Goal: Transaction & Acquisition: Purchase product/service

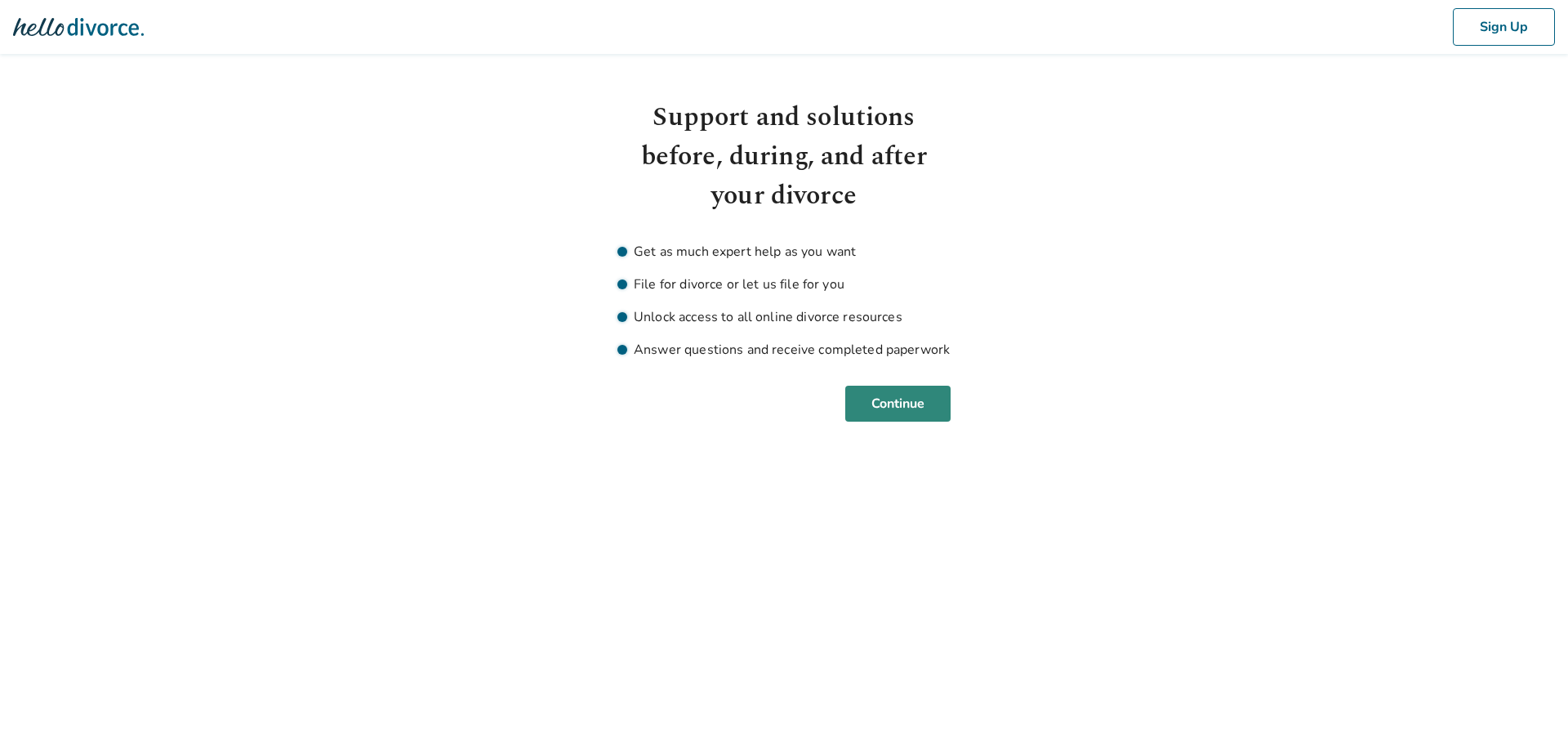
click at [890, 391] on button "Continue" at bounding box center [898, 404] width 105 height 36
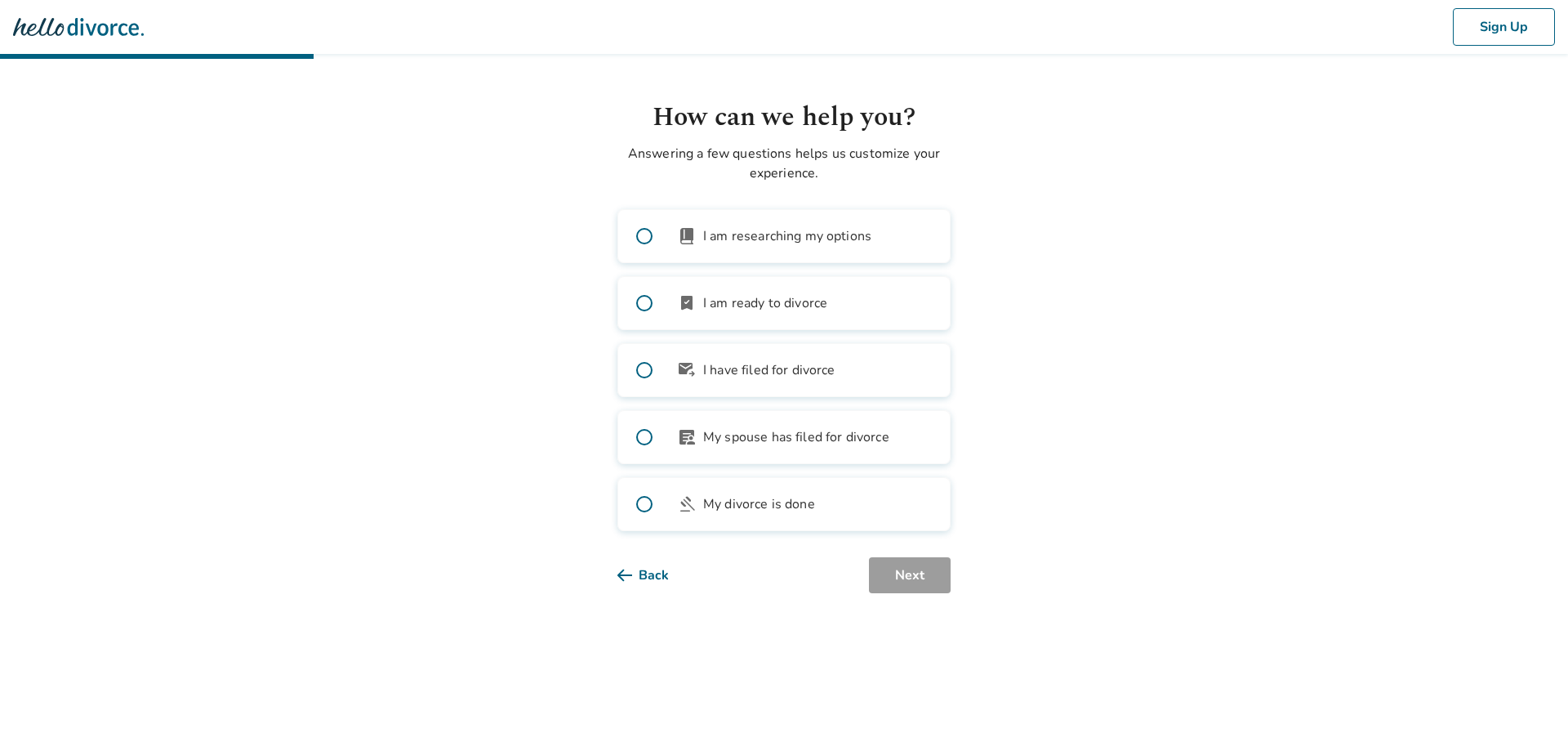
click at [648, 304] on span at bounding box center [644, 303] width 53 height 53
click at [916, 572] on button "Next" at bounding box center [909, 575] width 81 height 36
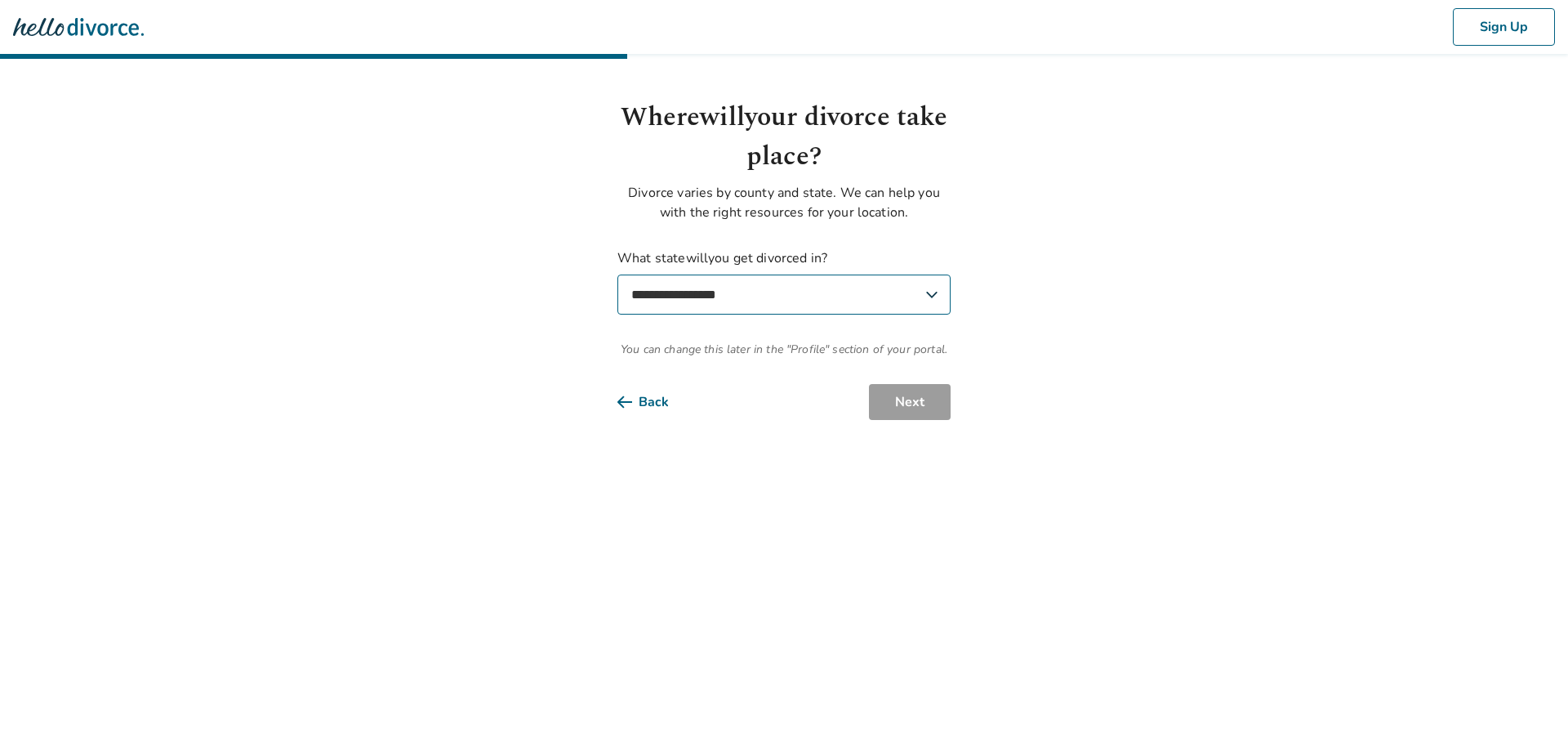
click at [762, 313] on select "**********" at bounding box center [784, 295] width 333 height 40
select select "**"
click at [618, 275] on select "**********" at bounding box center [784, 295] width 333 height 40
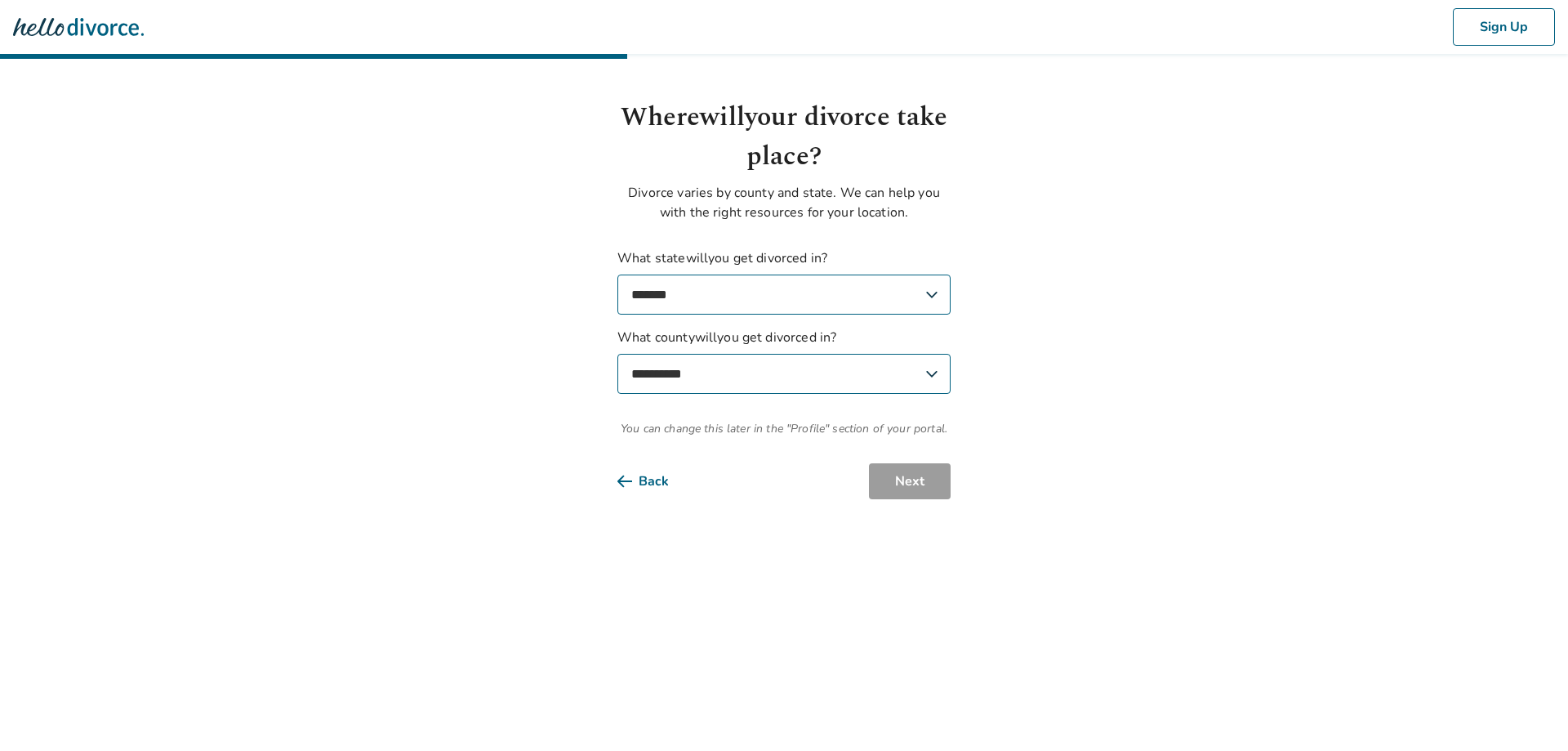
click at [714, 374] on select "**********" at bounding box center [784, 374] width 333 height 40
select select "********"
click at [618, 354] on select "**********" at bounding box center [784, 374] width 333 height 40
click at [1162, 380] on body "**********" at bounding box center [784, 249] width 1568 height 499
click at [917, 482] on button "Next" at bounding box center [909, 481] width 81 height 36
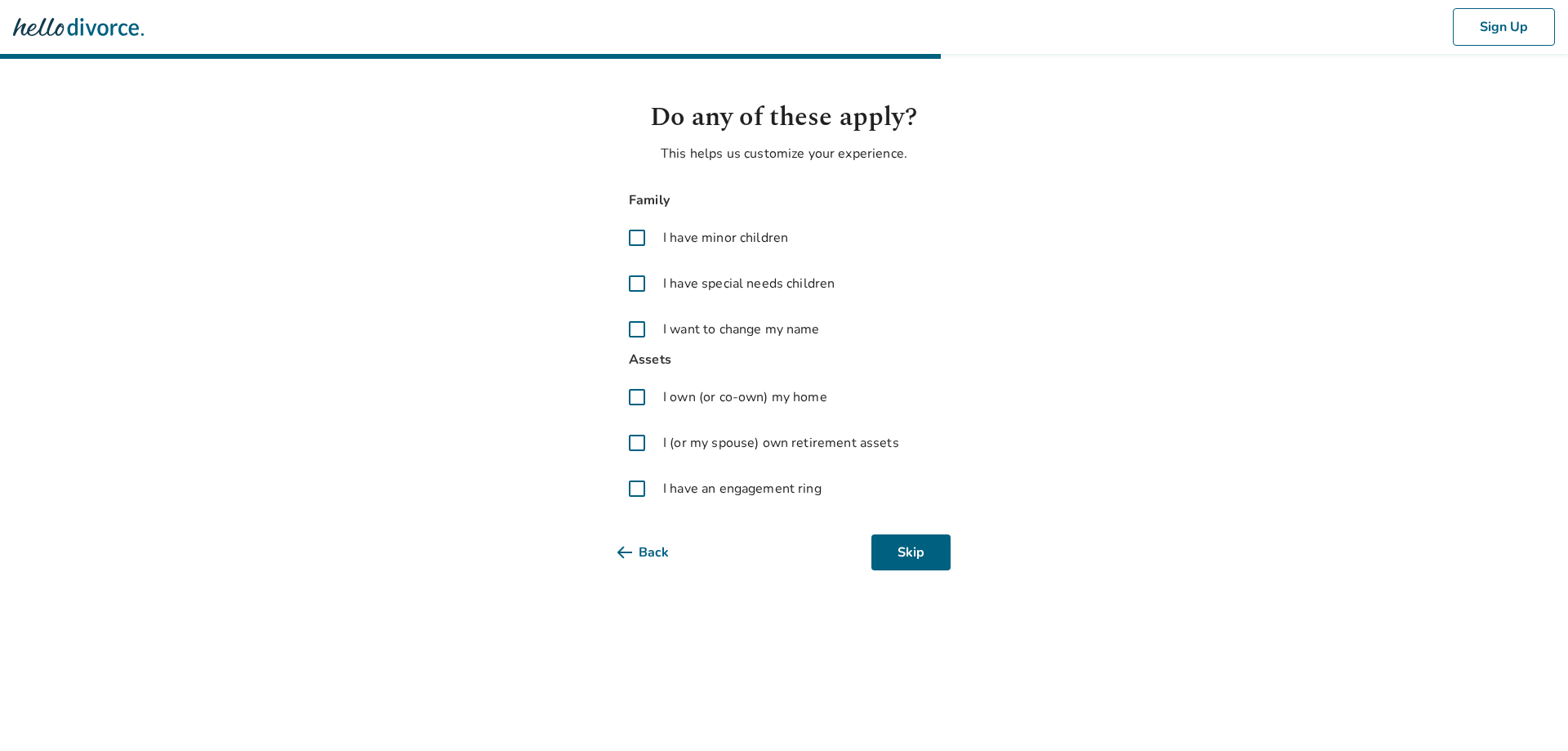
click at [638, 236] on span at bounding box center [638, 238] width 40 height 40
click at [637, 396] on span at bounding box center [638, 397] width 40 height 40
click at [638, 438] on span at bounding box center [638, 443] width 40 height 40
click at [935, 552] on button "Next" at bounding box center [909, 553] width 81 height 36
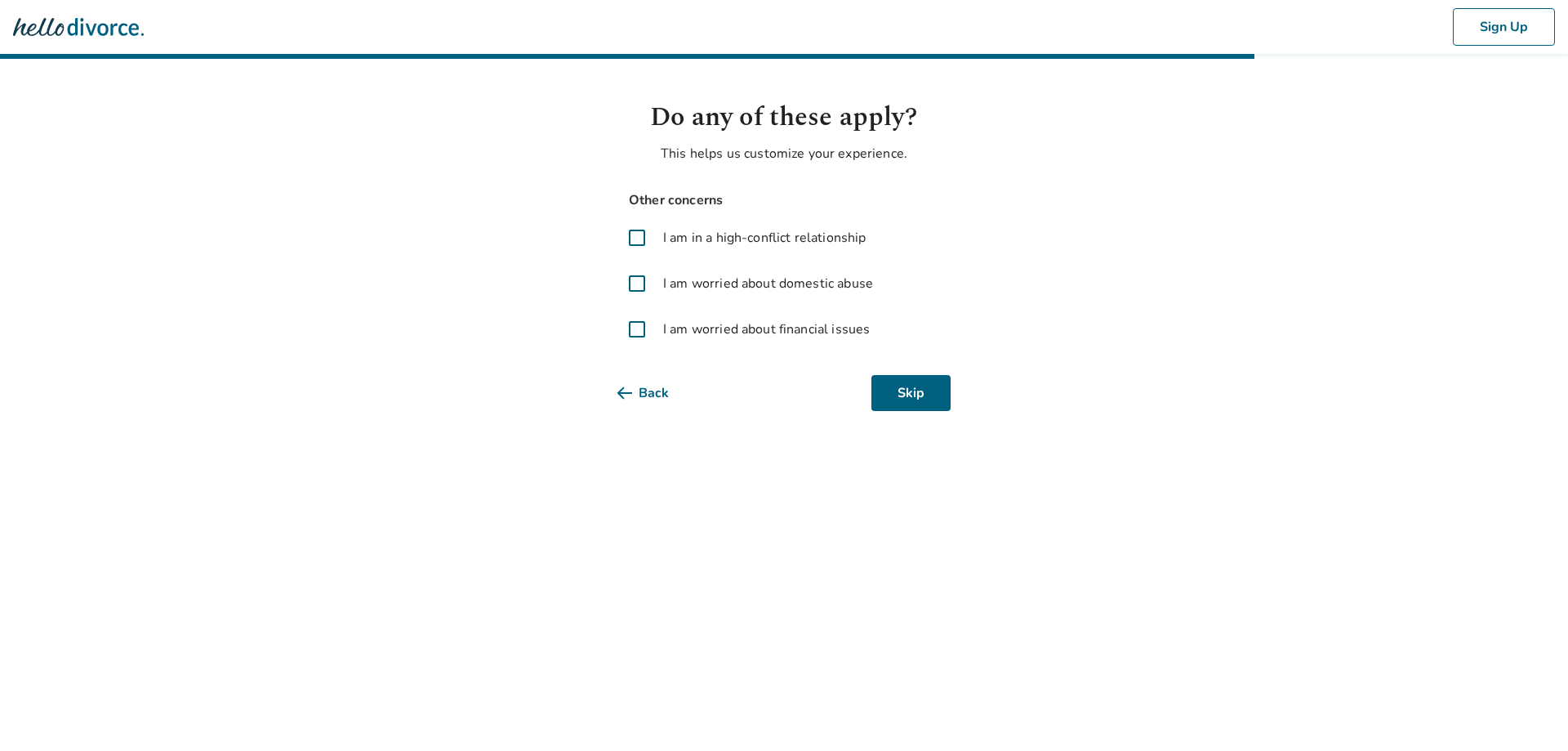
click at [635, 328] on span at bounding box center [638, 329] width 40 height 40
click at [908, 395] on button "Next" at bounding box center [909, 393] width 81 height 36
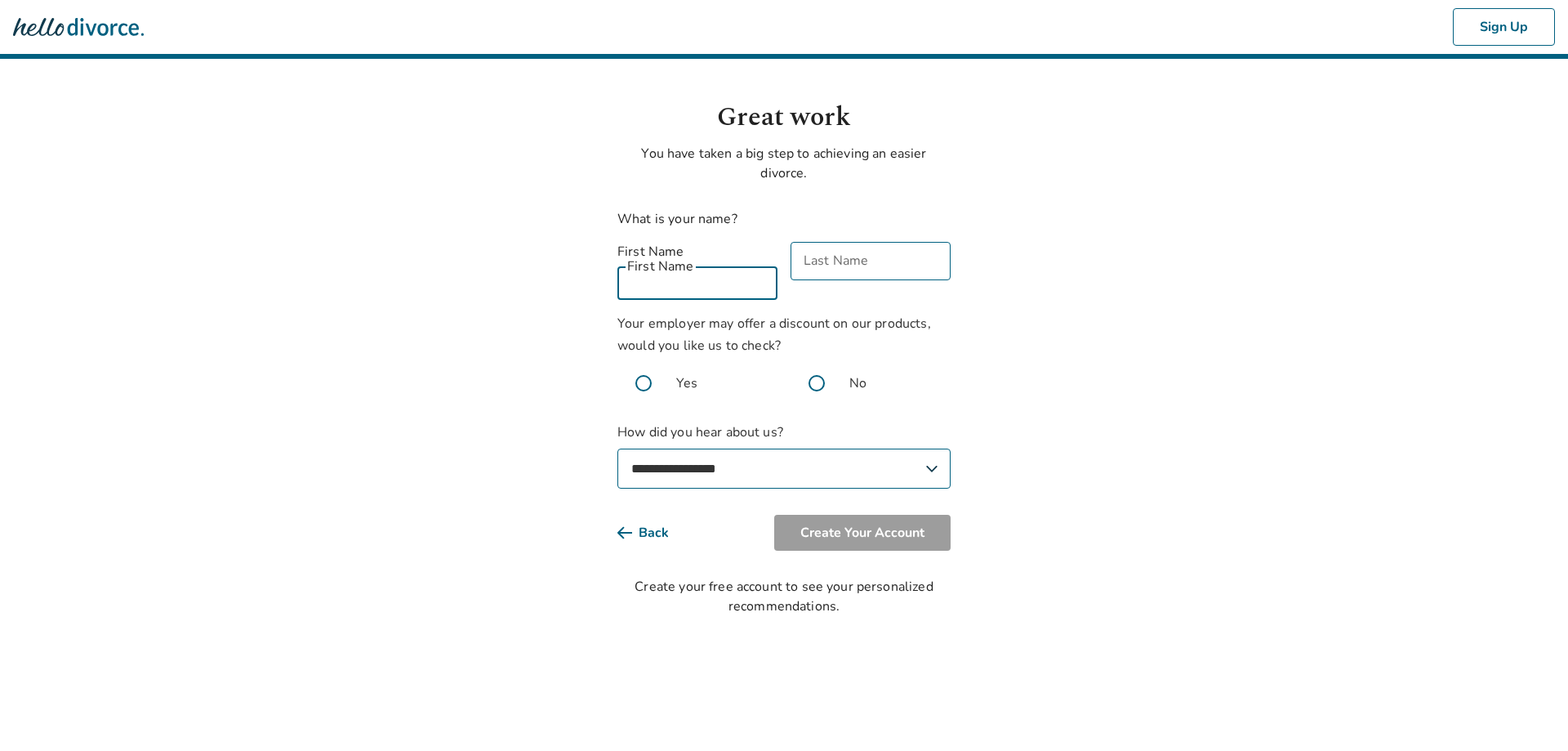
click at [696, 271] on input "First Name" at bounding box center [697, 281] width 160 height 39
type input "******"
type input "****"
click at [643, 360] on span at bounding box center [644, 383] width 53 height 53
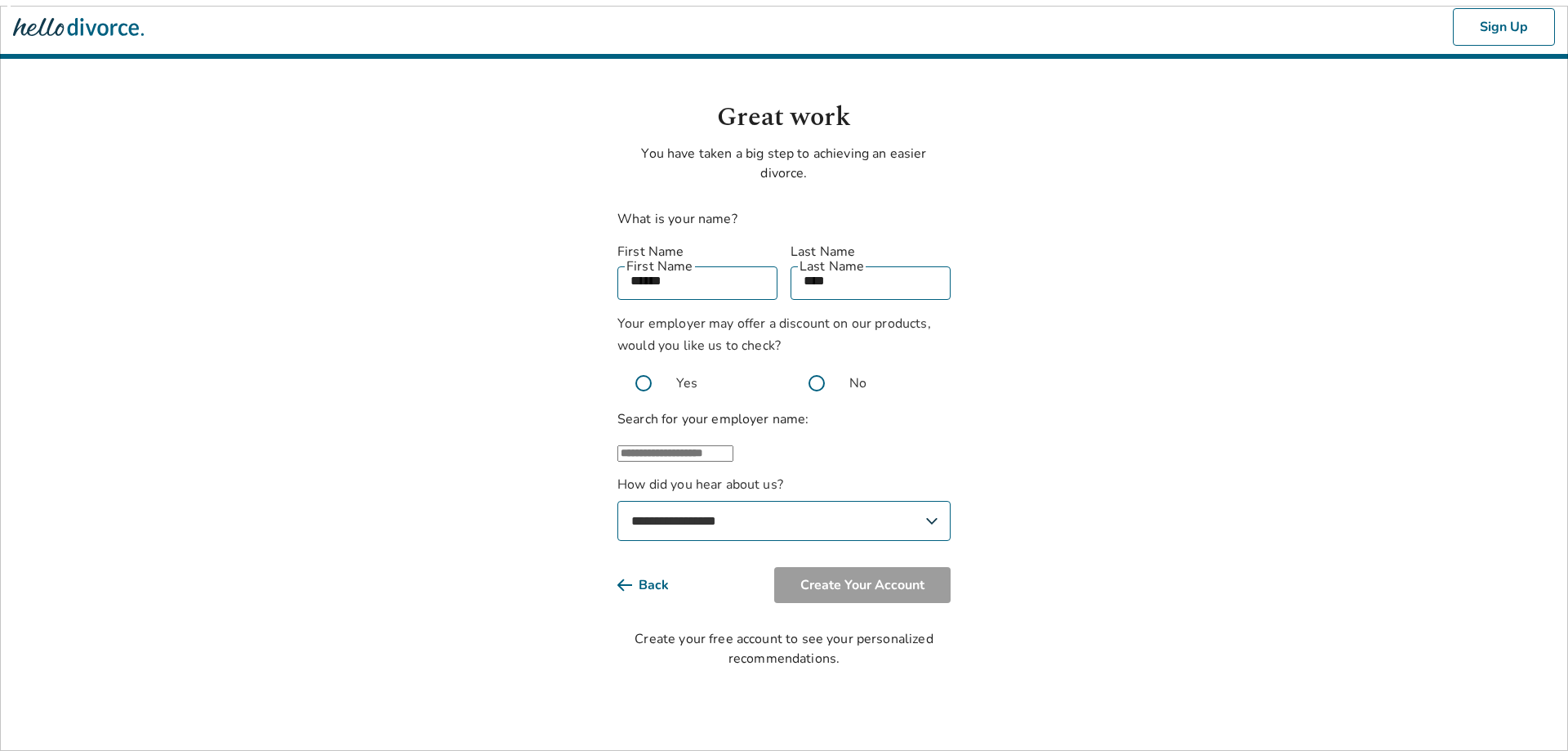
click at [707, 451] on input "text" at bounding box center [675, 453] width 116 height 16
type input "**********"
click at [559, 447] on body "**********" at bounding box center [784, 334] width 1568 height 669
click at [677, 448] on input "text" at bounding box center [675, 453] width 116 height 16
click at [675, 498] on li "Other" at bounding box center [800, 507] width 301 height 20
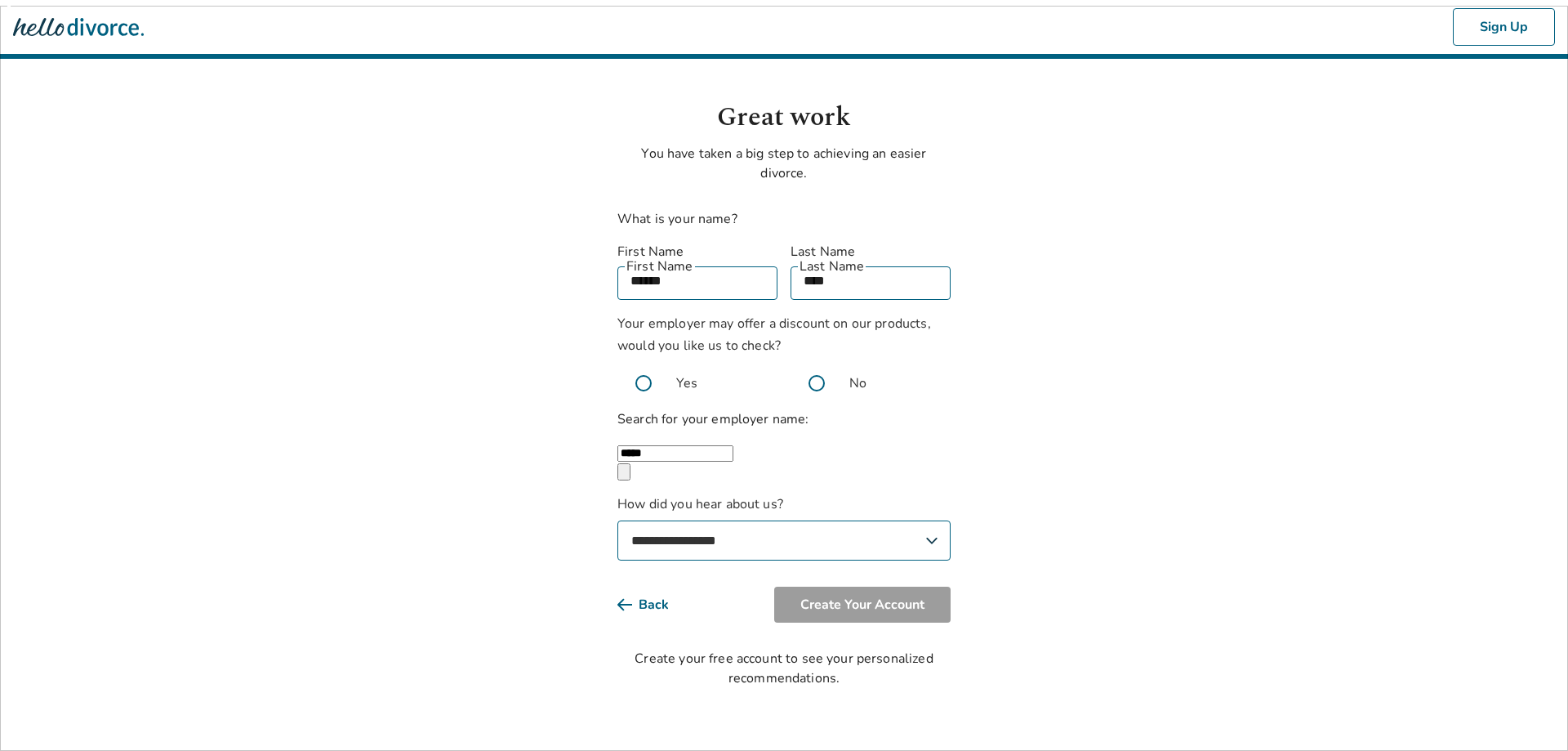
type input "*****"
click at [753, 539] on select "**********" at bounding box center [784, 541] width 333 height 40
select select "*******"
click at [618, 521] on select "**********" at bounding box center [784, 541] width 333 height 40
click at [896, 598] on button "Create Your Account" at bounding box center [863, 604] width 177 height 36
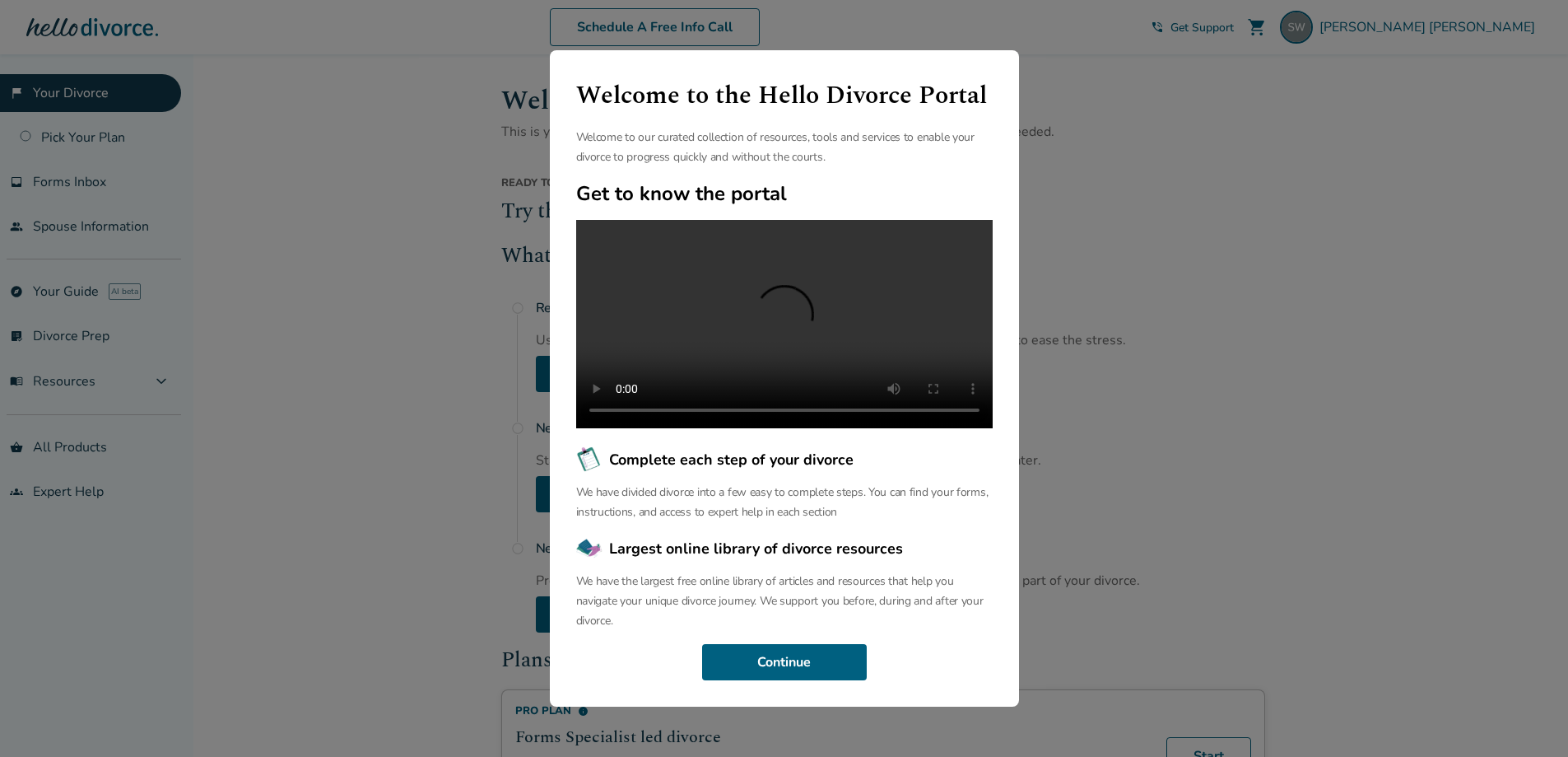
scroll to position [32, 0]
click at [785, 675] on button "Continue" at bounding box center [784, 662] width 165 height 36
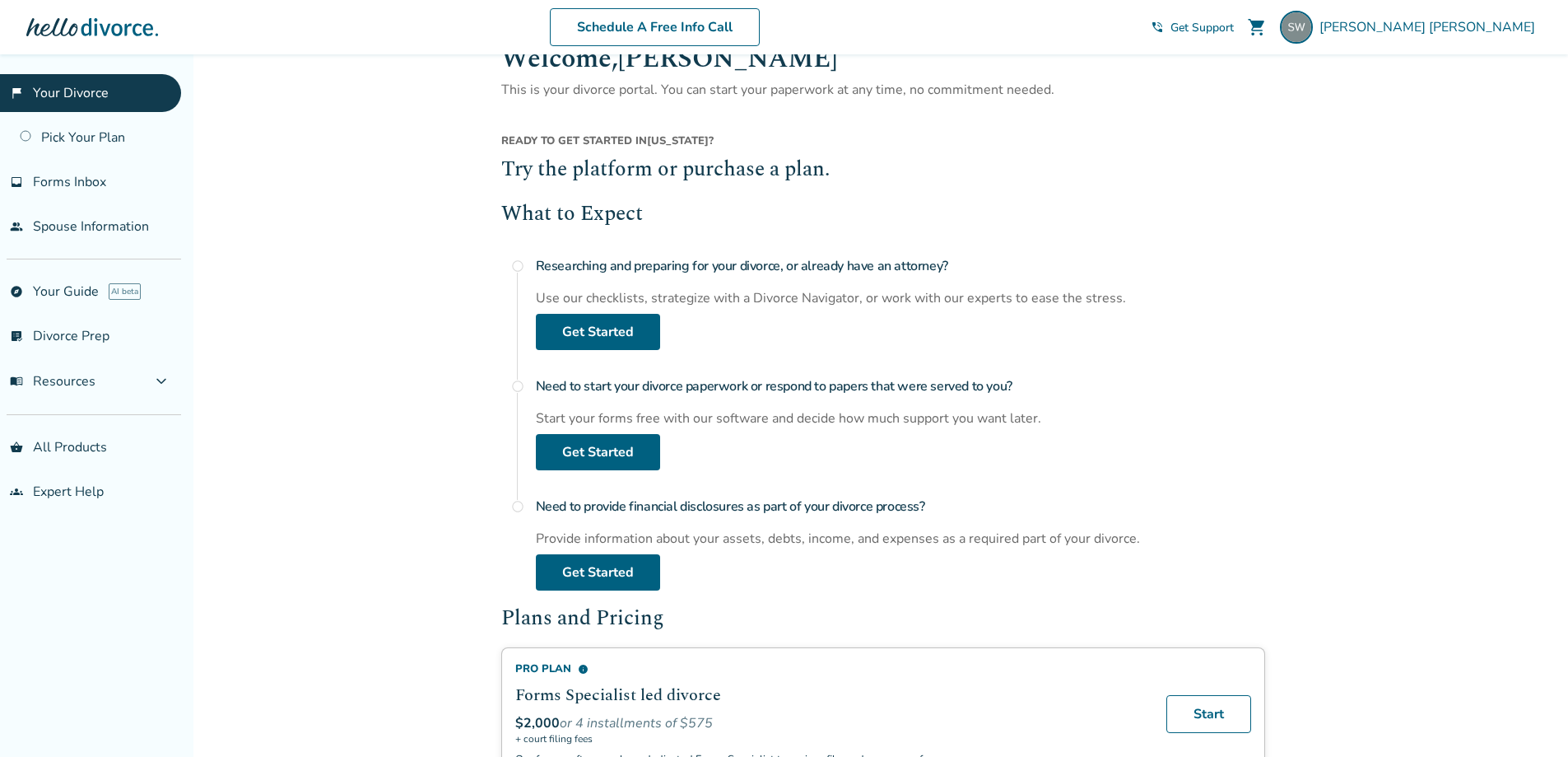
scroll to position [82, 0]
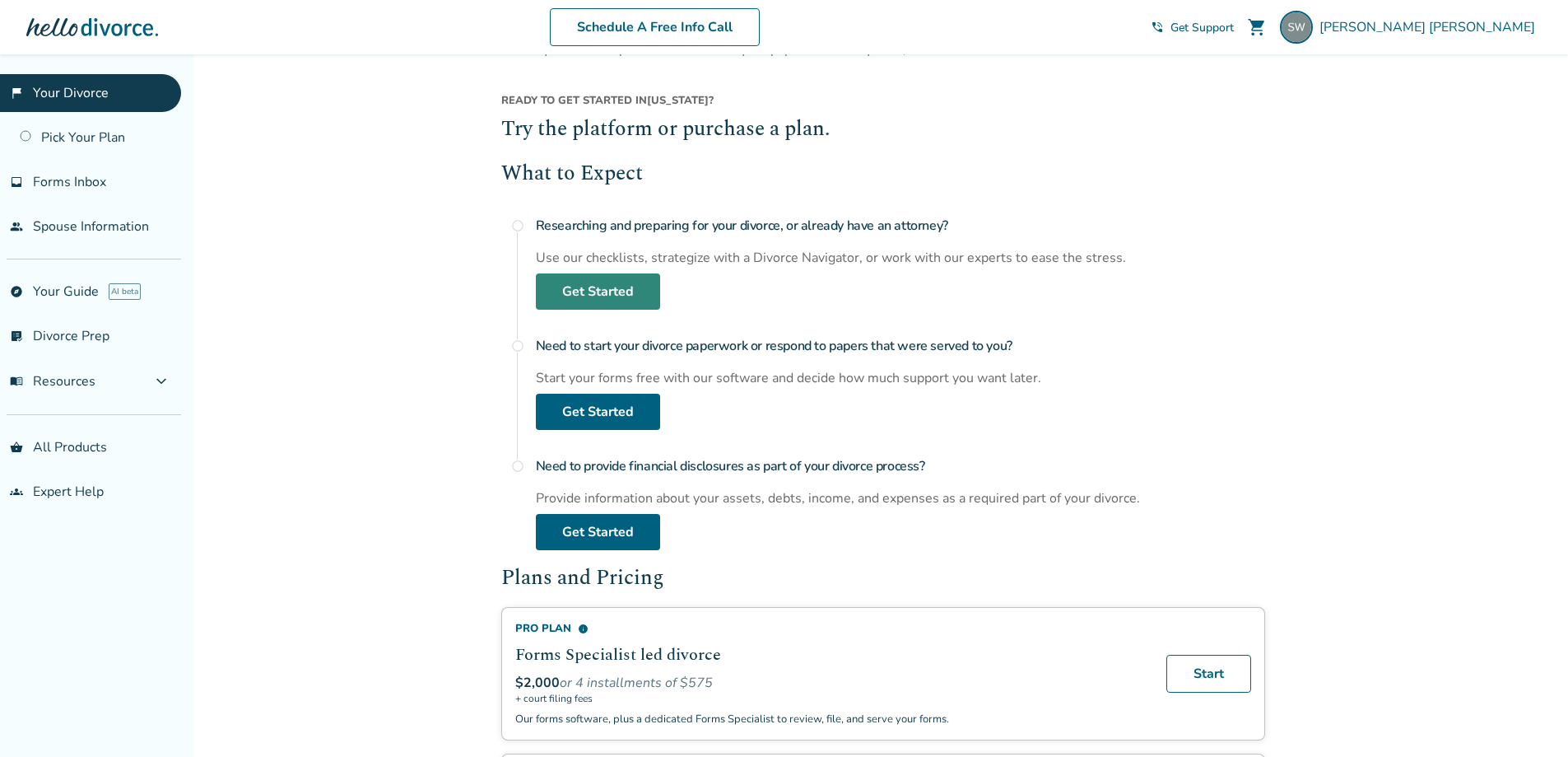
click at [607, 287] on link "Get Started" at bounding box center [598, 291] width 124 height 36
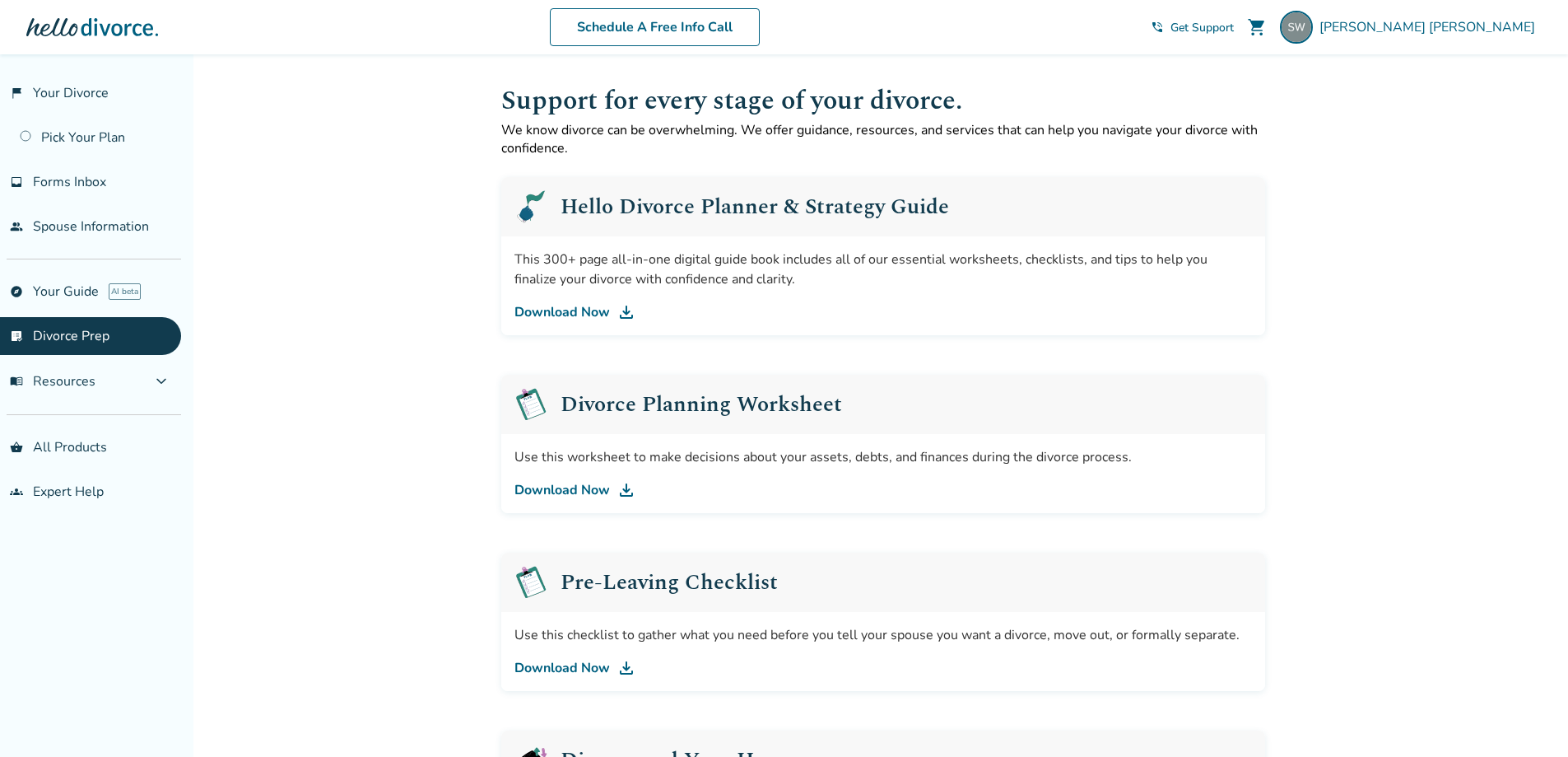
click at [595, 106] on h1 "Support for every stage of your divorce." at bounding box center [883, 101] width 764 height 40
click at [77, 287] on link "explore Your Guide AI beta" at bounding box center [90, 292] width 181 height 38
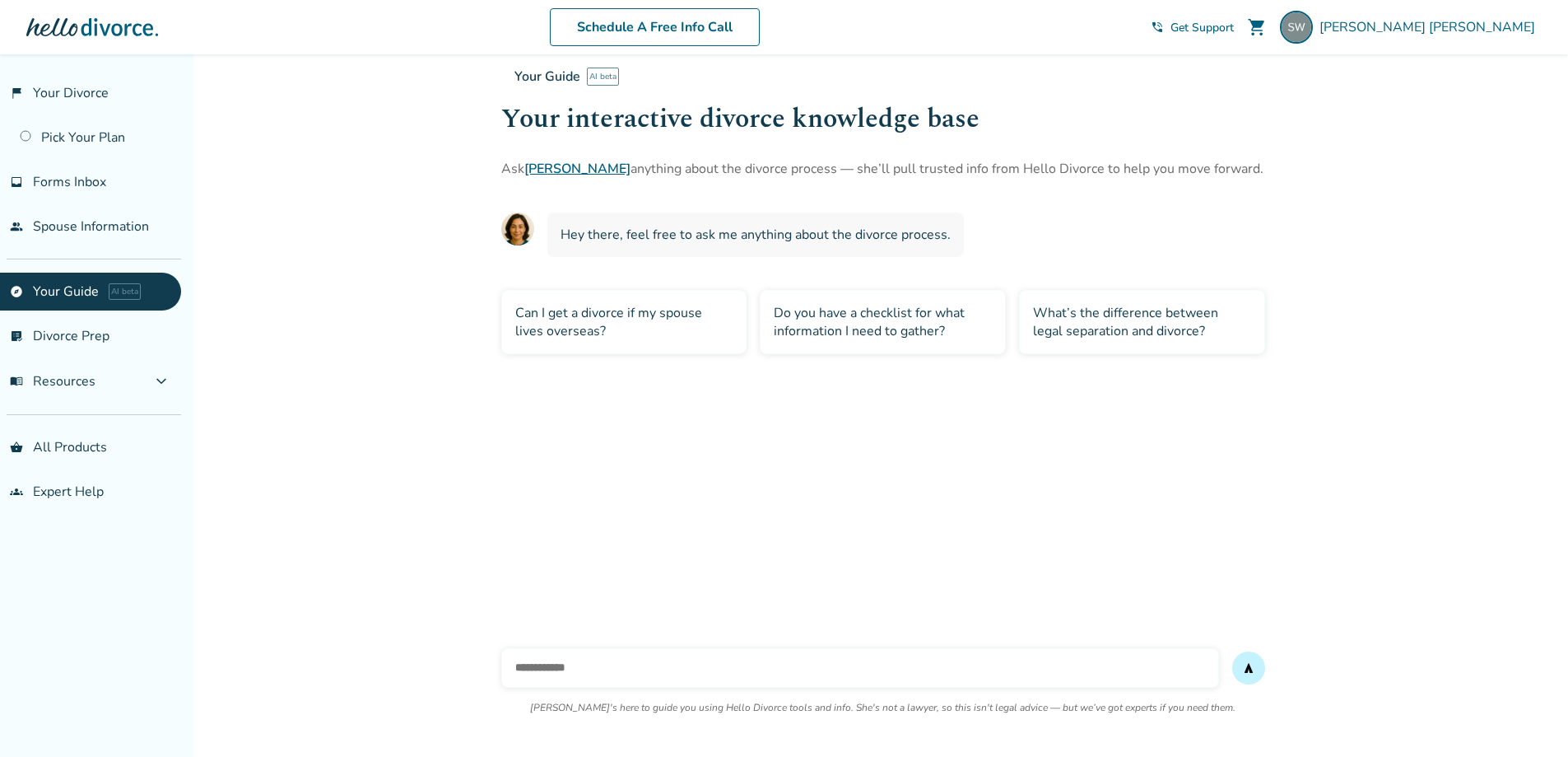
click at [1266, 29] on span "shopping_cart" at bounding box center [1257, 27] width 20 height 20
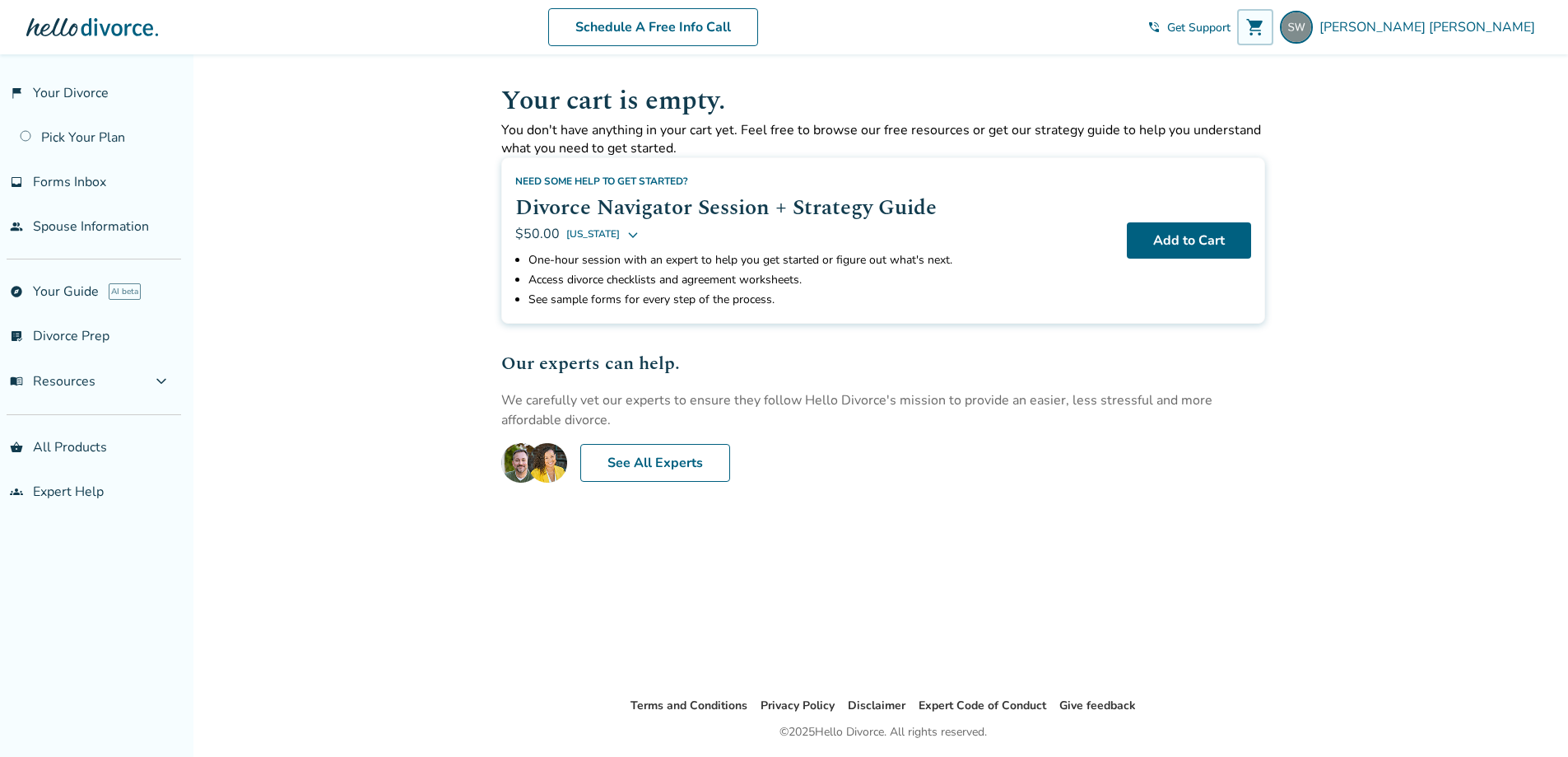
click at [842, 143] on p "You don't have anything in your cart yet. Feel free to browse our free resource…" at bounding box center [883, 139] width 764 height 36
click at [1494, 34] on span "Stacey Ward" at bounding box center [1430, 27] width 222 height 18
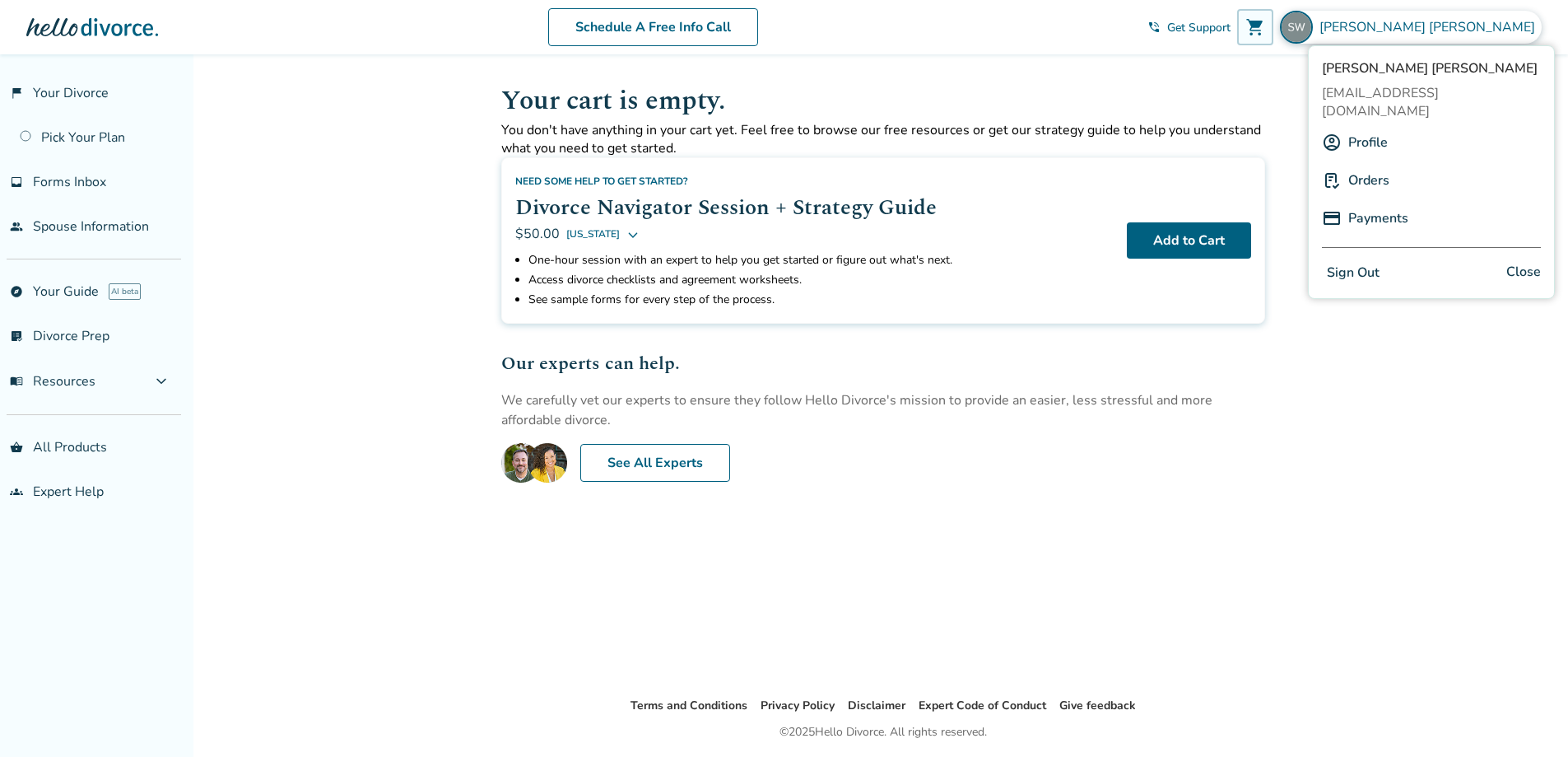
click at [1370, 165] on link "Orders" at bounding box center [1368, 180] width 41 height 31
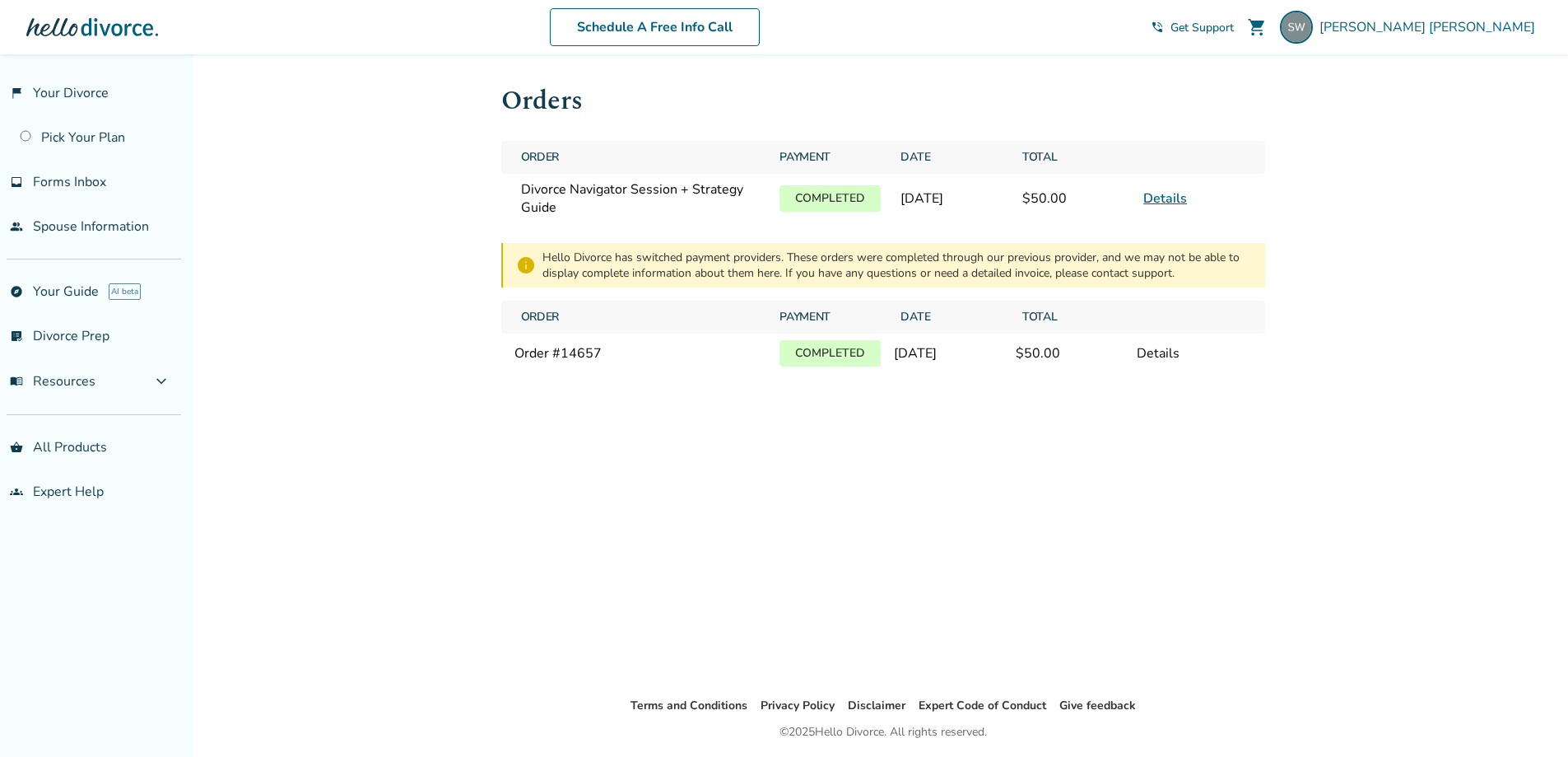
click at [1163, 351] on div "Details" at bounding box center [1193, 353] width 114 height 18
click at [1168, 357] on div "Details" at bounding box center [1193, 353] width 114 height 18
click at [1168, 194] on link "Details" at bounding box center [1165, 198] width 44 height 18
click at [75, 293] on link "explore Your Guide AI beta" at bounding box center [90, 292] width 181 height 38
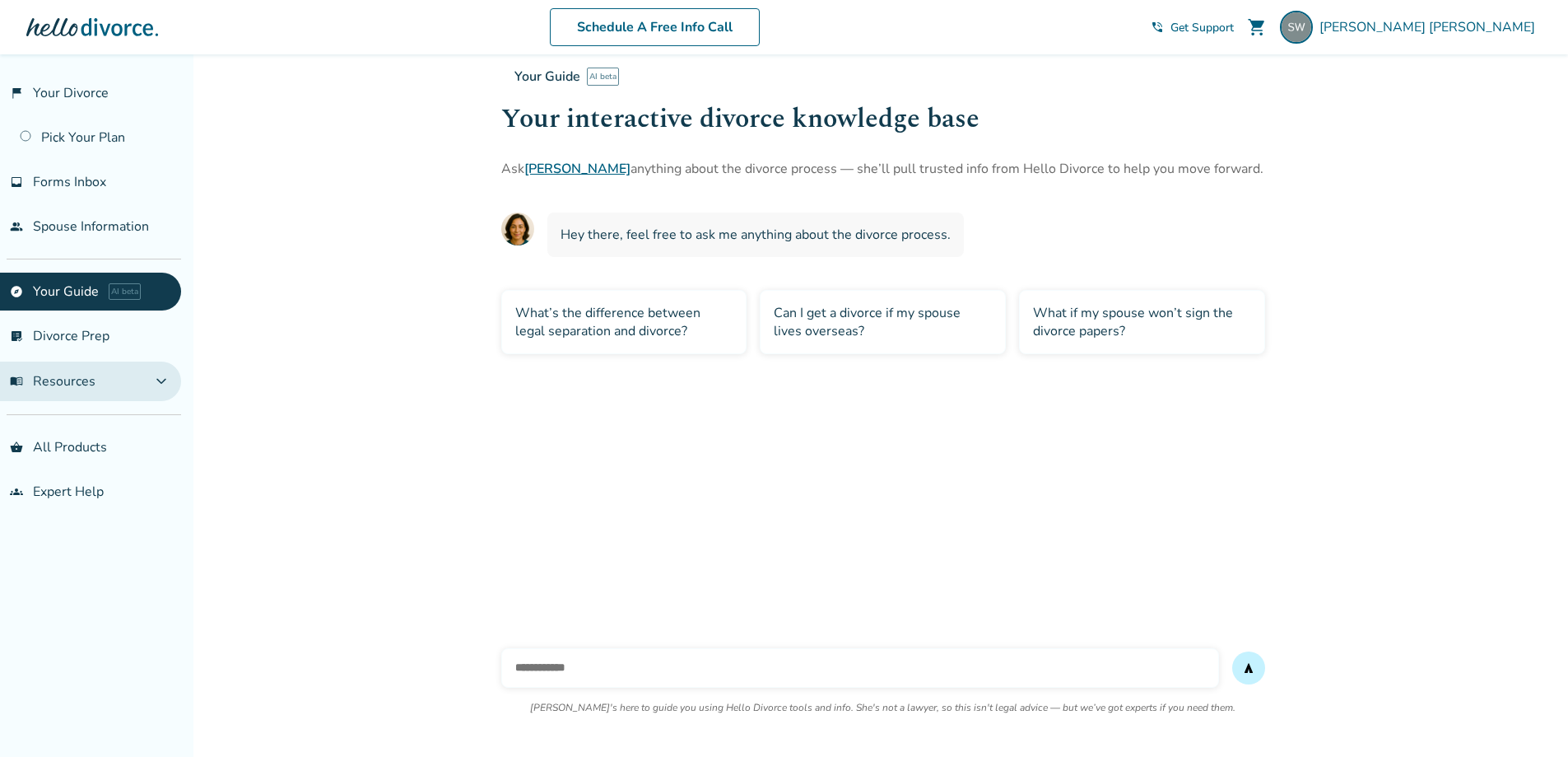
click at [147, 385] on button "menu_book Resources expand_more" at bounding box center [90, 382] width 181 height 40
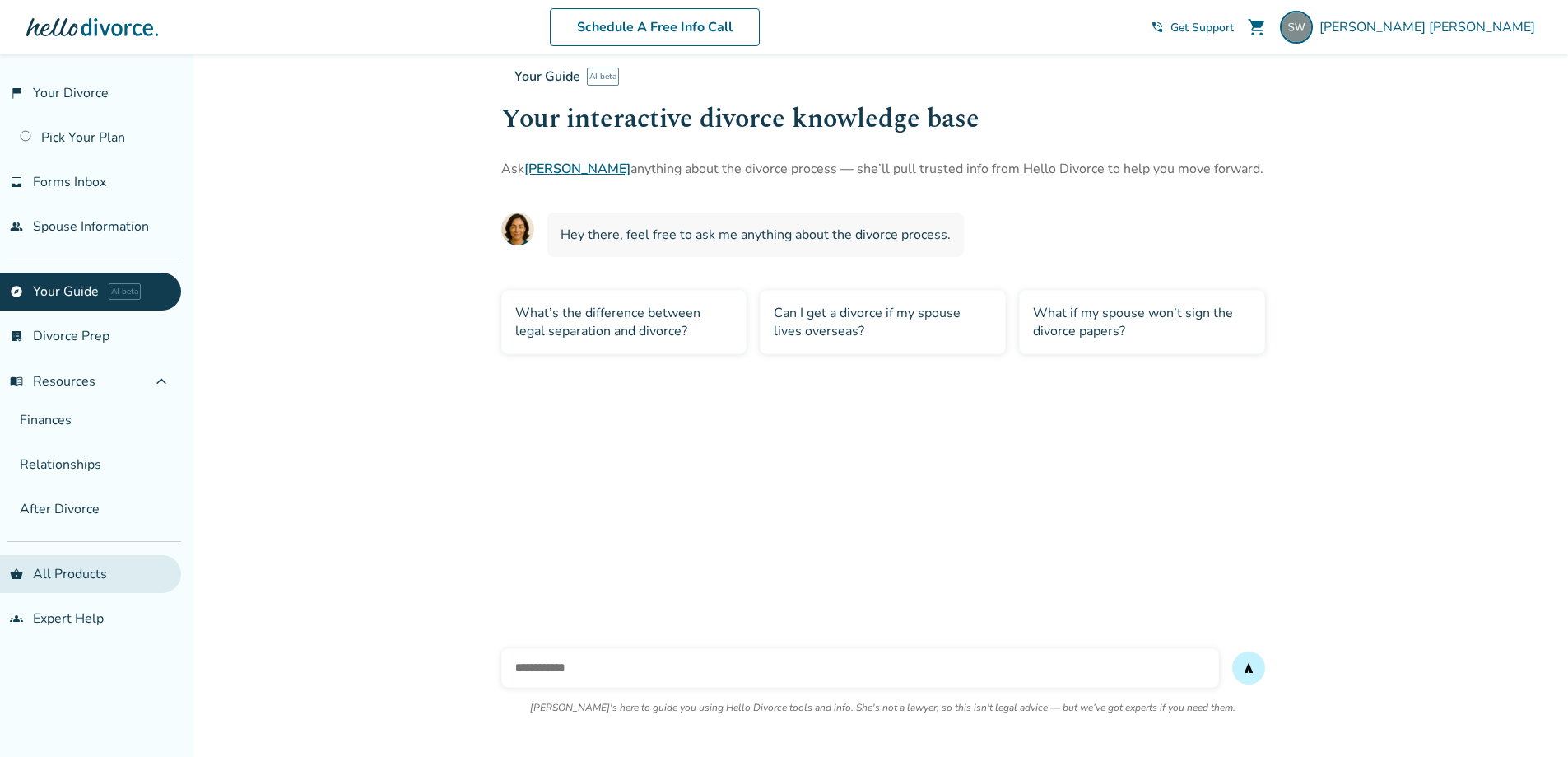
click at [87, 564] on link "shopping_basket All Products" at bounding box center [90, 574] width 181 height 38
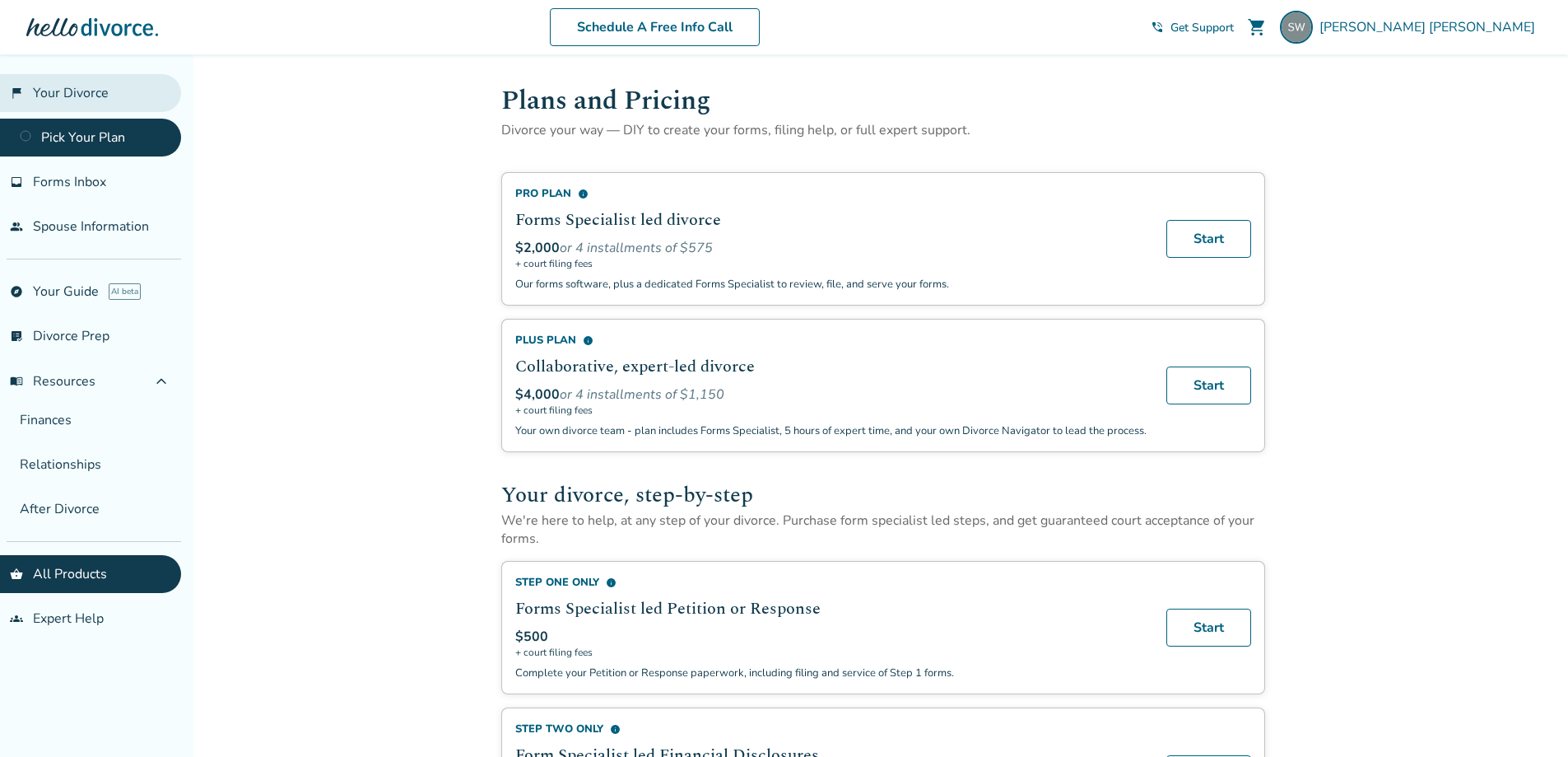
click at [103, 84] on link "flag_2 Your Divorce" at bounding box center [90, 93] width 181 height 38
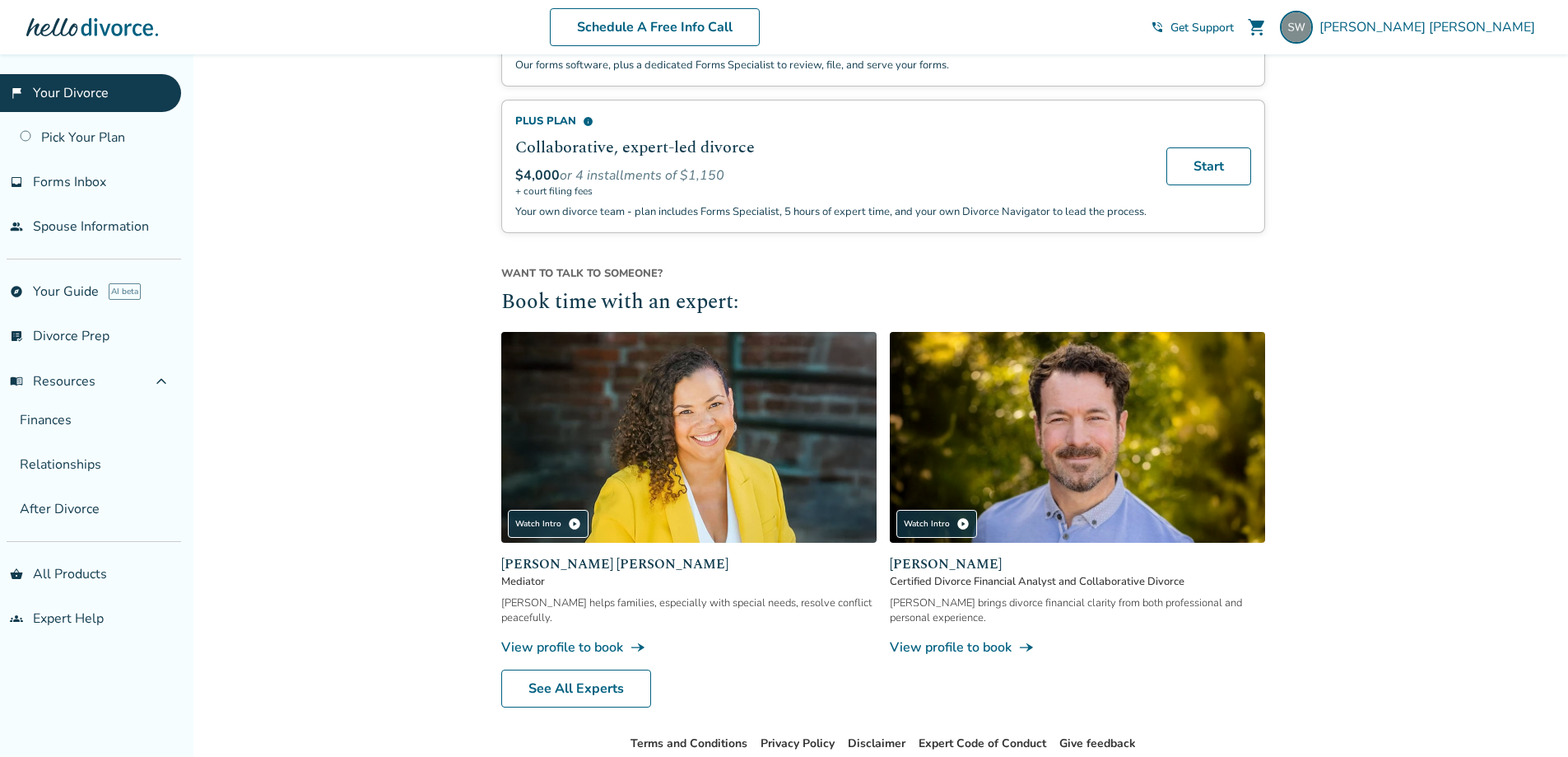
scroll to position [843, 0]
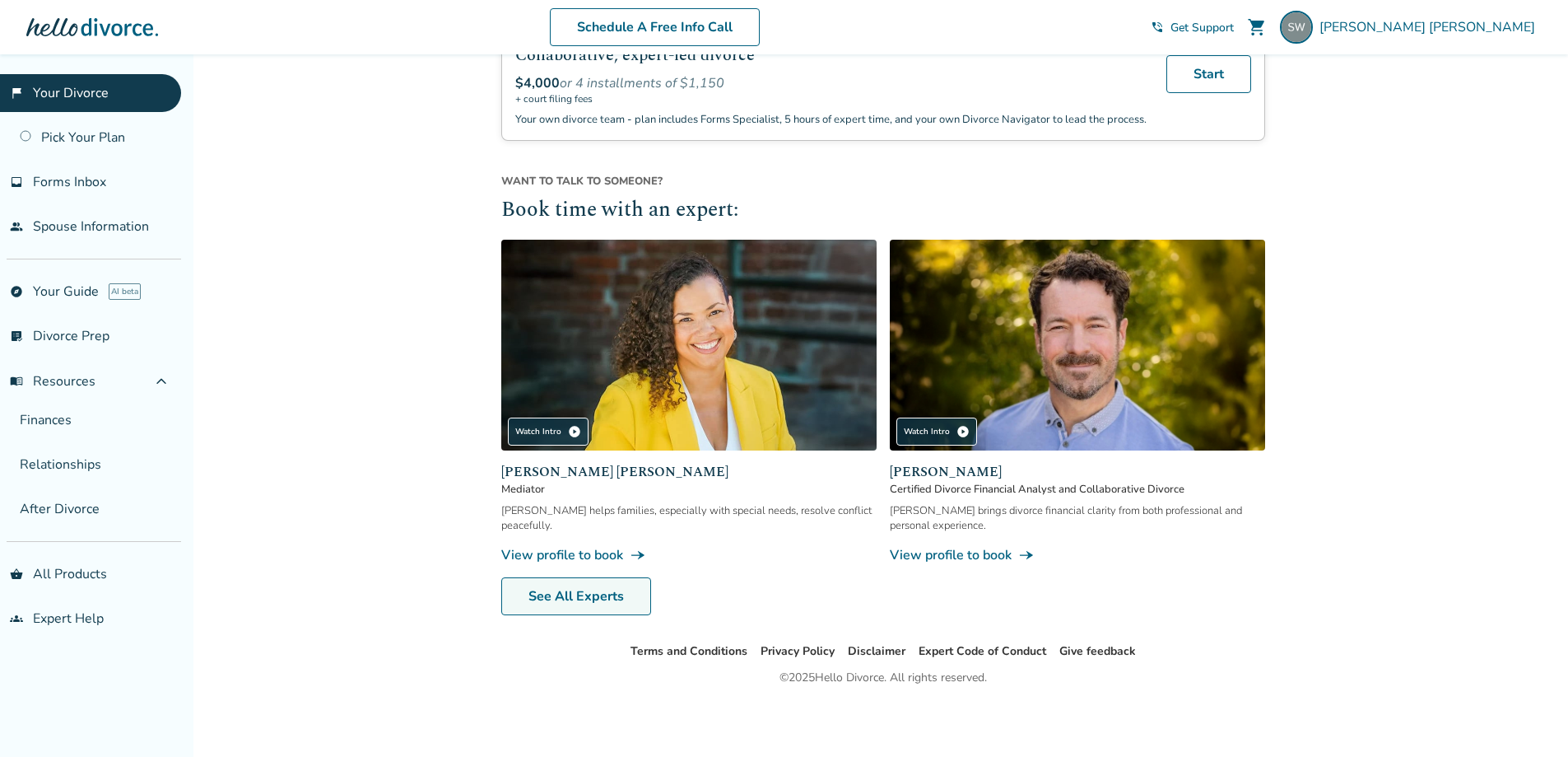
click at [568, 589] on link "See All Experts" at bounding box center [577, 596] width 150 height 38
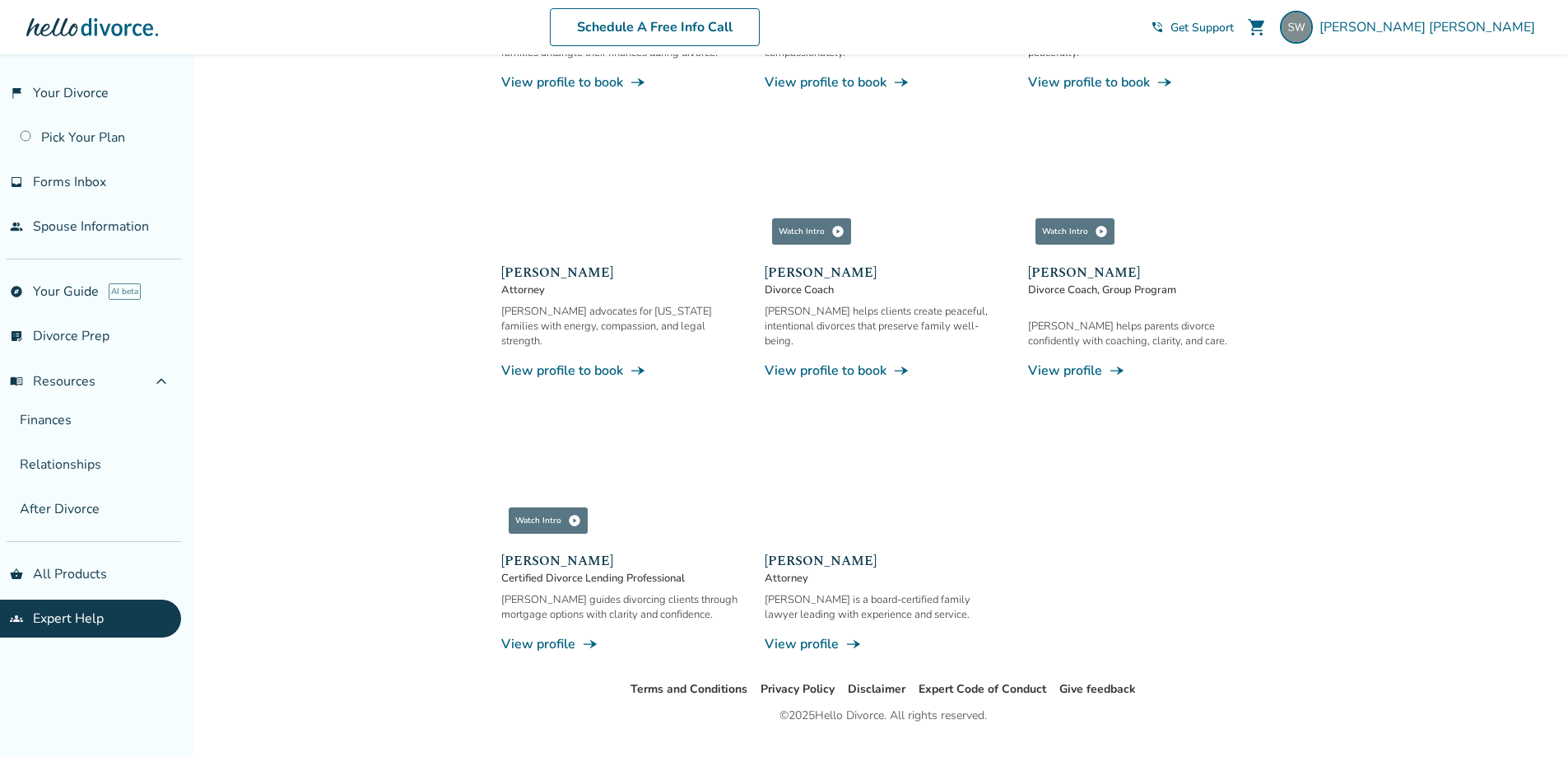
scroll to position [1056, 0]
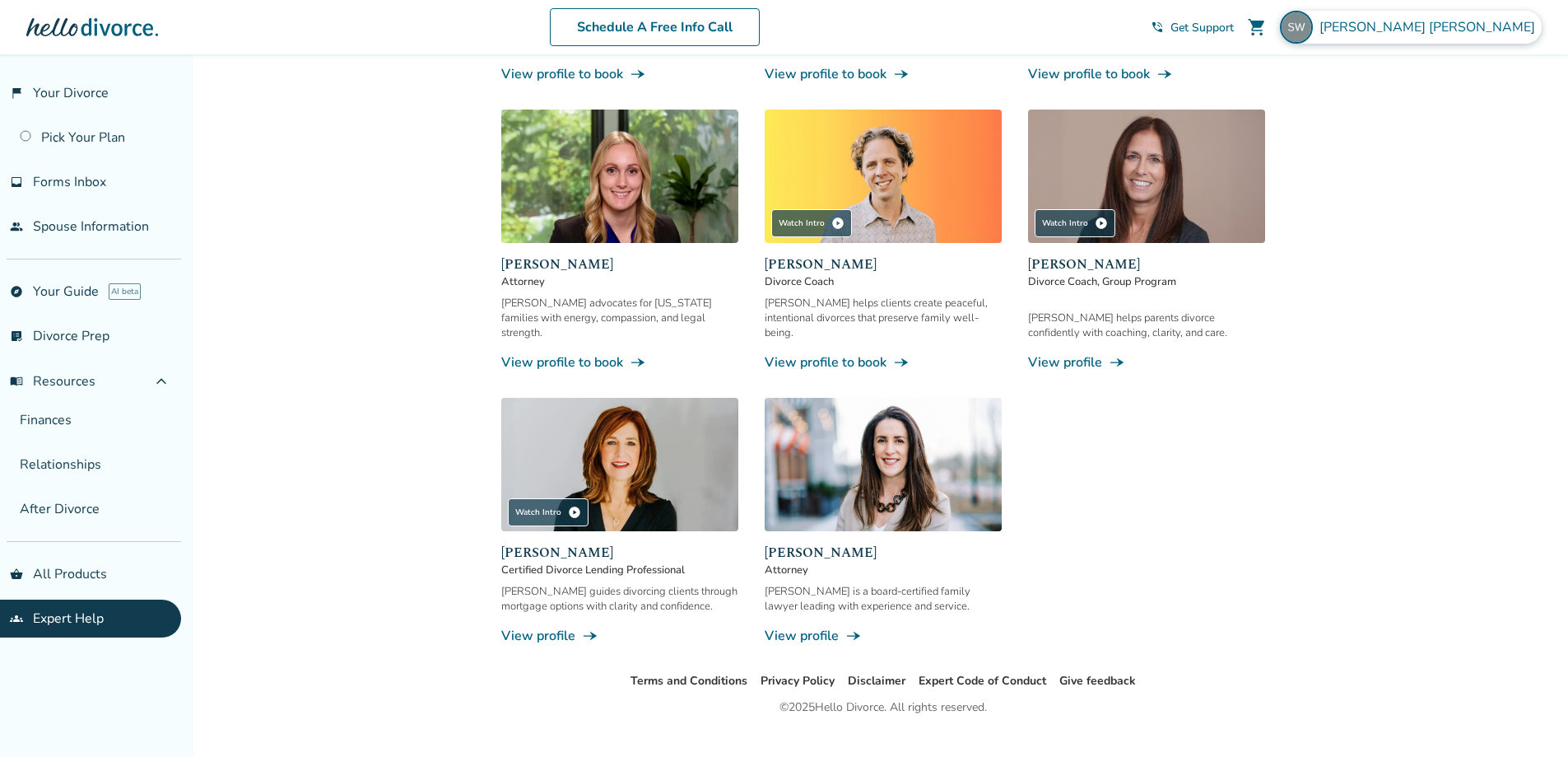
click at [1526, 26] on span "Stacey Ward" at bounding box center [1430, 27] width 222 height 18
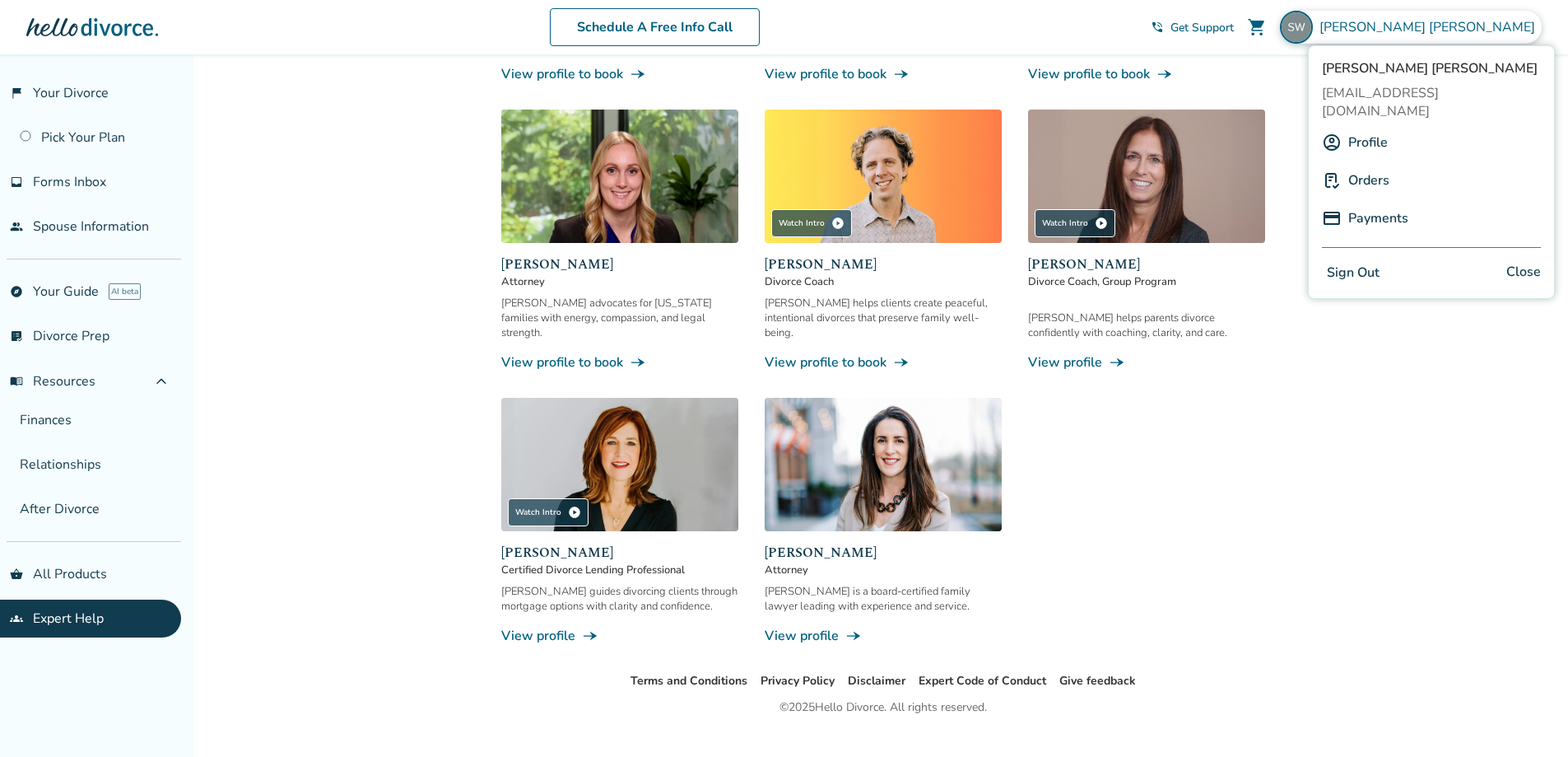
click at [1378, 203] on link "Payments" at bounding box center [1378, 218] width 60 height 31
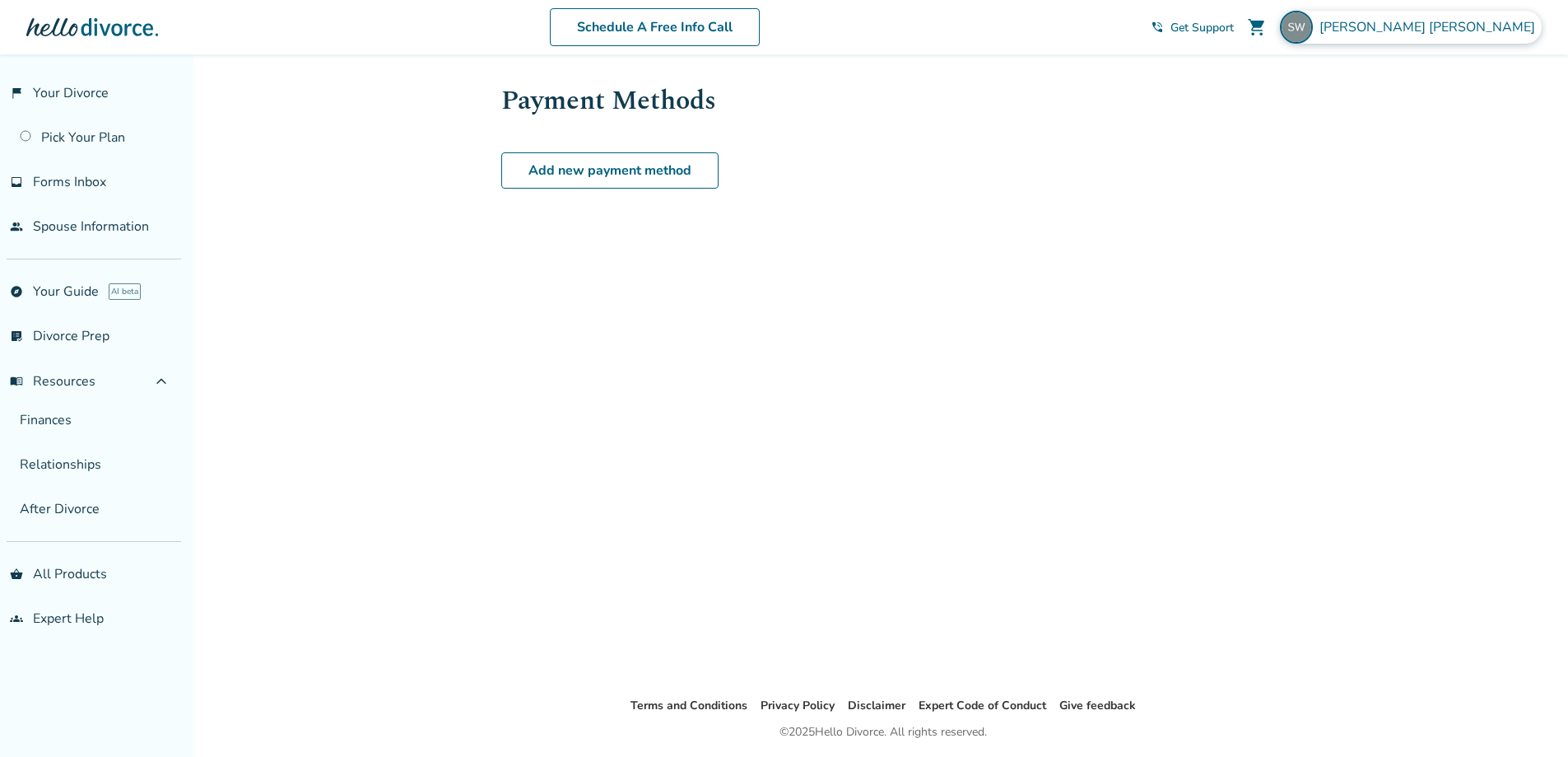
click at [1496, 30] on span "Stacey Ward" at bounding box center [1430, 27] width 222 height 18
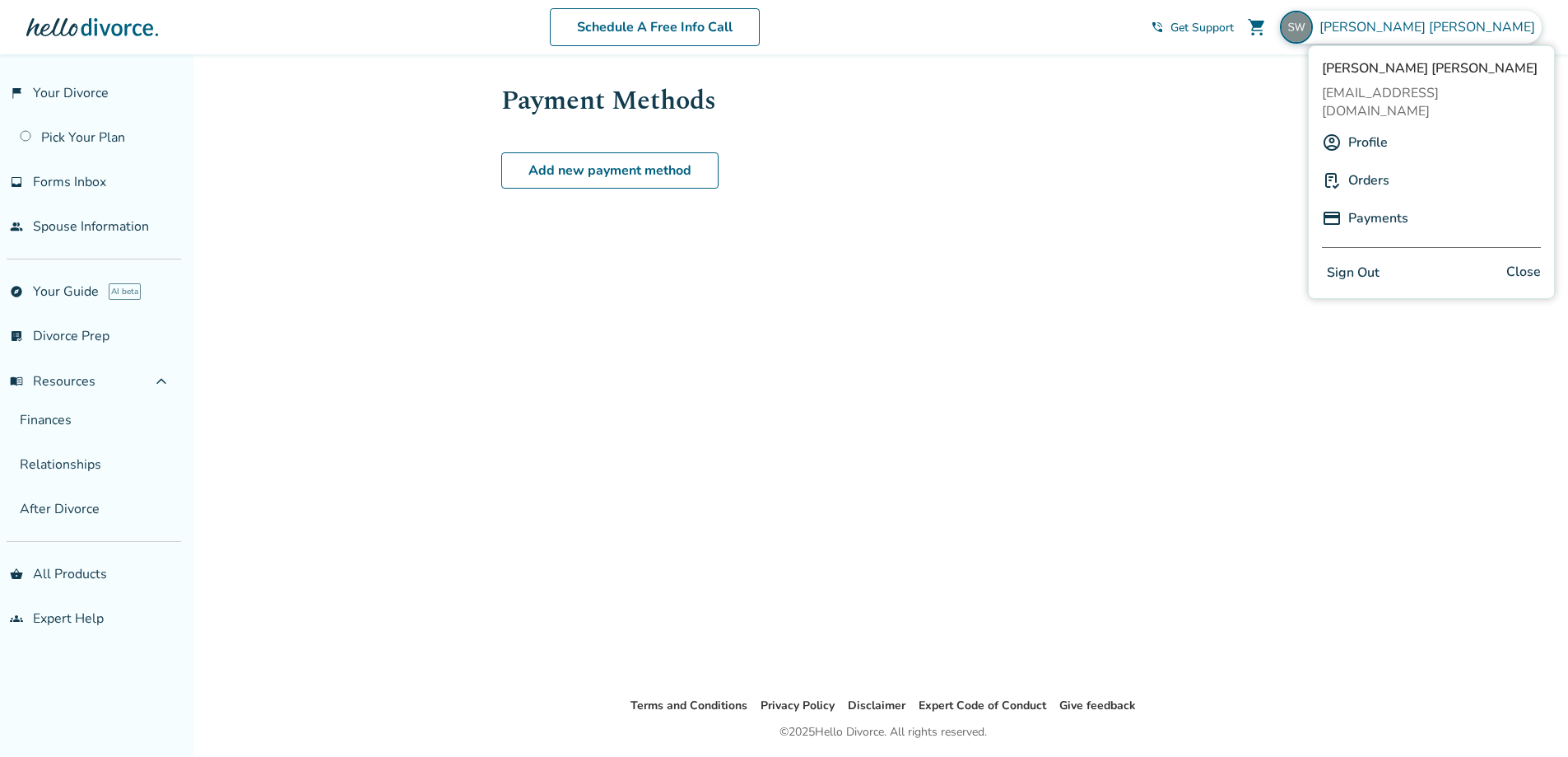
click at [1368, 165] on link "Orders" at bounding box center [1368, 180] width 41 height 31
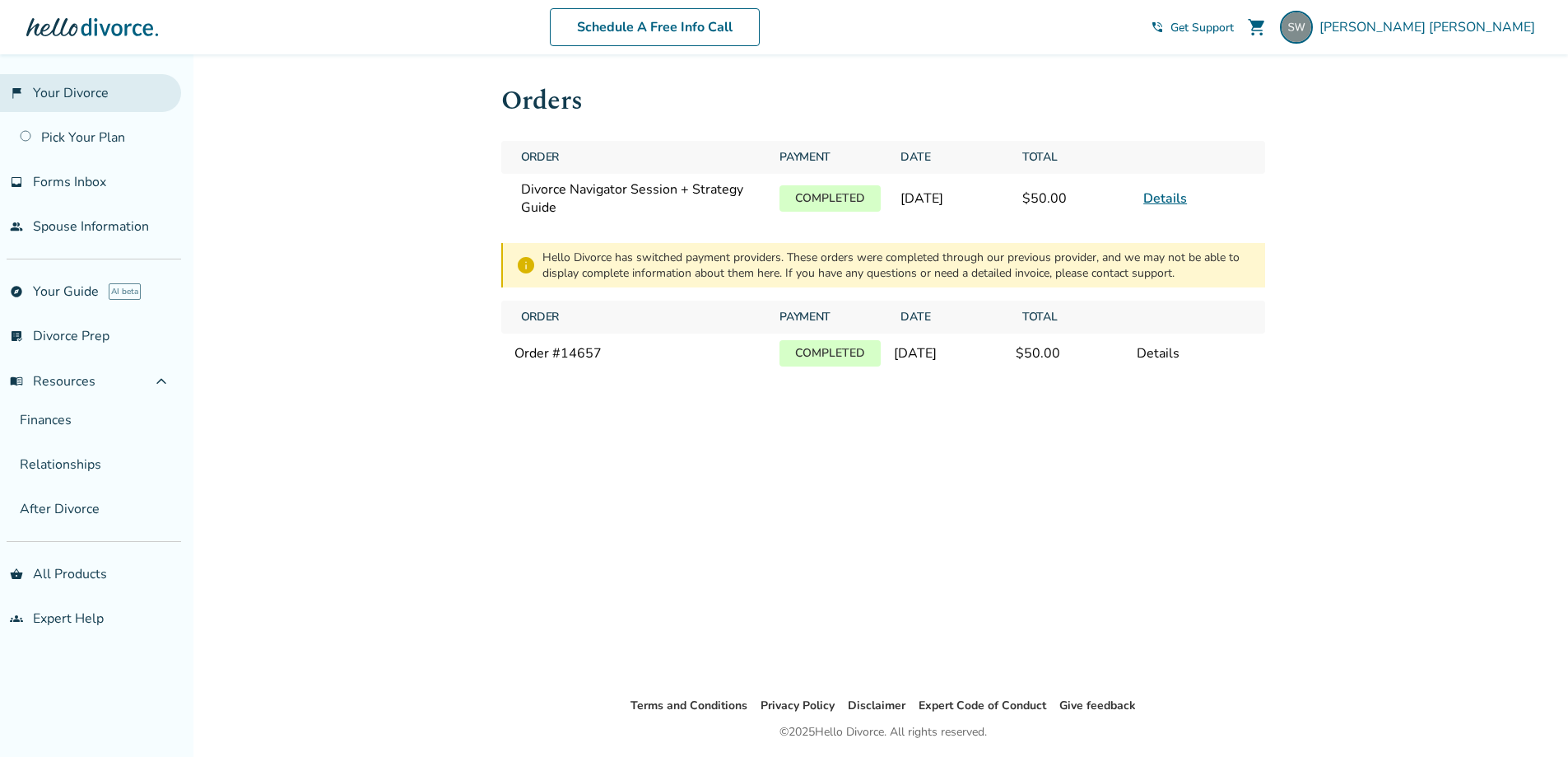
click at [74, 97] on link "flag_2 Your Divorce" at bounding box center [90, 93] width 181 height 38
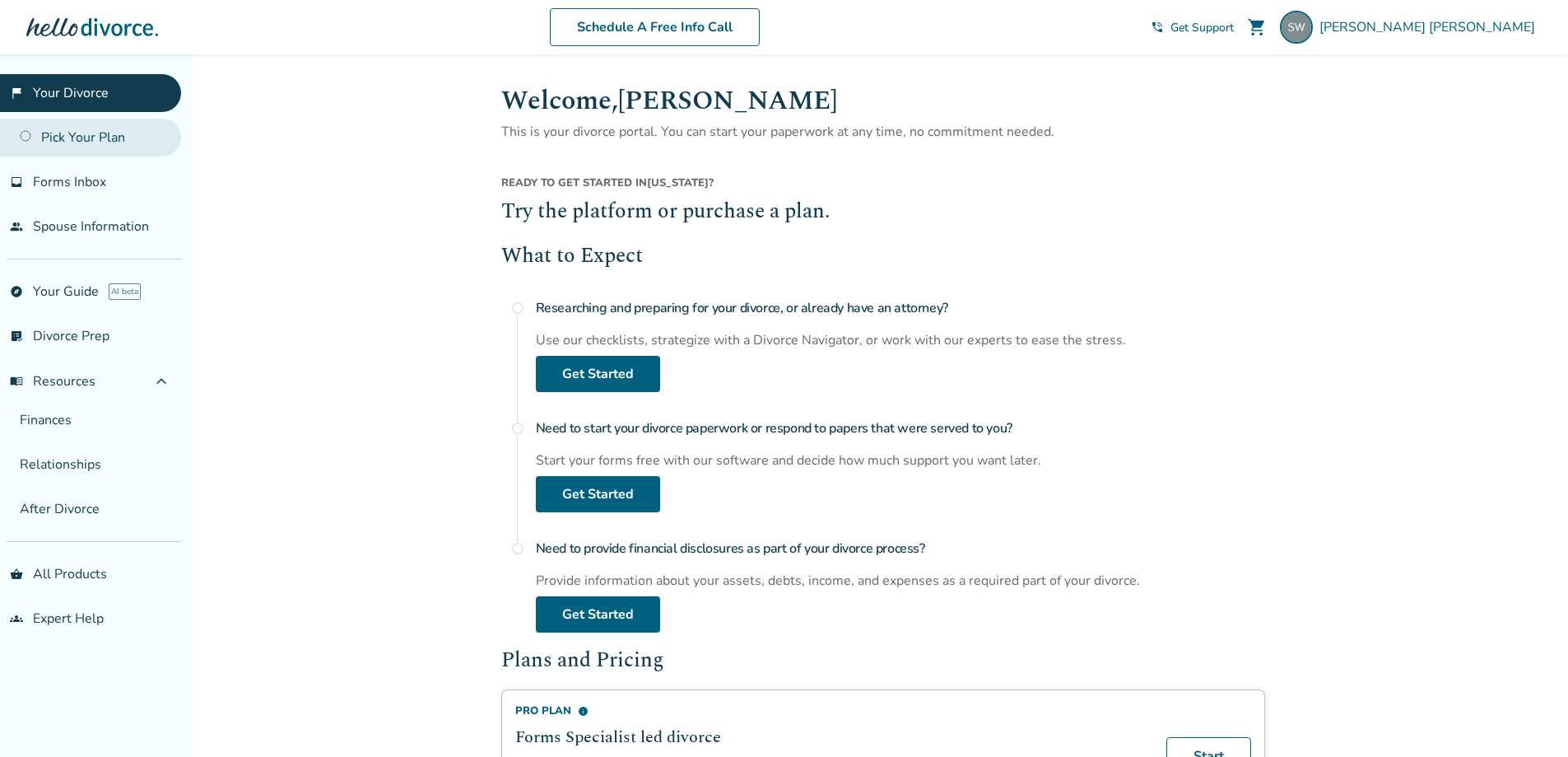
click at [86, 141] on link "Pick Your Plan" at bounding box center [90, 138] width 181 height 38
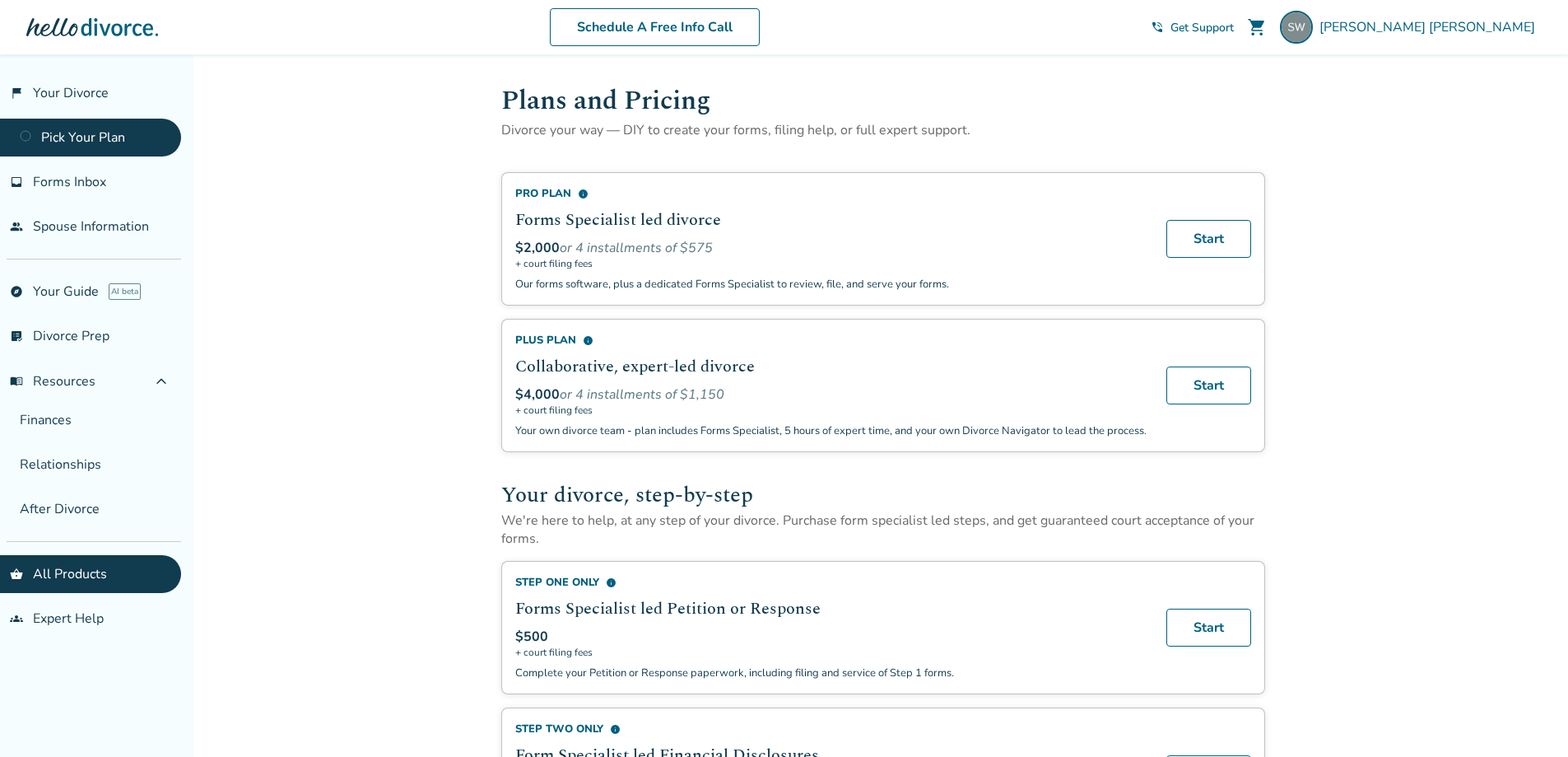
click at [409, 348] on div "Added to cart Plans and Pricing Divorce your way — DIY to create your forms, fi…" at bounding box center [784, 770] width 1568 height 1432
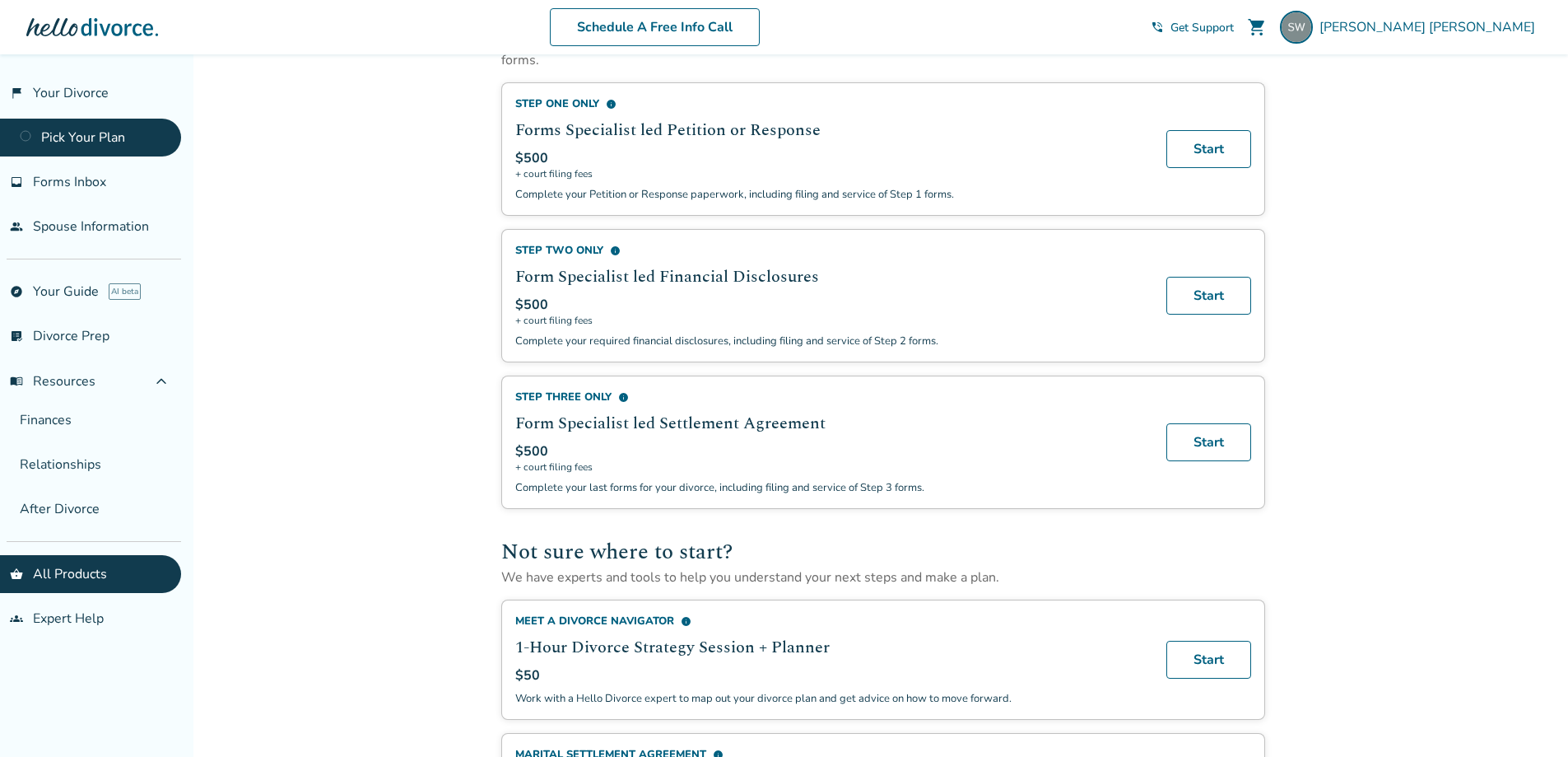
scroll to position [744, 0]
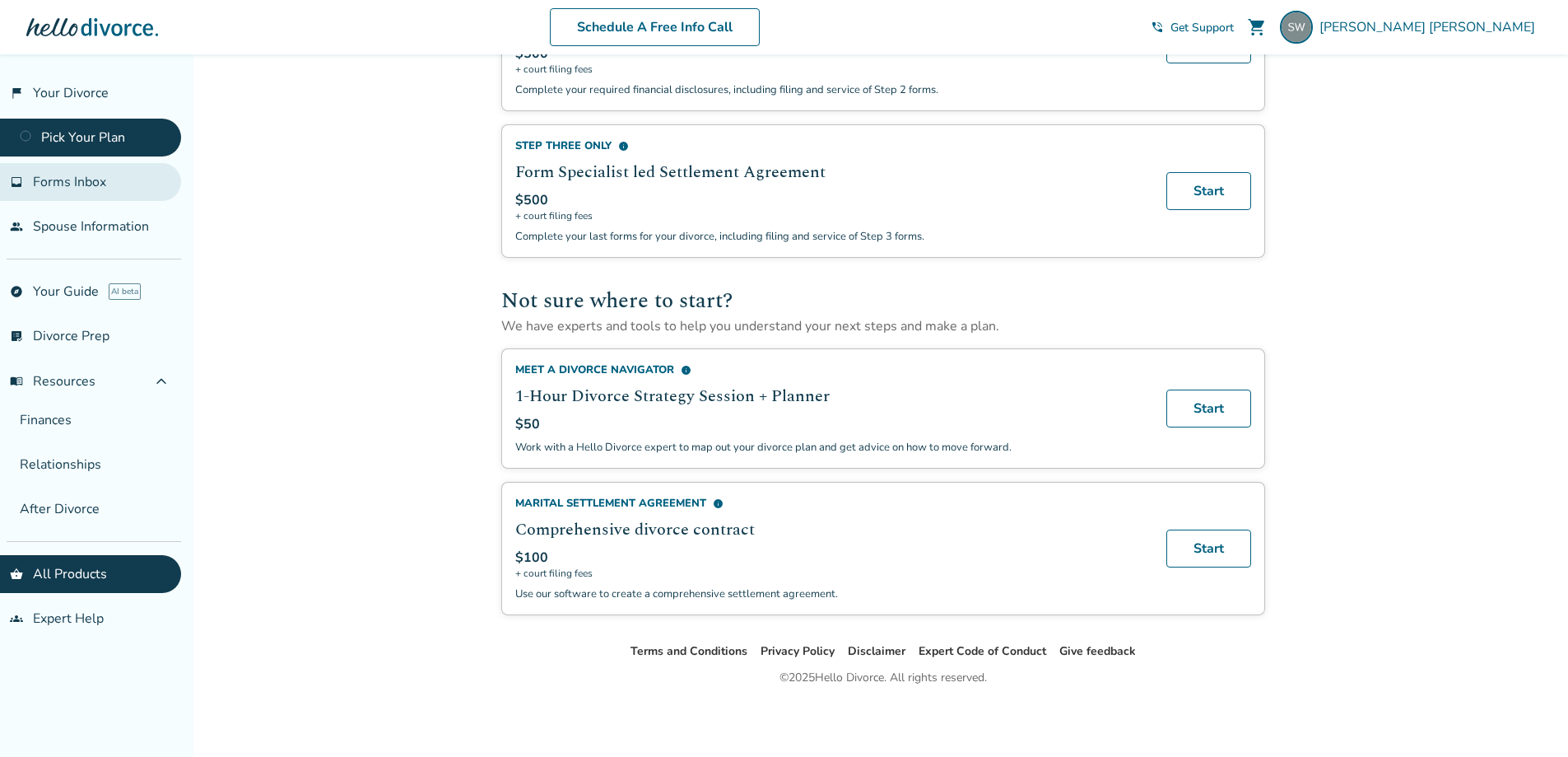
click at [27, 180] on link "inbox Forms Inbox" at bounding box center [90, 182] width 181 height 38
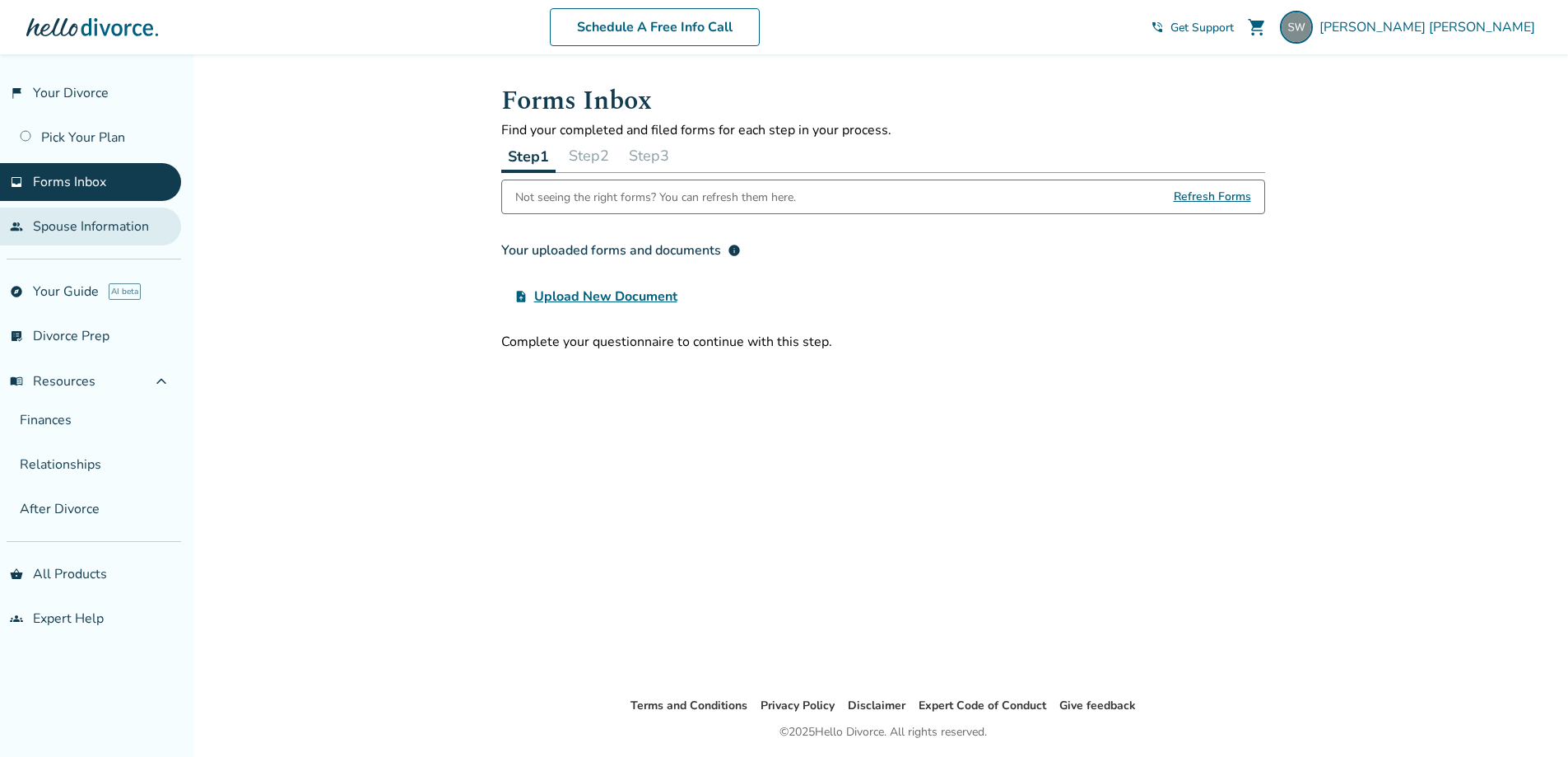
click at [62, 225] on link "people Spouse Information" at bounding box center [90, 227] width 181 height 38
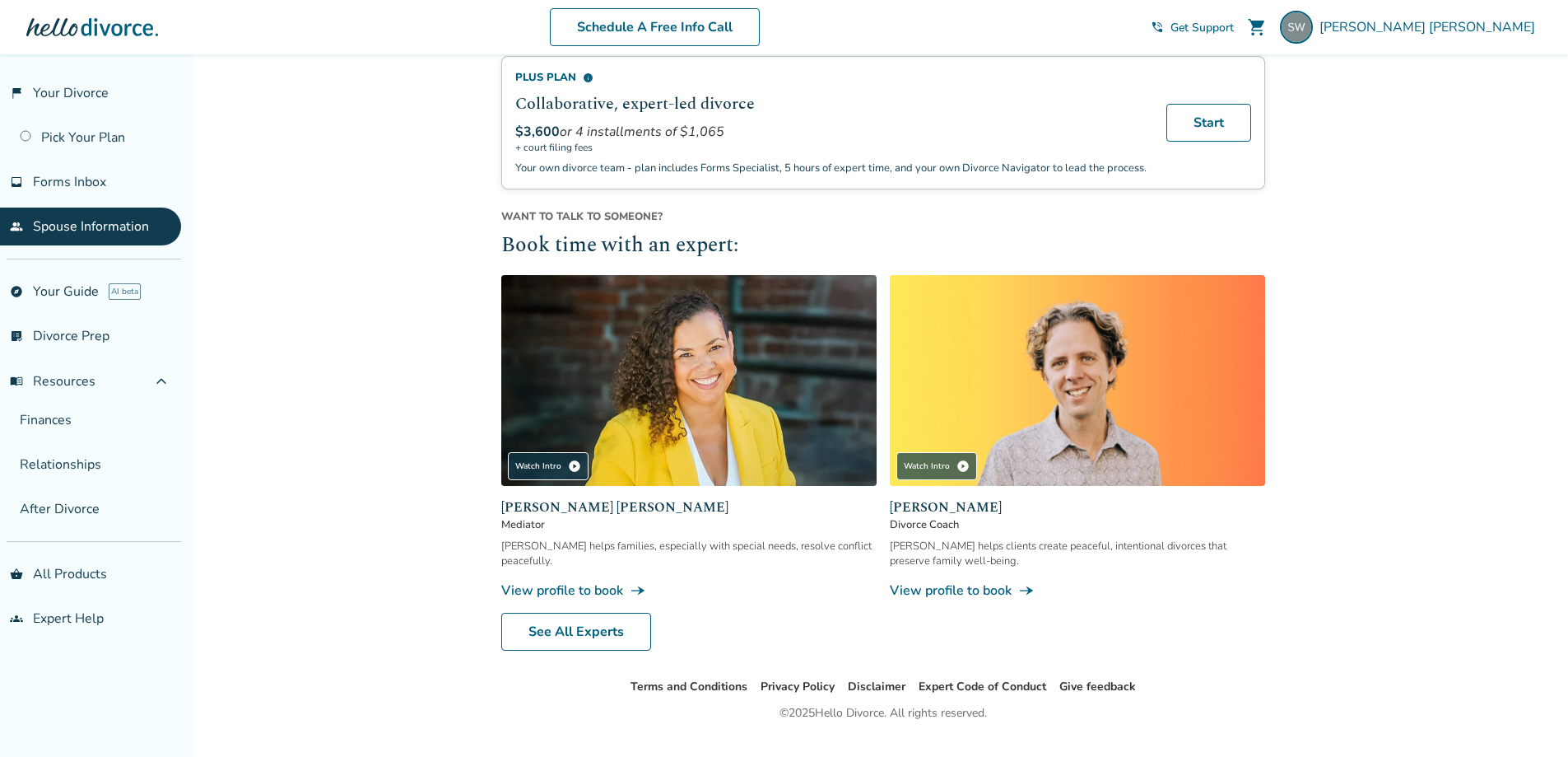
scroll to position [512, 0]
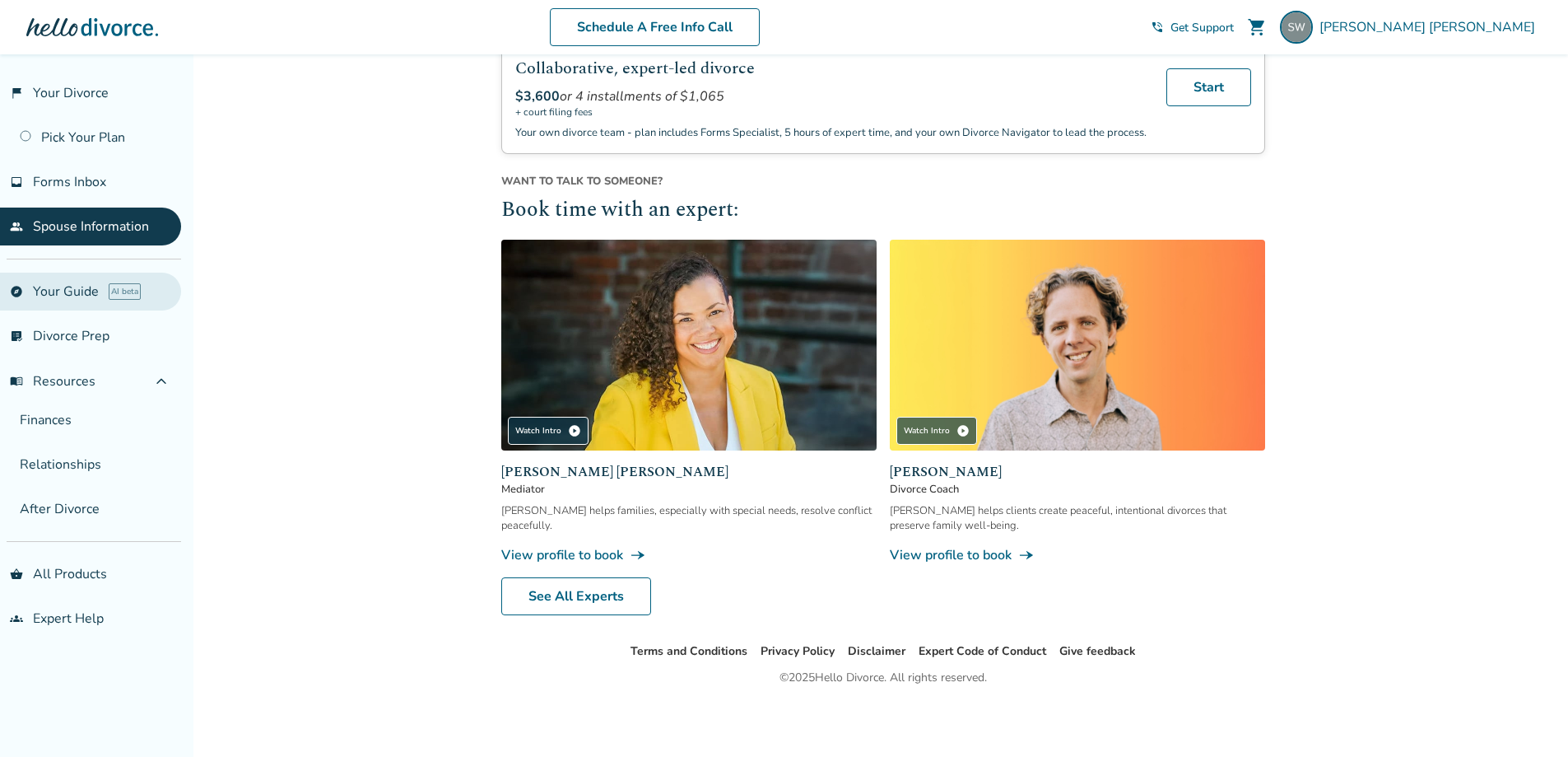
click at [39, 292] on link "explore Your Guide AI beta" at bounding box center [90, 292] width 181 height 38
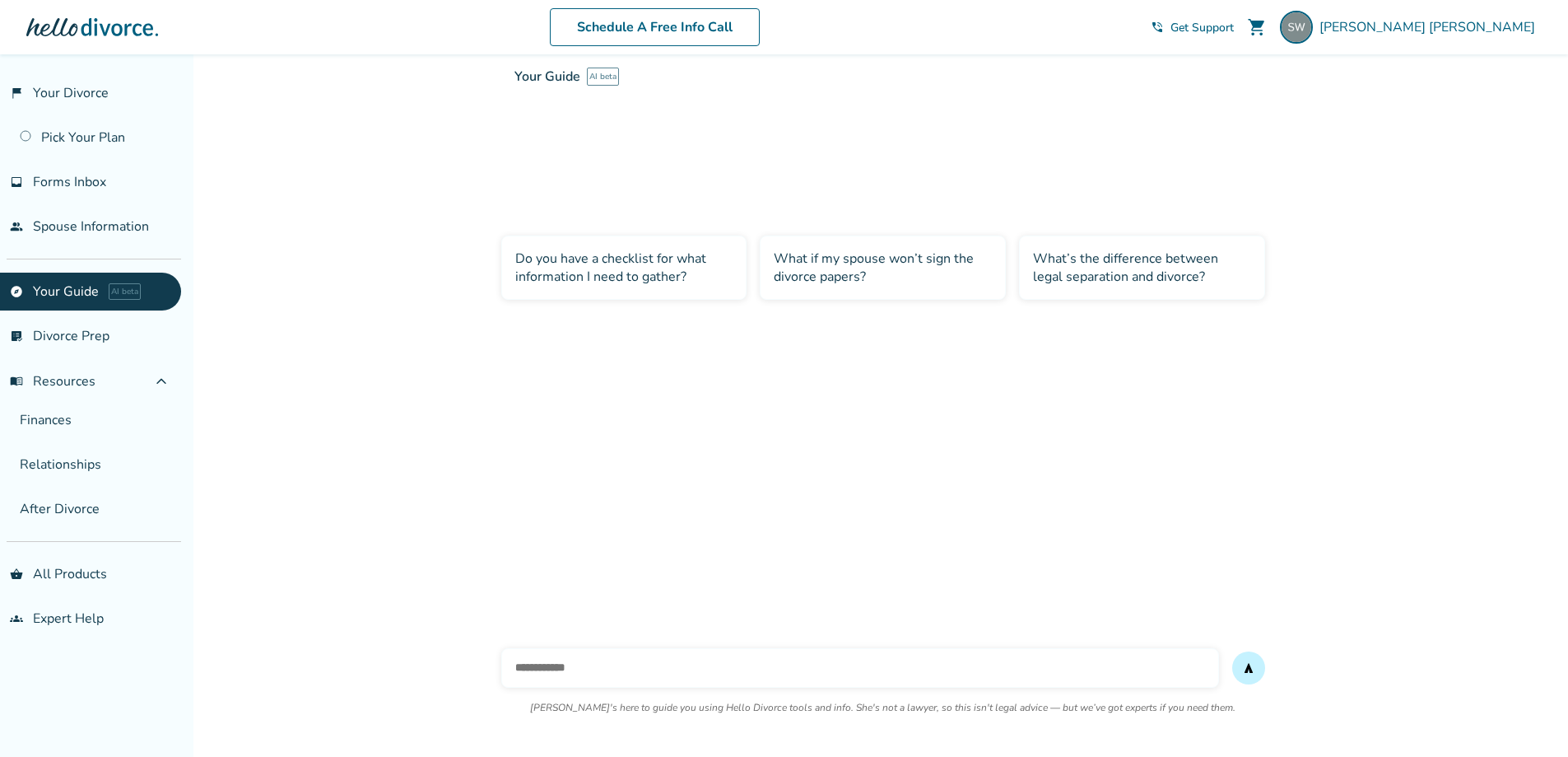
scroll to position [54, 0]
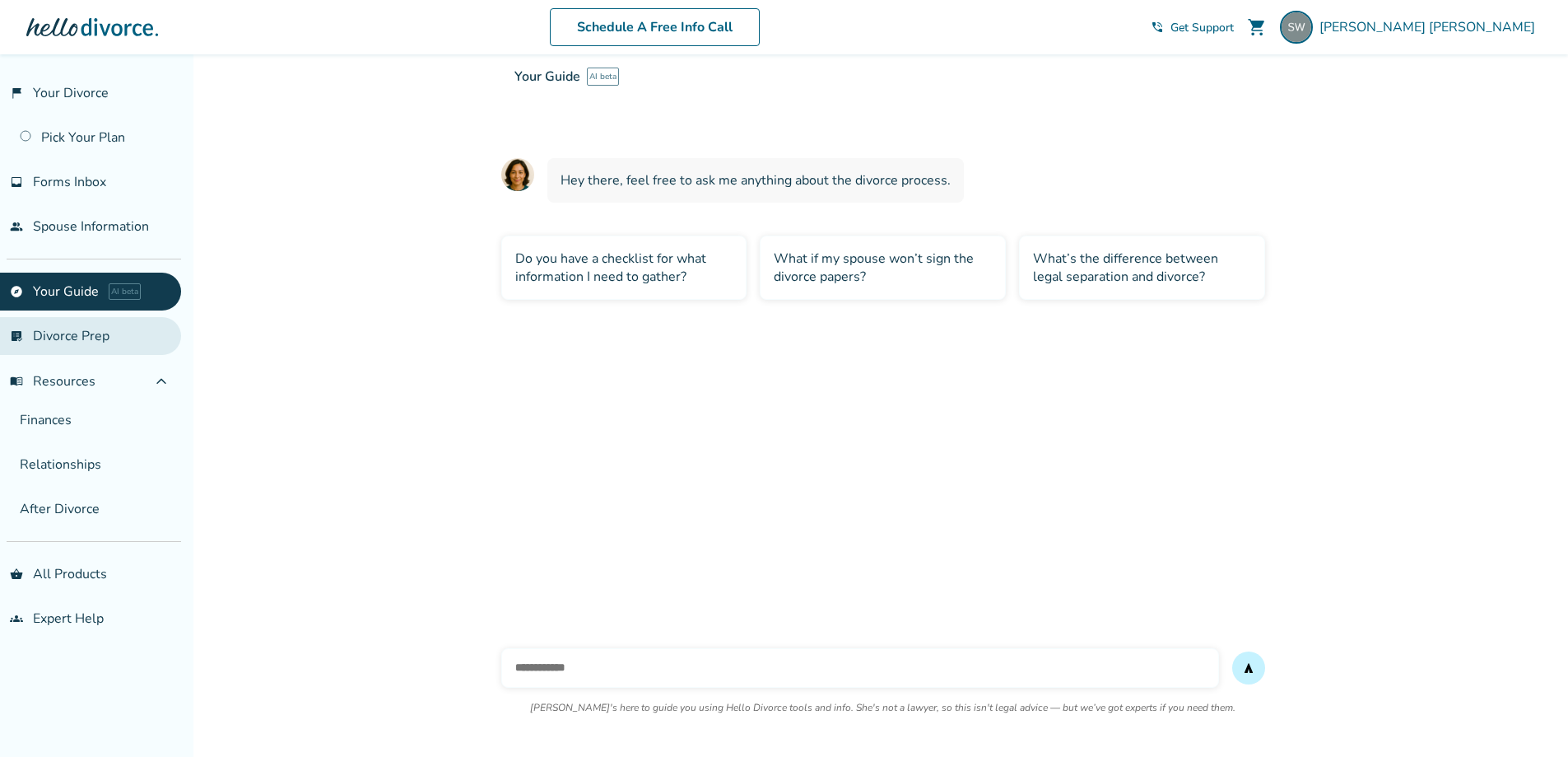
click at [51, 338] on link "list_alt_check Divorce Prep" at bounding box center [90, 336] width 181 height 38
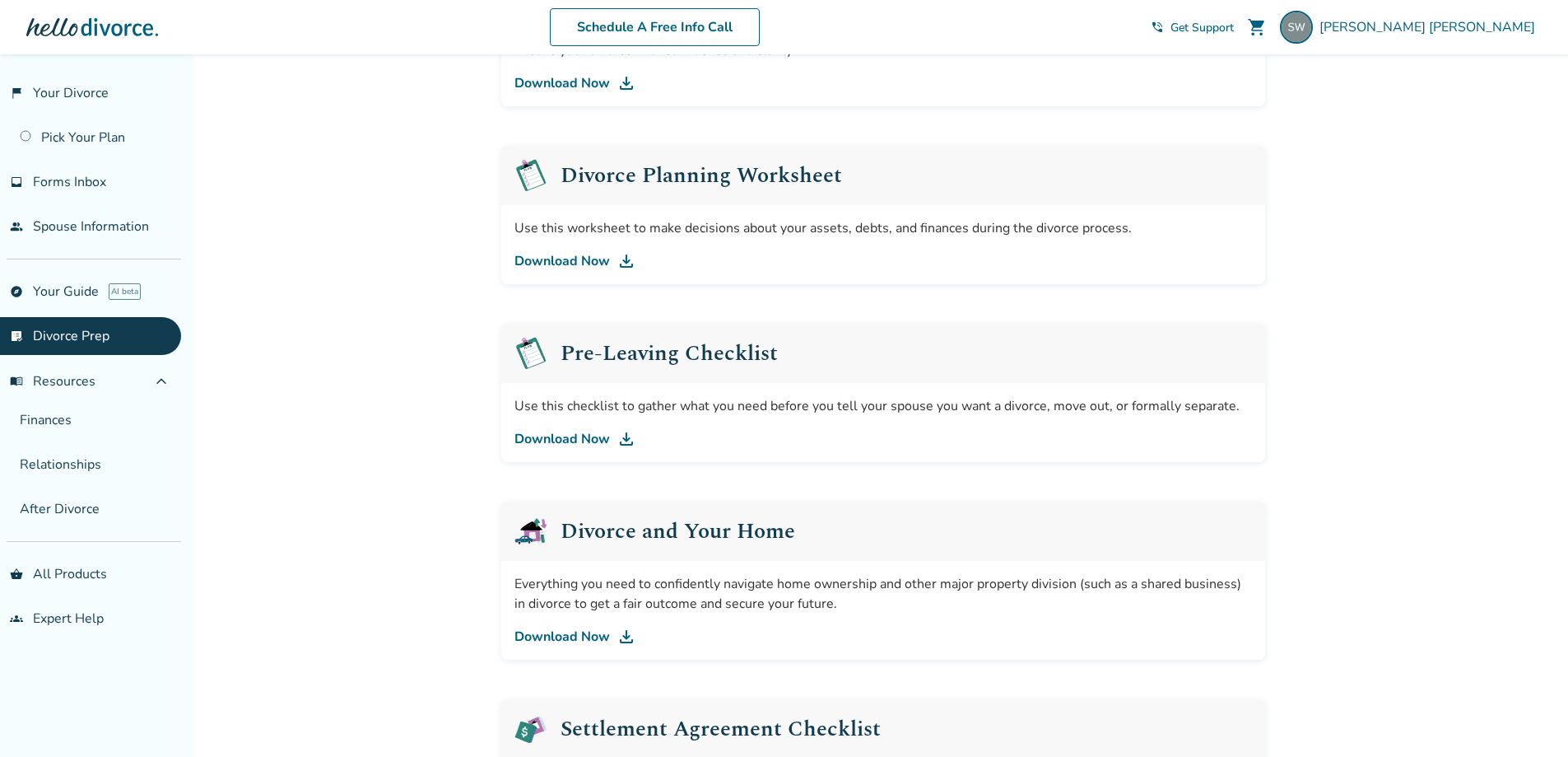
scroll to position [227, 0]
click at [553, 442] on link "Download Now" at bounding box center [883, 441] width 738 height 20
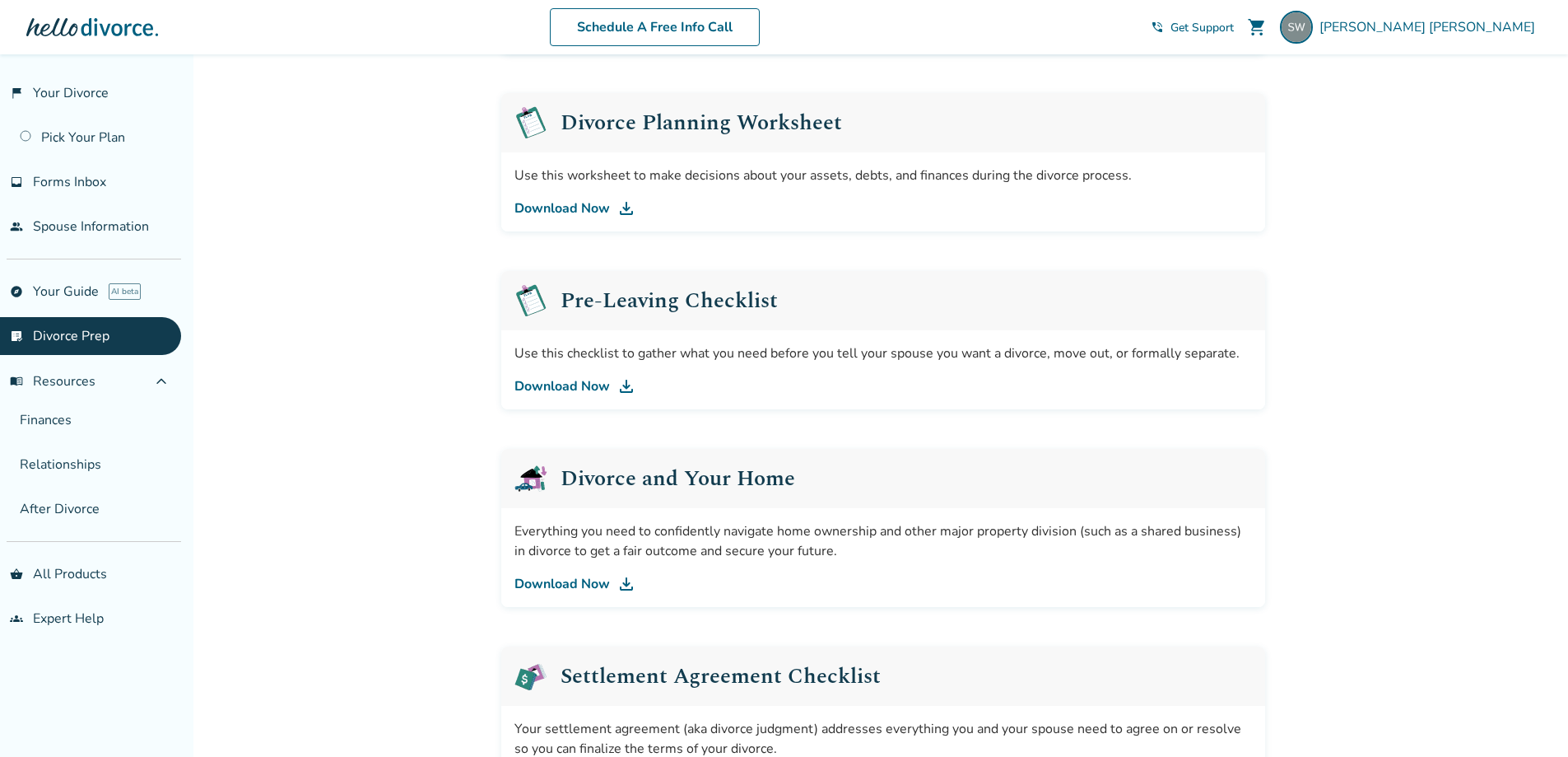
scroll to position [310, 0]
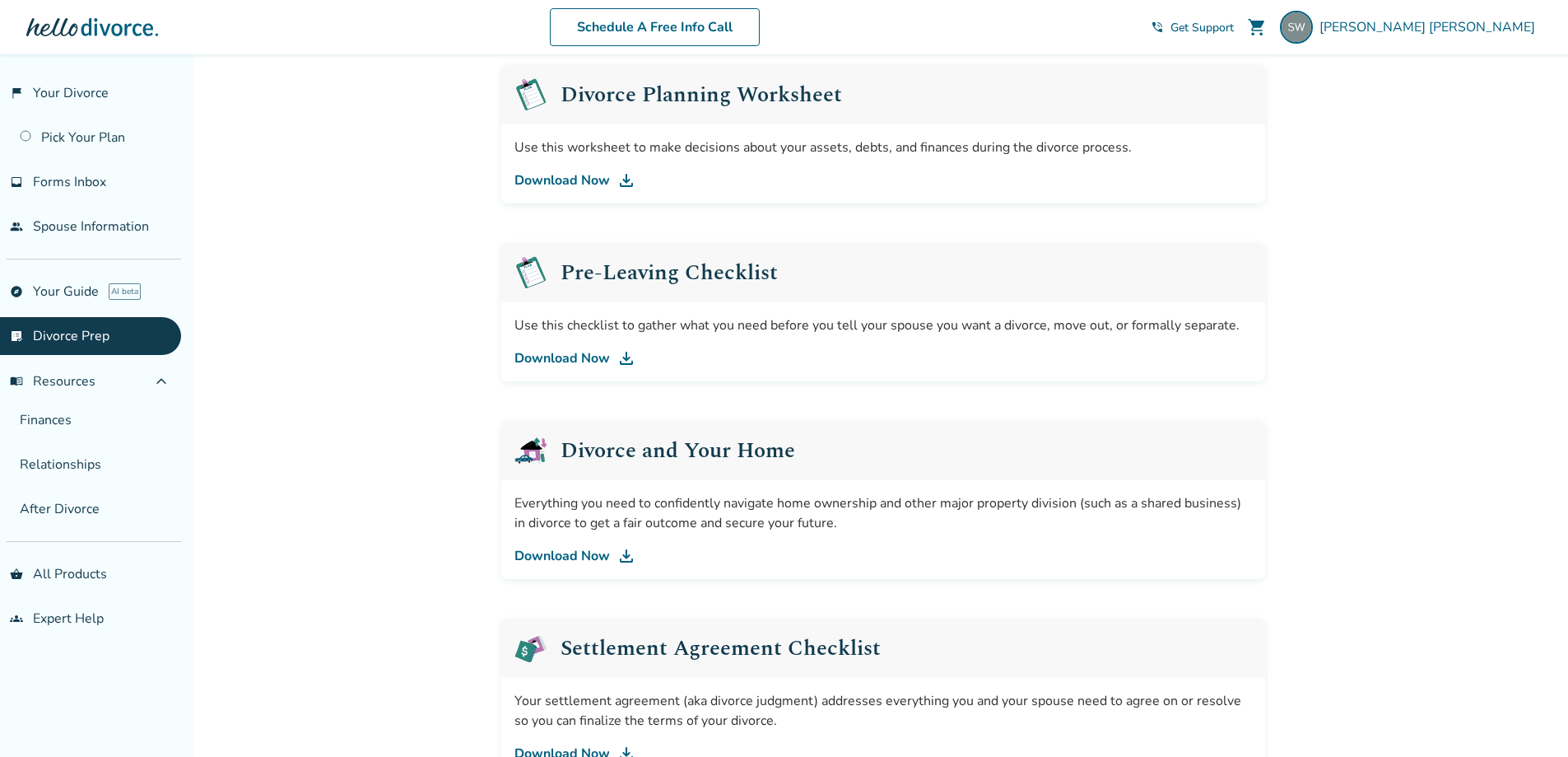
click at [558, 555] on link "Download Now" at bounding box center [883, 556] width 738 height 20
click at [551, 361] on link "Download Now" at bounding box center [883, 358] width 738 height 20
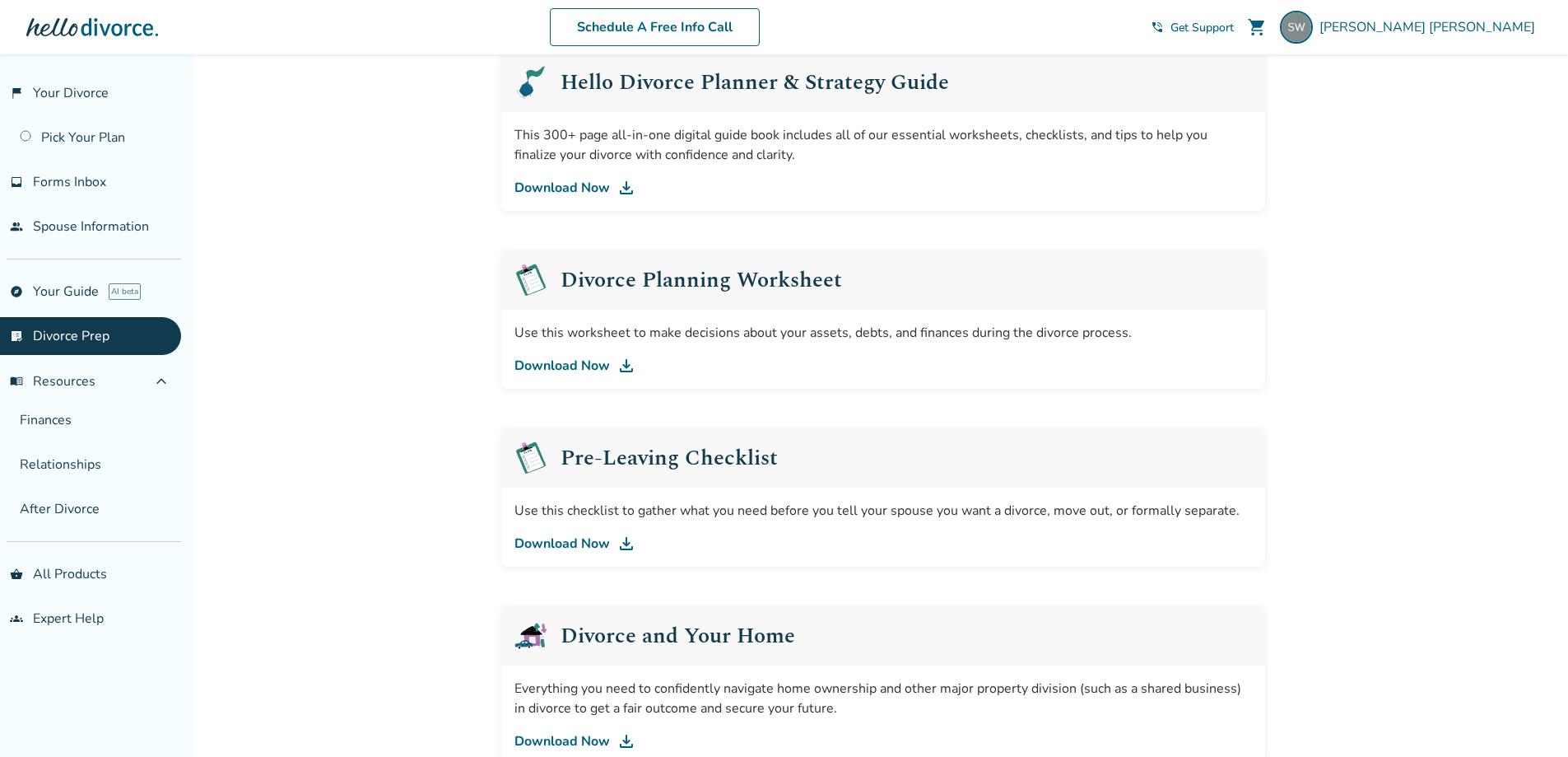
scroll to position [0, 0]
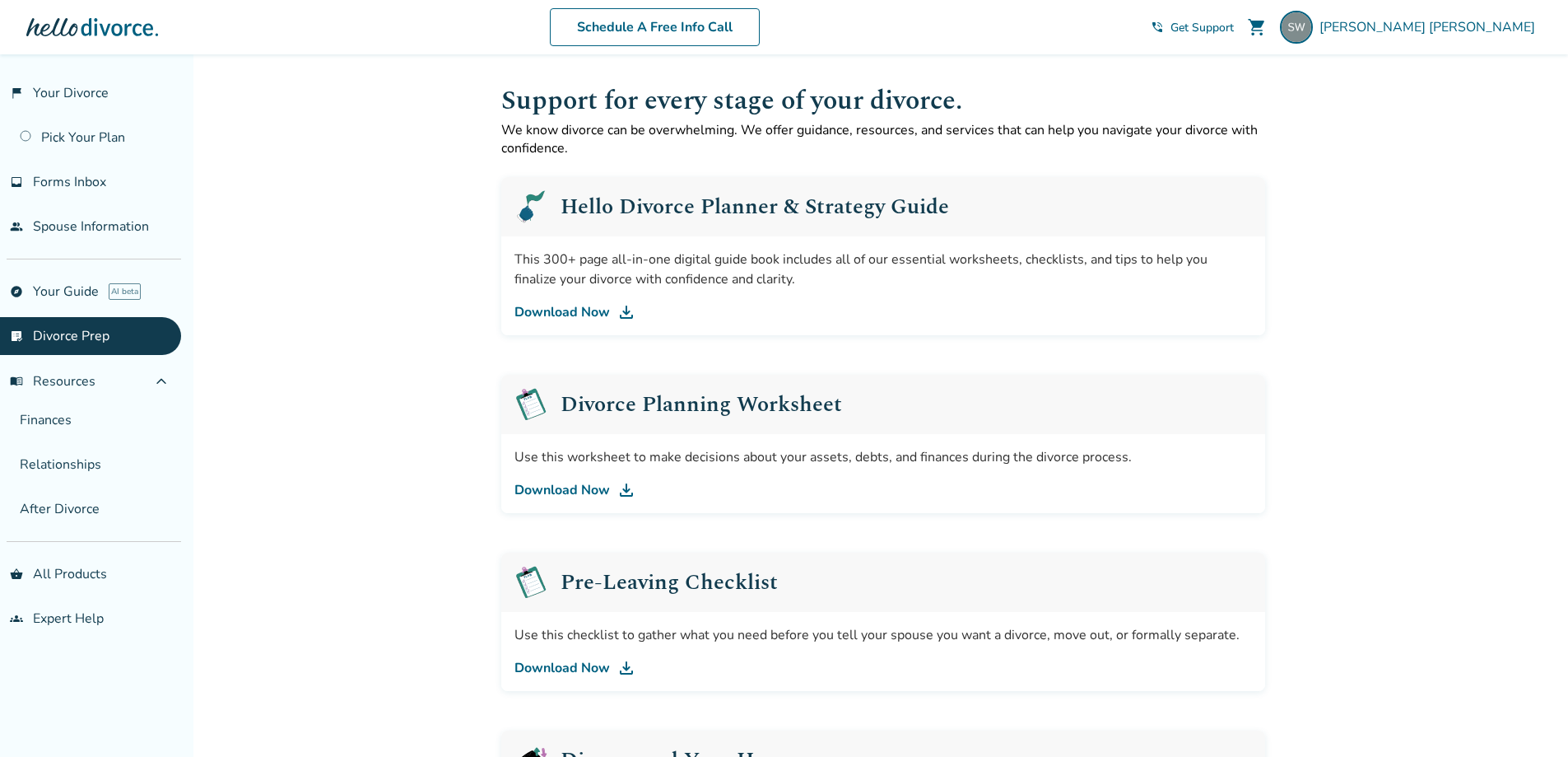
click at [545, 307] on link "Download Now" at bounding box center [883, 312] width 738 height 20
click at [576, 486] on link "Download Now" at bounding box center [883, 490] width 738 height 20
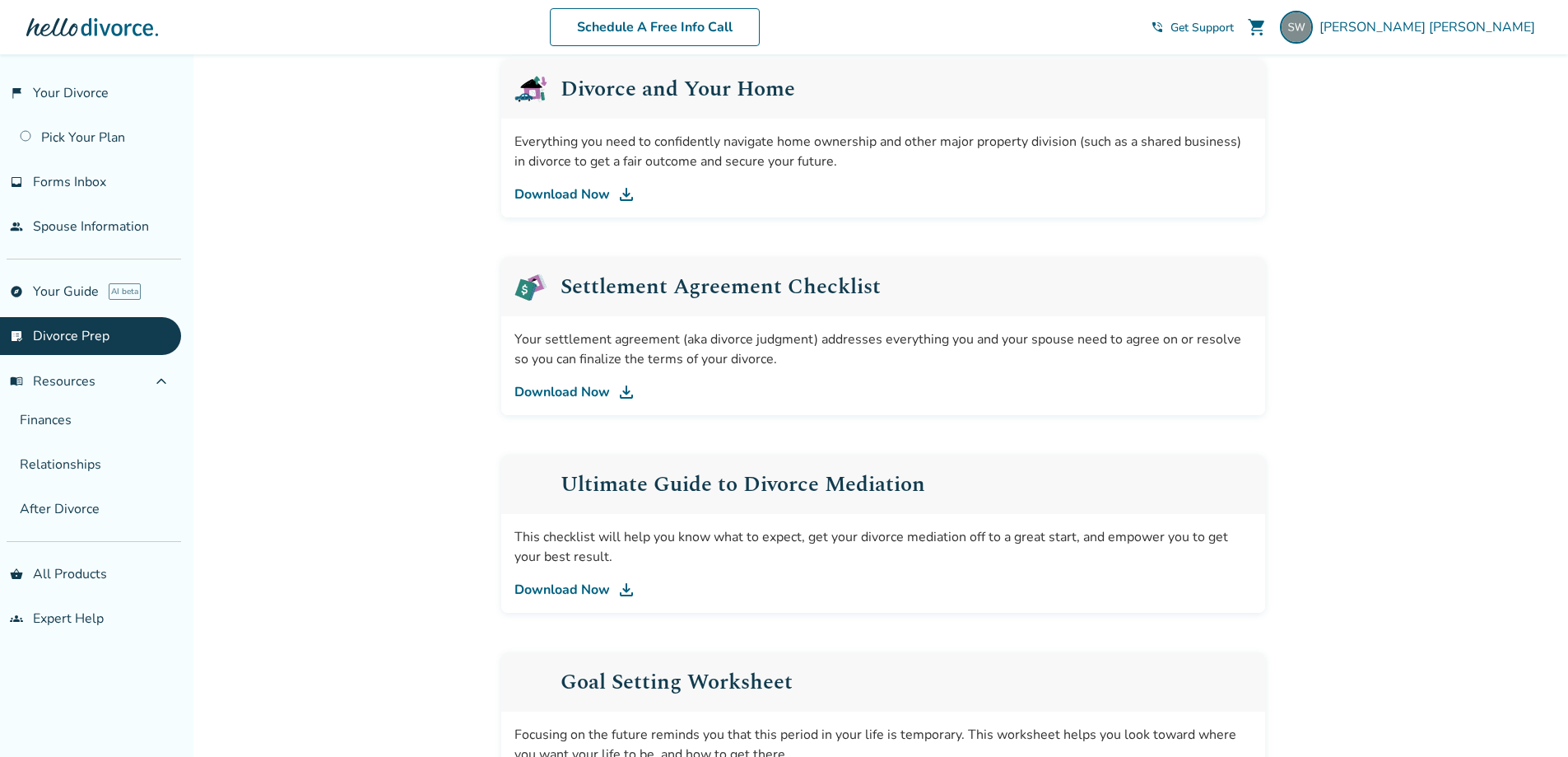
scroll to position [824, 0]
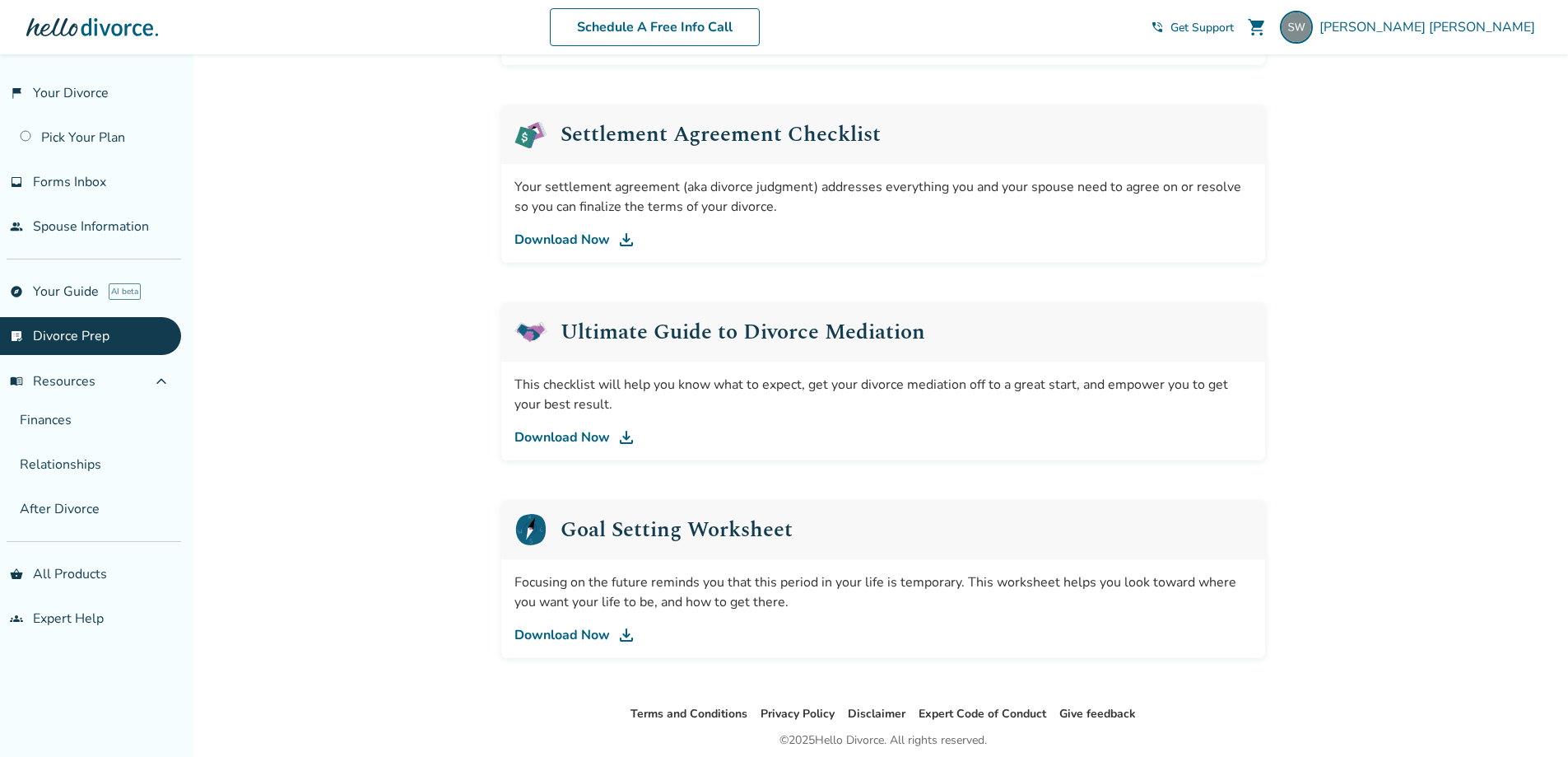
click at [603, 240] on link "Download Now" at bounding box center [883, 240] width 738 height 20
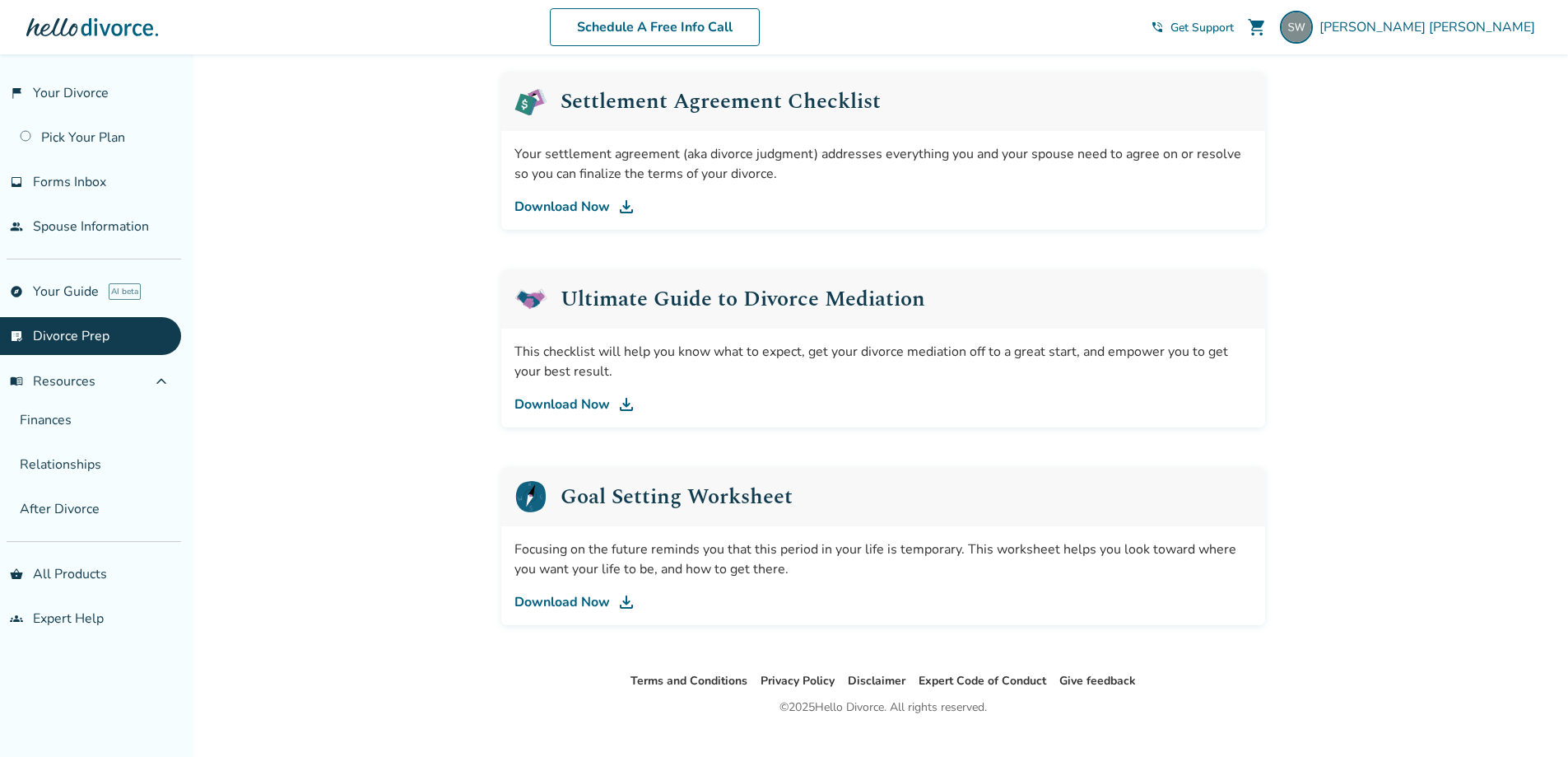
scroll to position [886, 0]
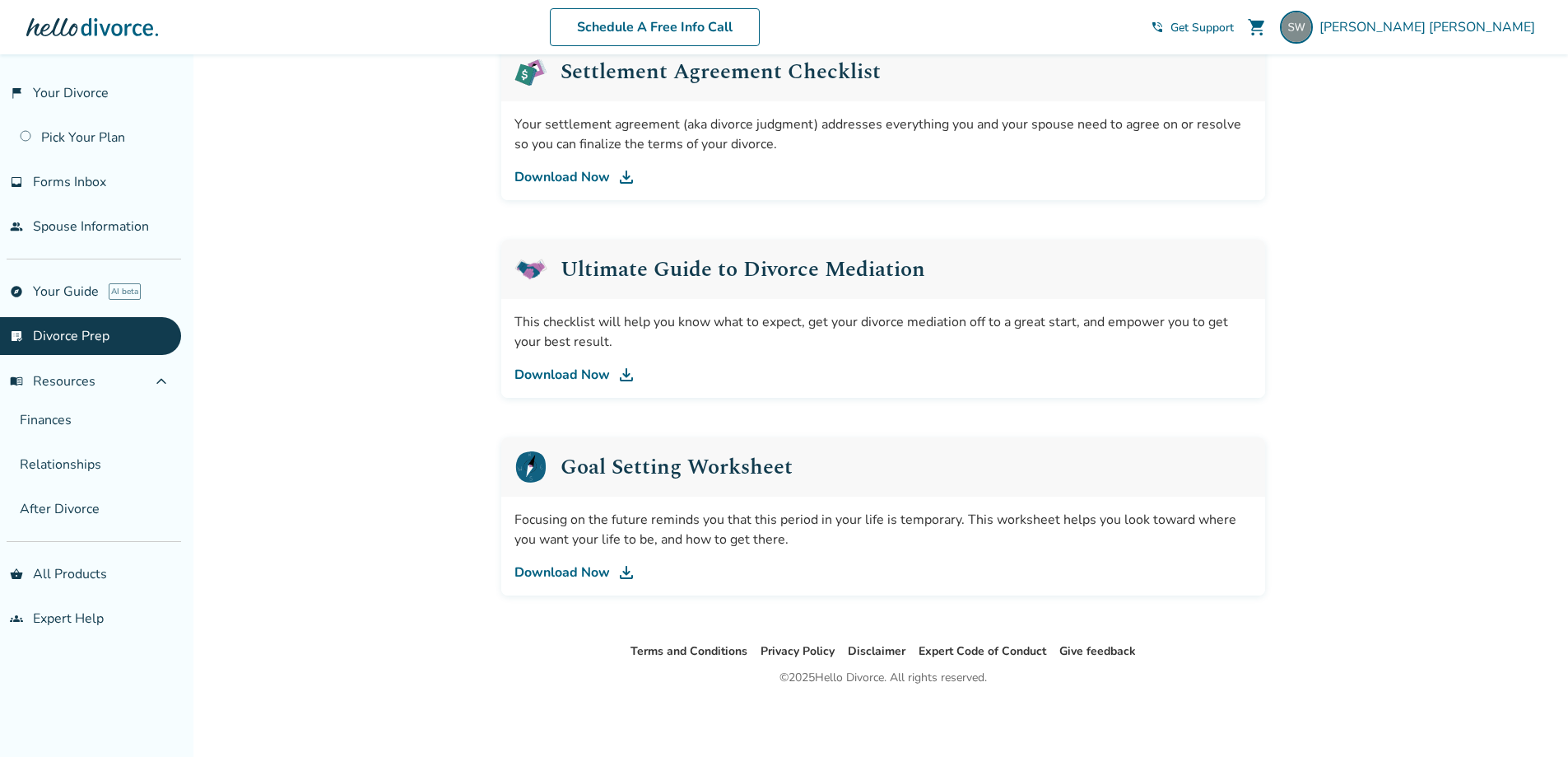
click at [569, 568] on link "Download Now" at bounding box center [883, 572] width 738 height 20
click at [75, 419] on link "Finances" at bounding box center [90, 420] width 181 height 38
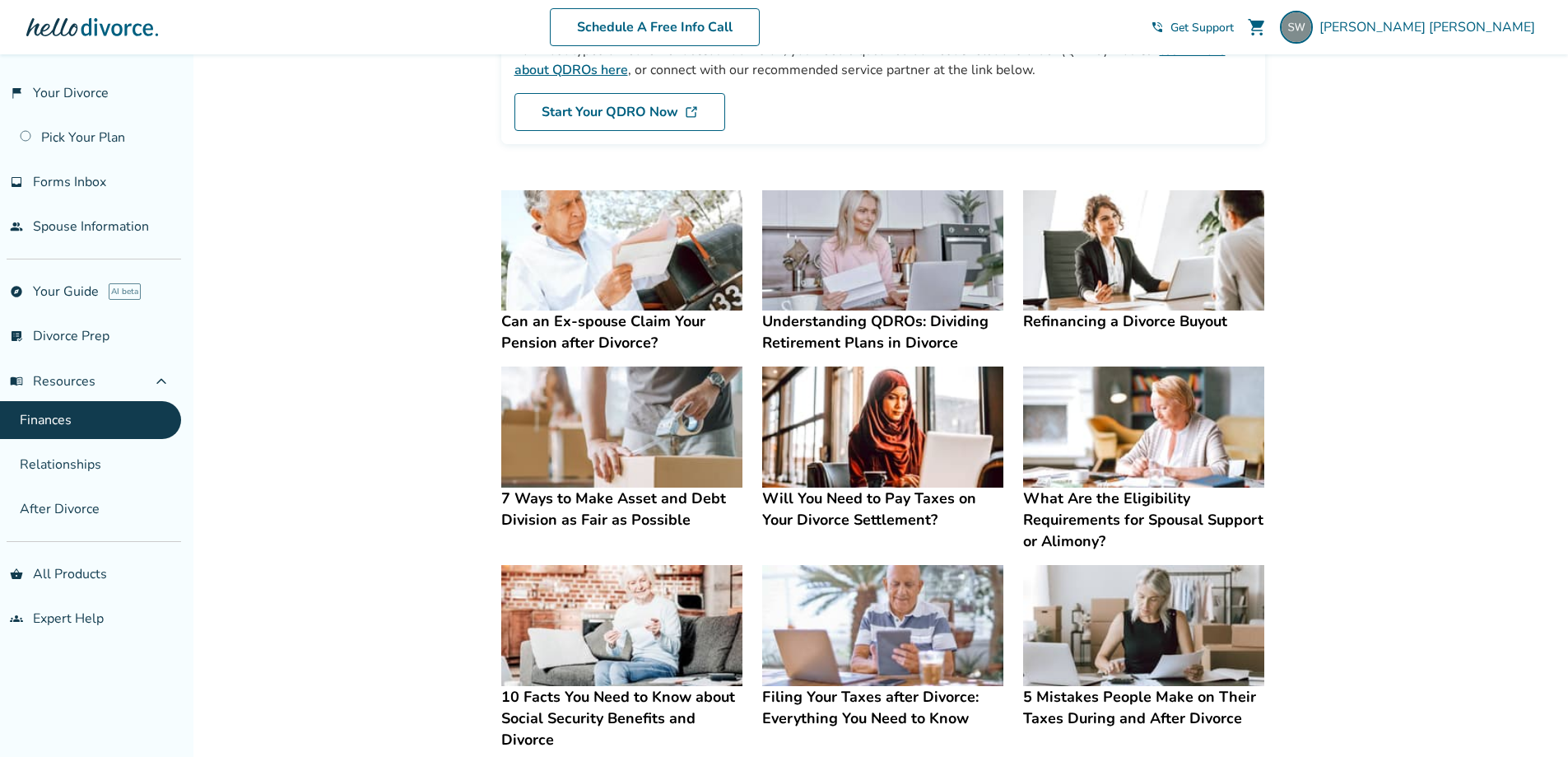
scroll to position [247, 0]
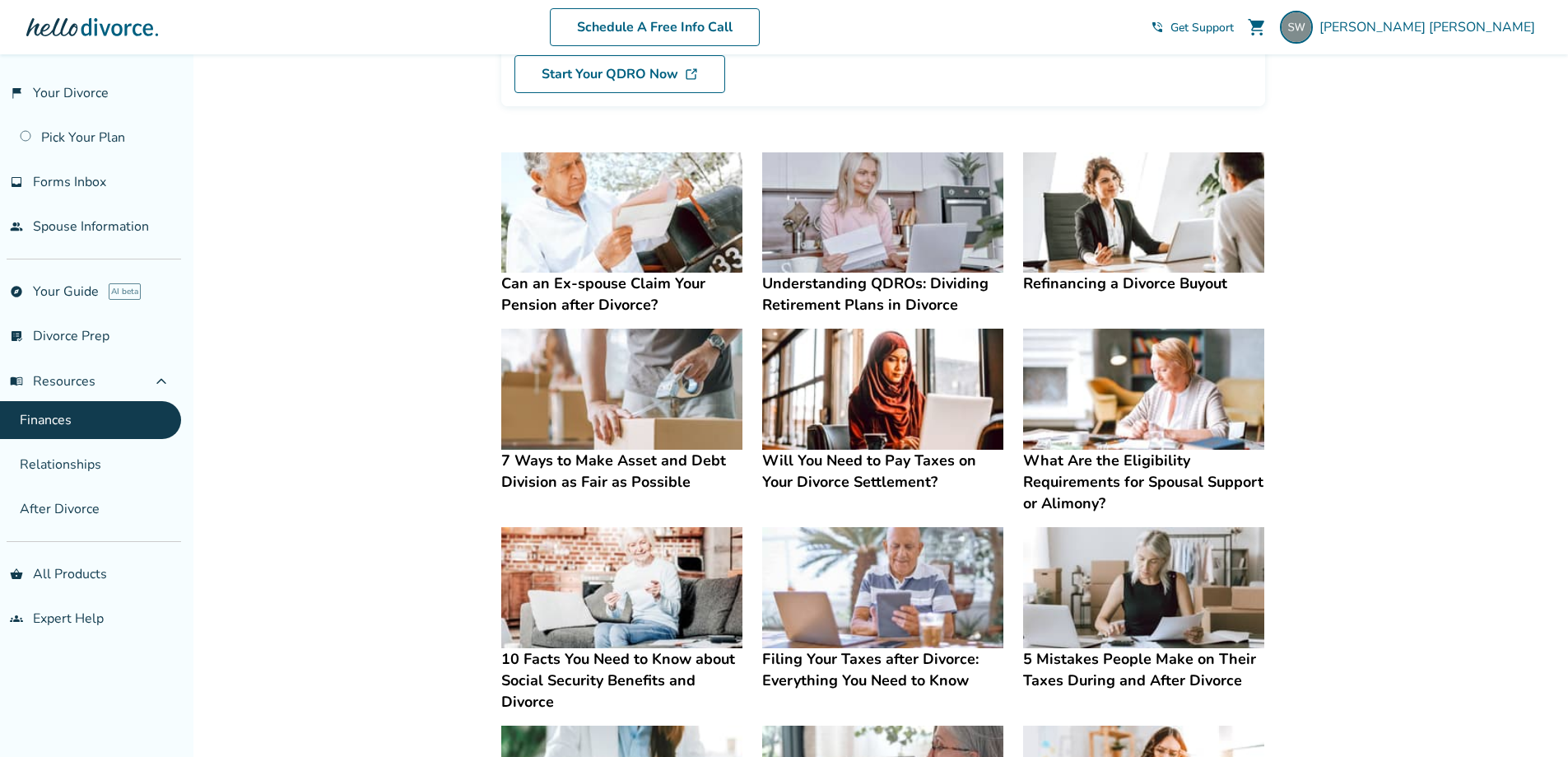
click at [568, 470] on h4 "7 Ways to Make Asset and Debt Division as Fair as Possible" at bounding box center [622, 471] width 241 height 43
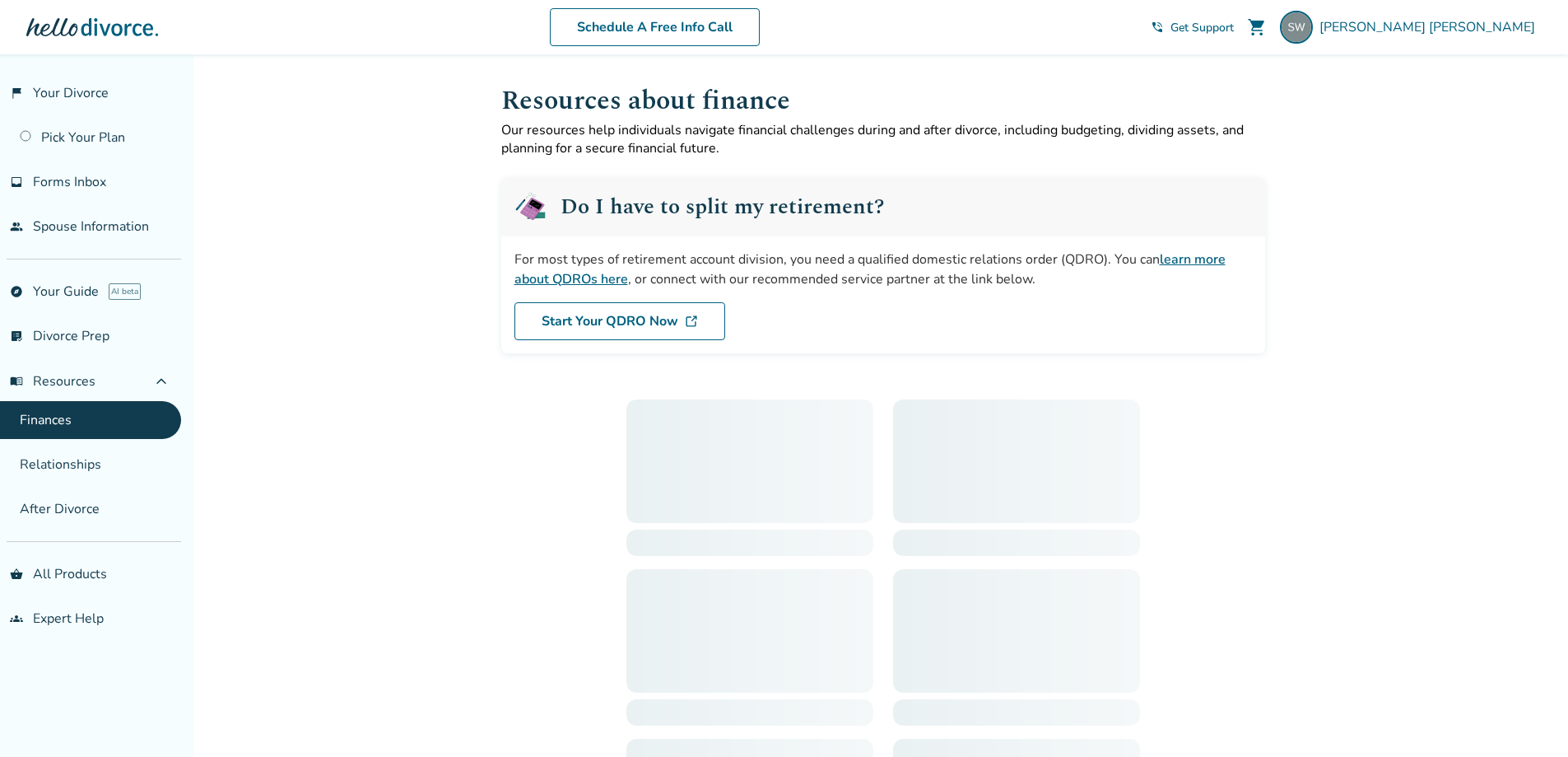
scroll to position [247, 0]
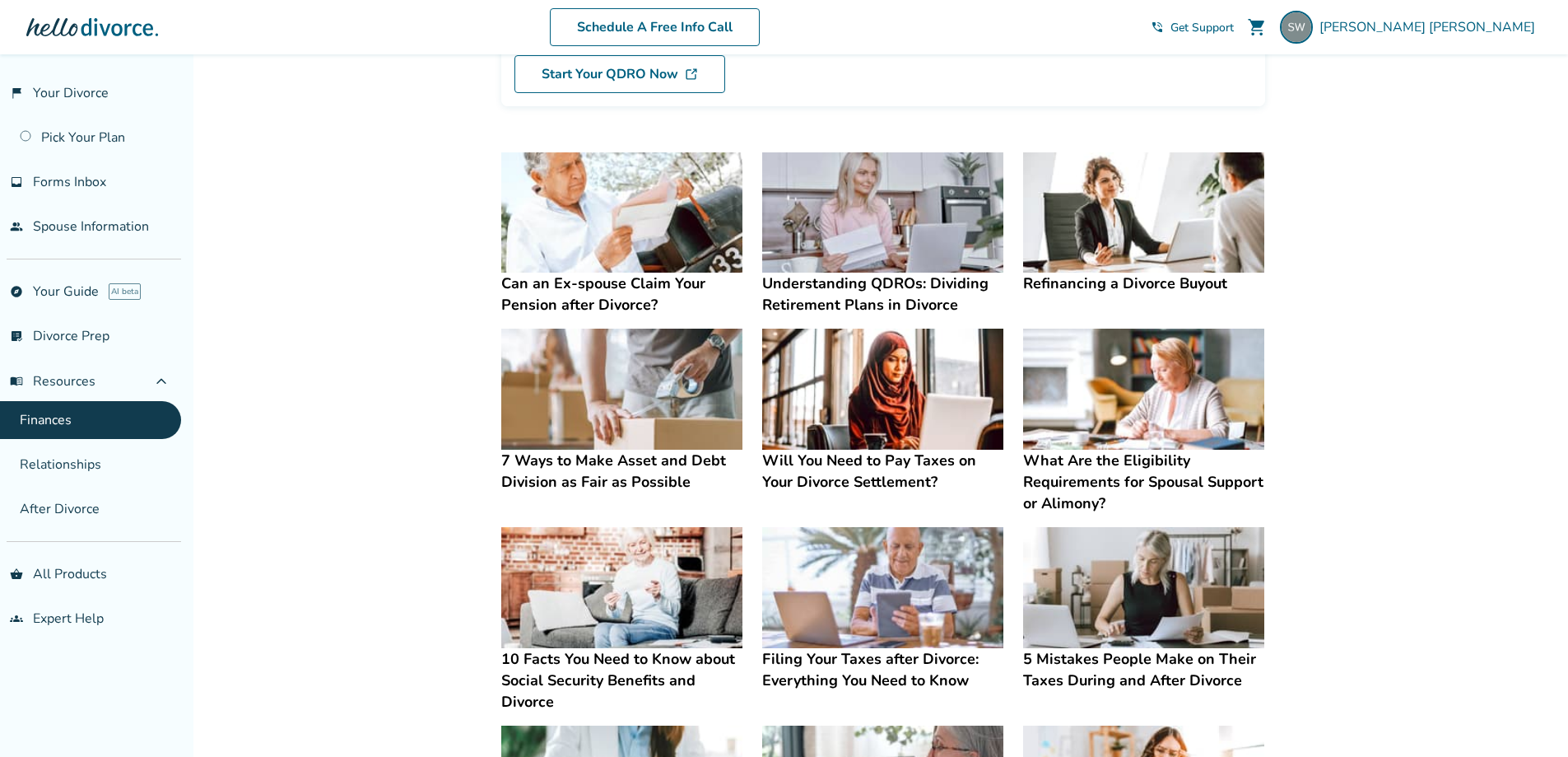
click at [1102, 483] on h4 "What Are the Eligibility Requirements for Spousal Support or Alimony?" at bounding box center [1143, 482] width 241 height 64
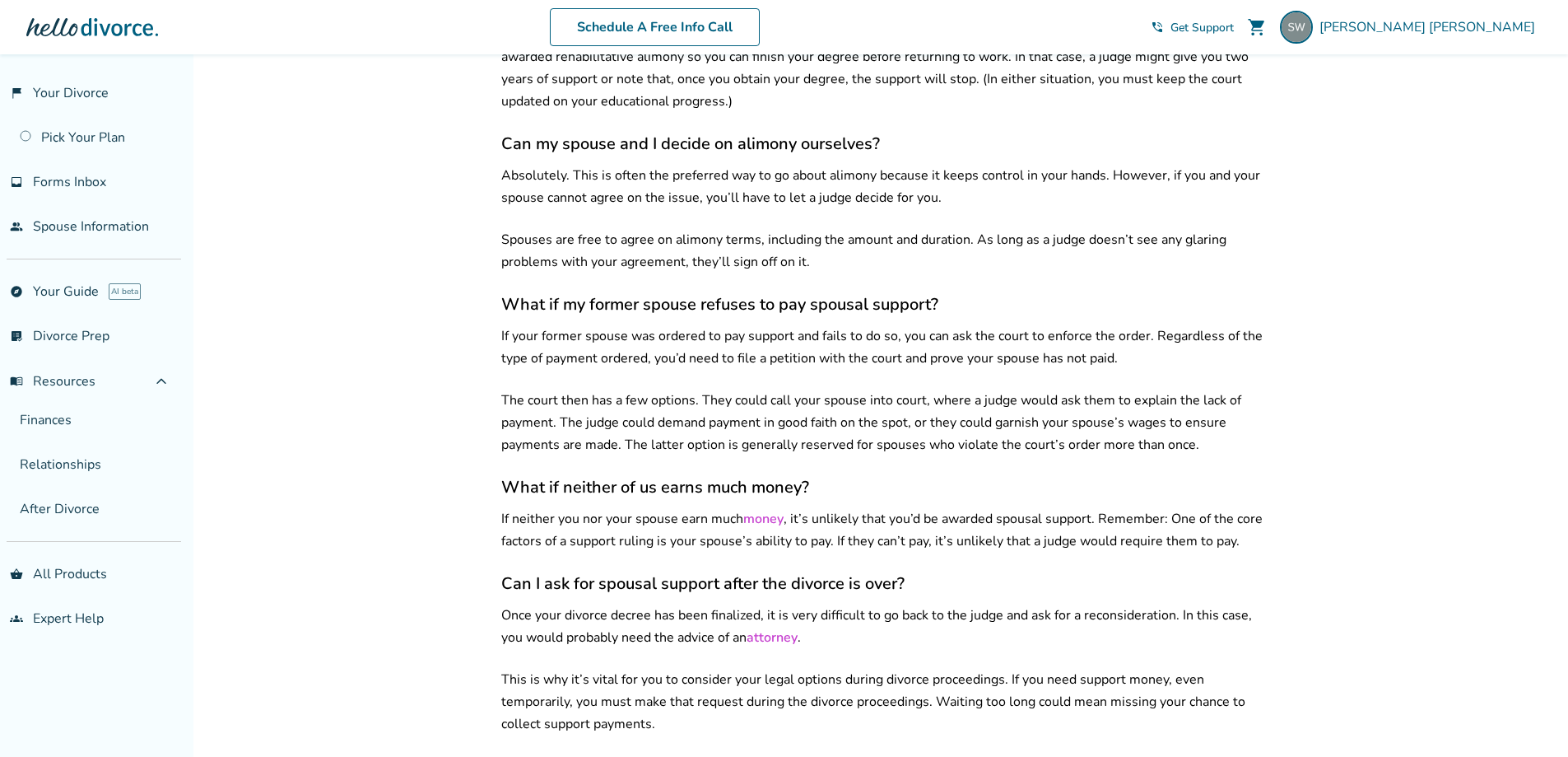
scroll to position [2471, 0]
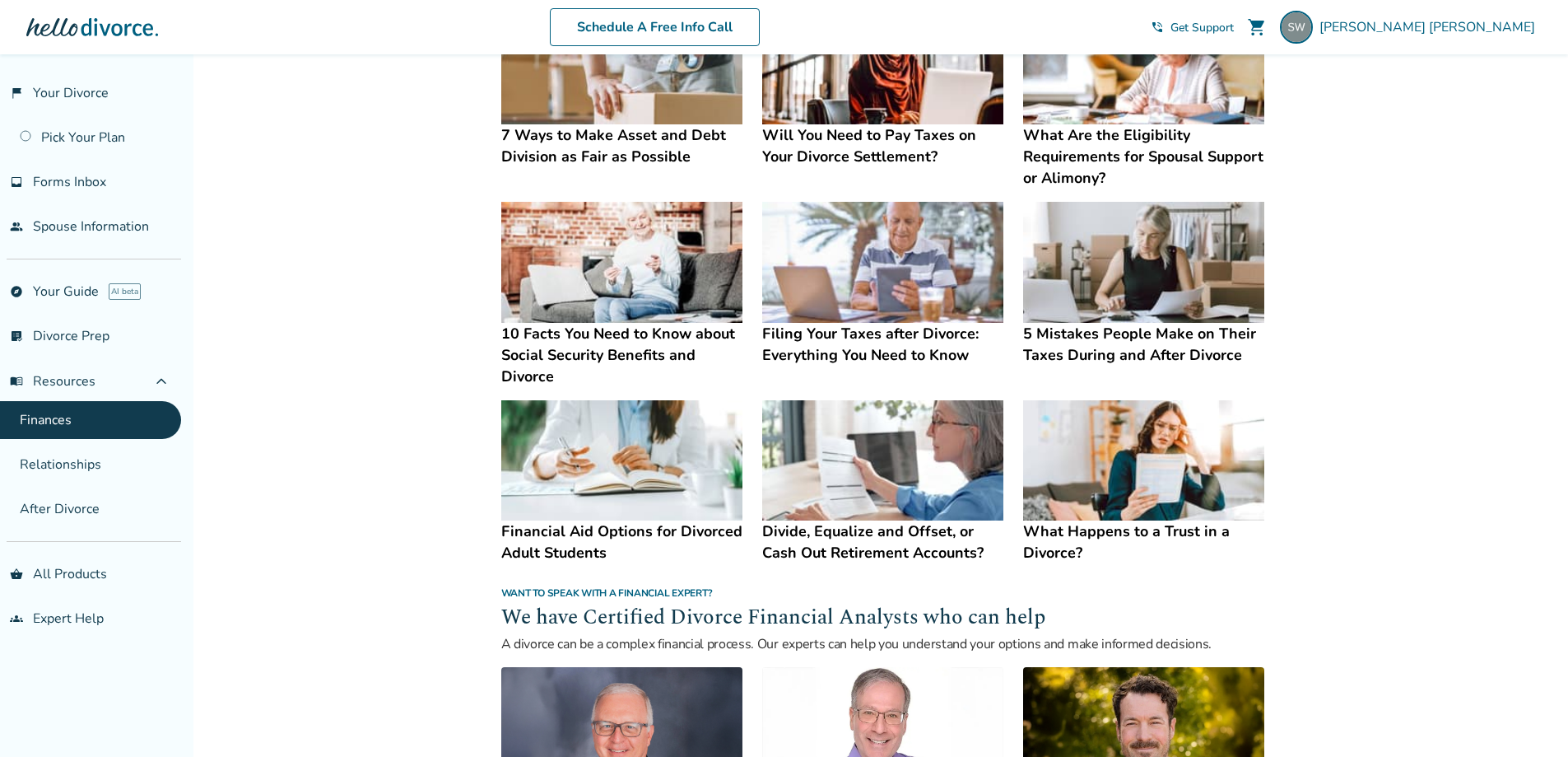
scroll to position [576, 0]
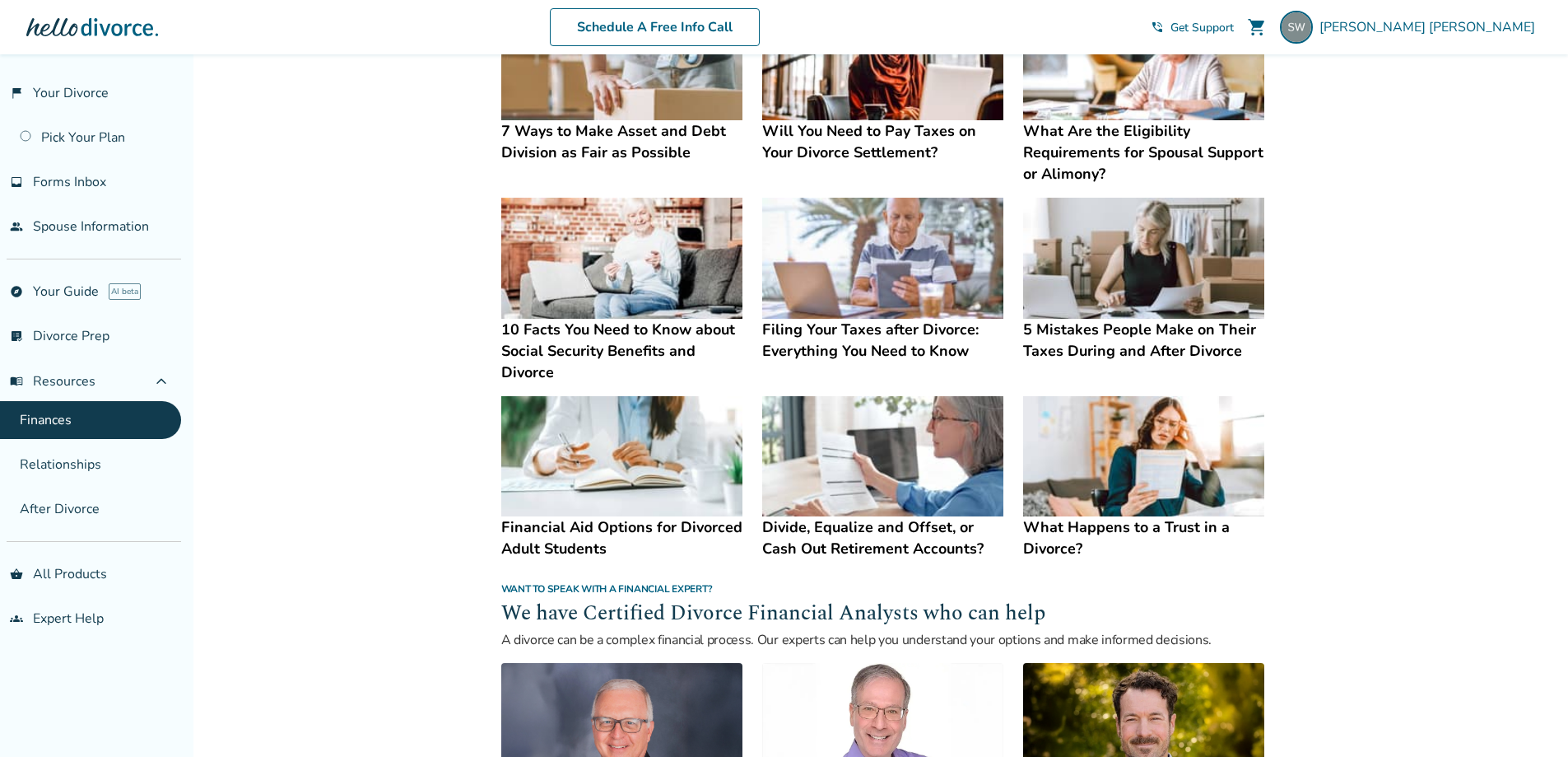
click at [589, 344] on h4 "10 Facts You Need to Know about Social Security Benefits and Divorce" at bounding box center [622, 351] width 241 height 64
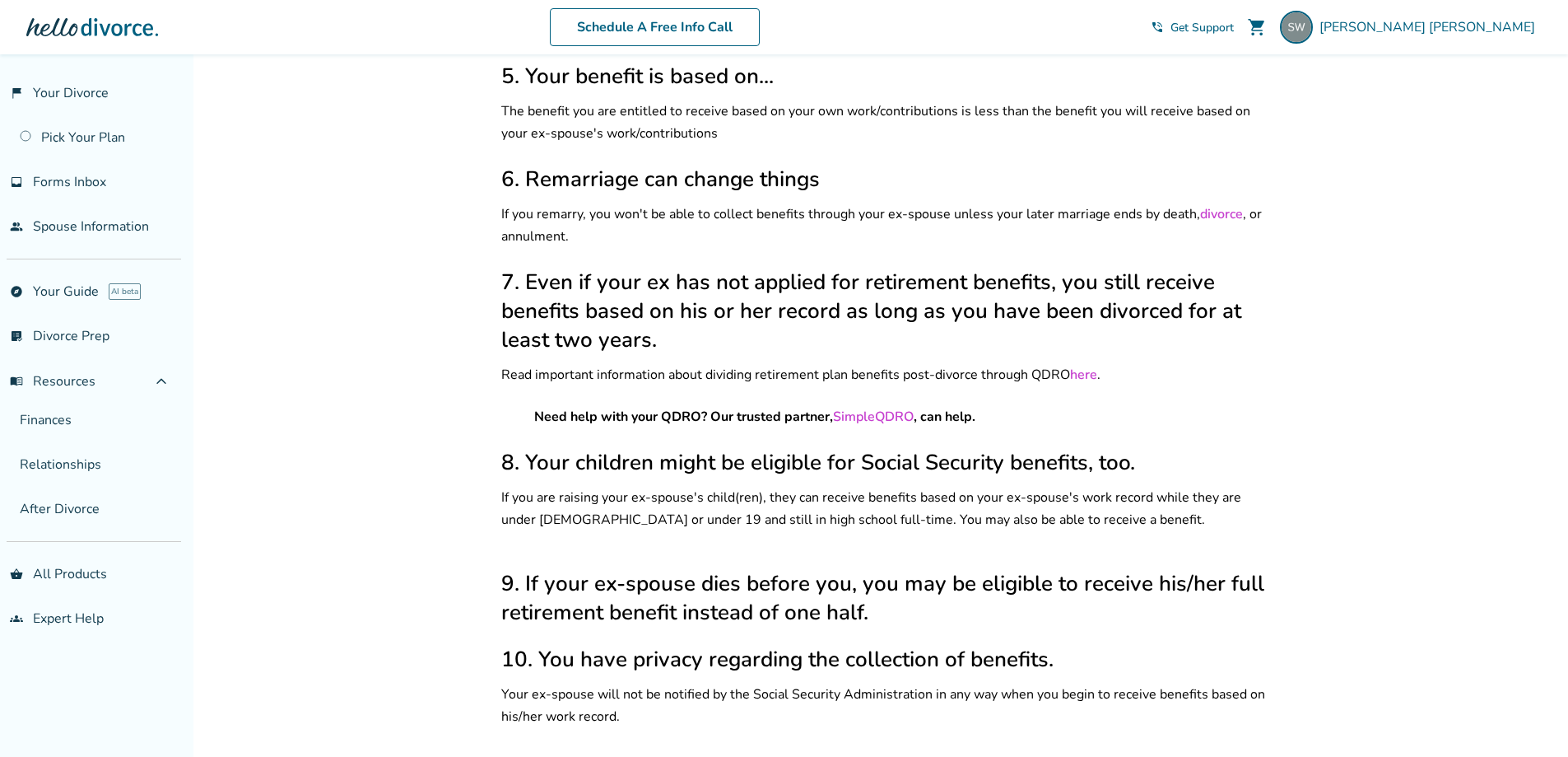
scroll to position [906, 0]
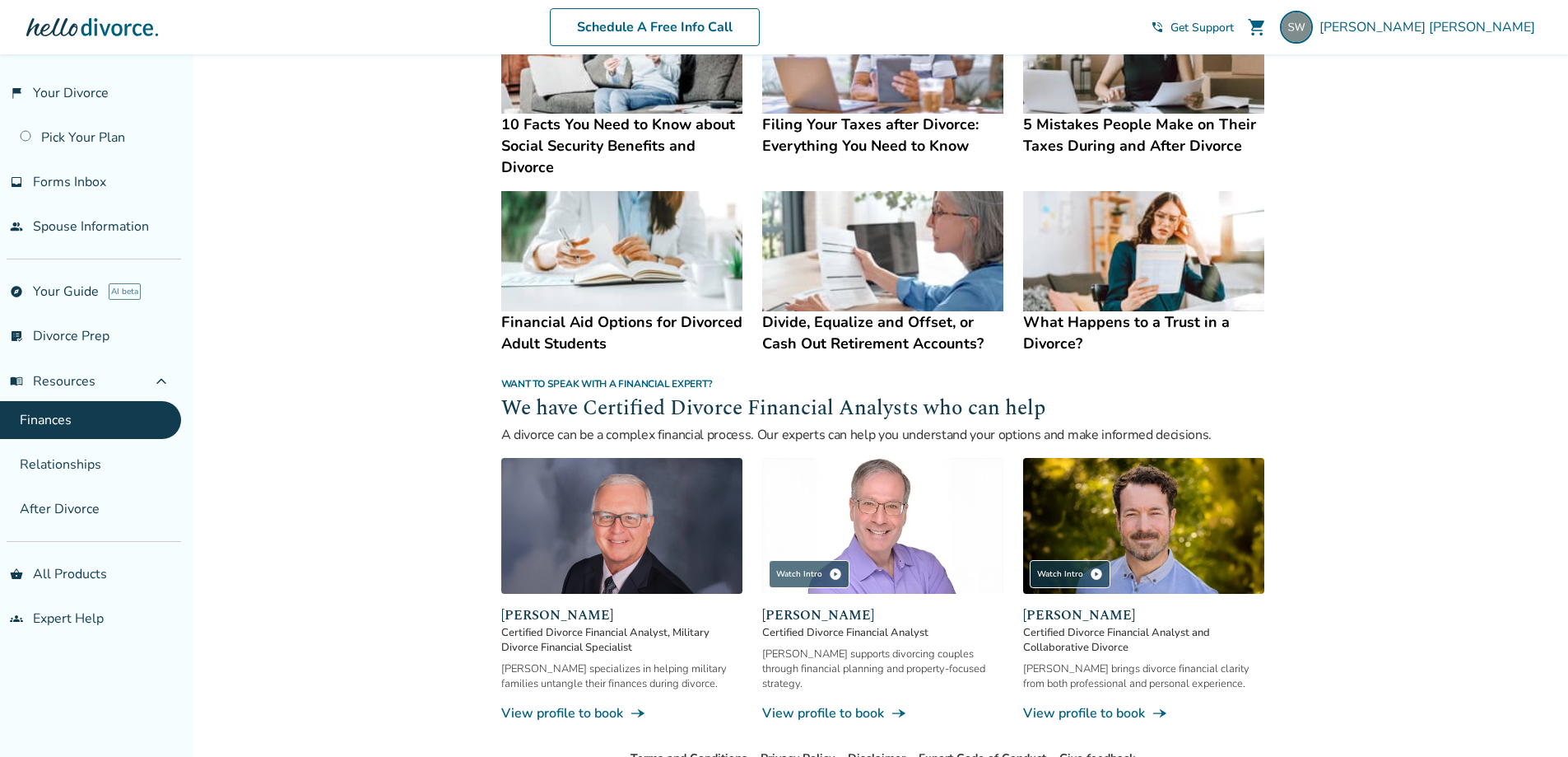
scroll to position [819, 0]
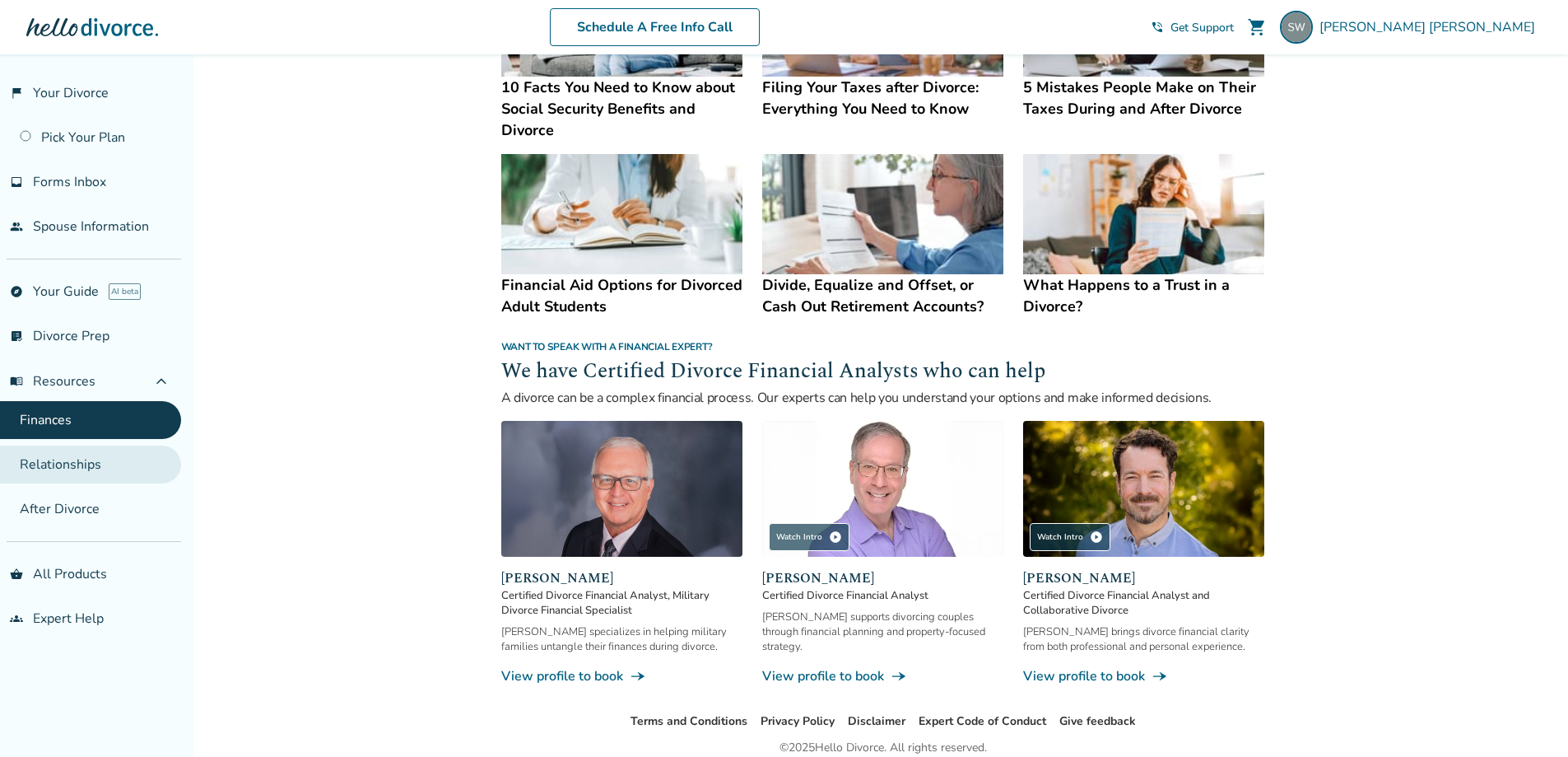
click at [76, 467] on link "Relationships" at bounding box center [90, 465] width 181 height 38
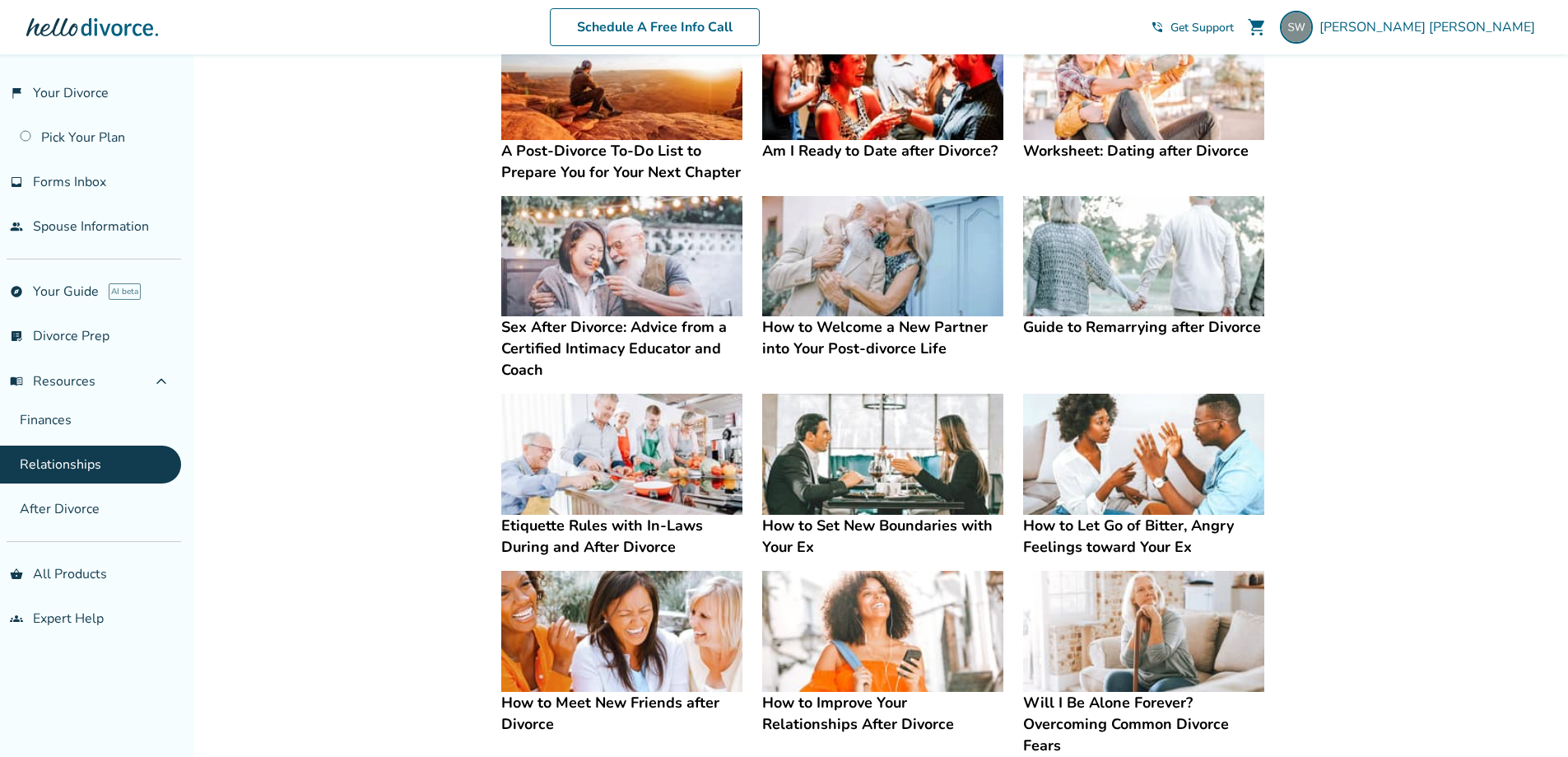
scroll to position [306, 0]
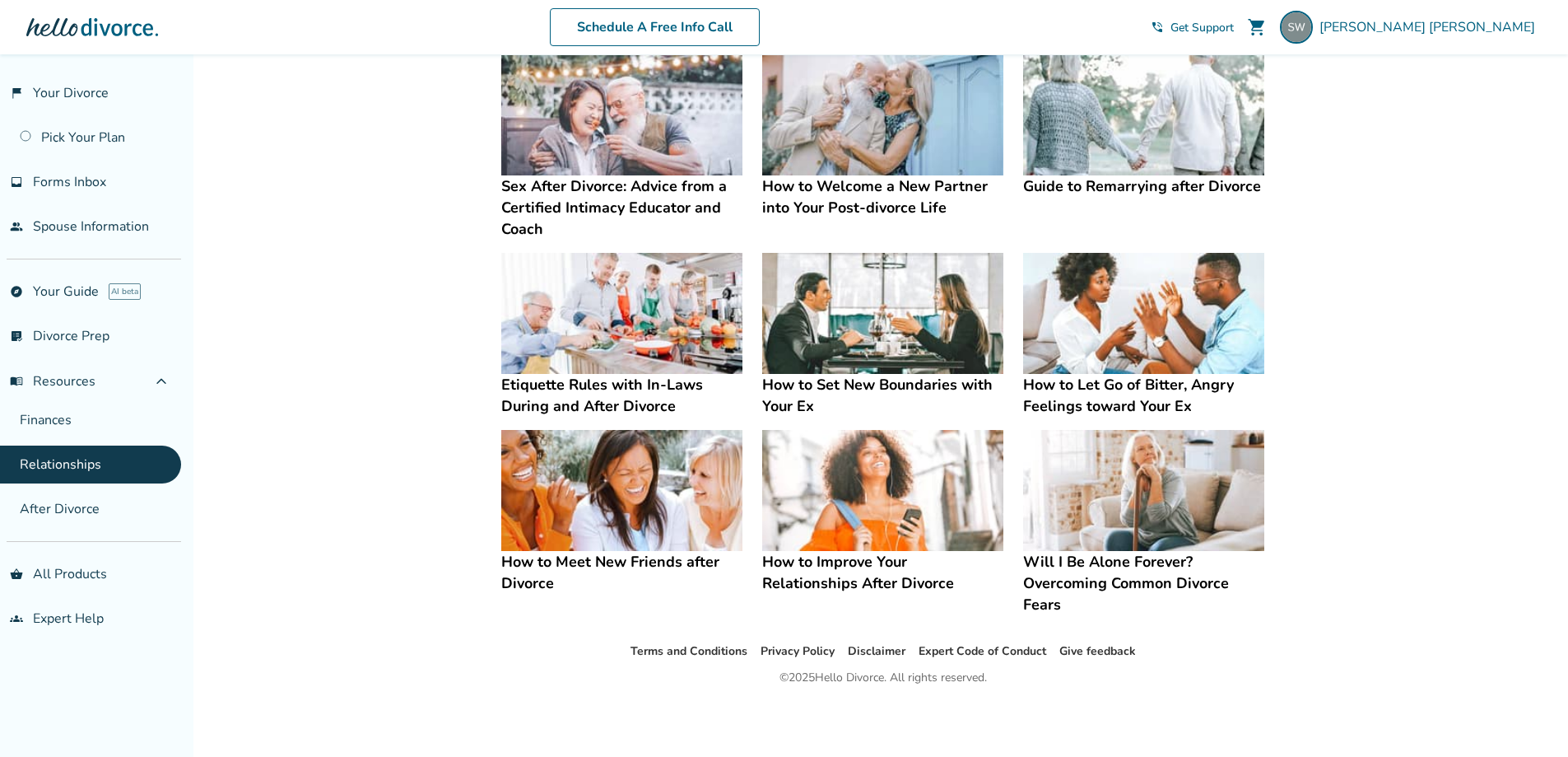
click at [544, 564] on h4 "How to Meet New Friends after Divorce" at bounding box center [622, 572] width 241 height 43
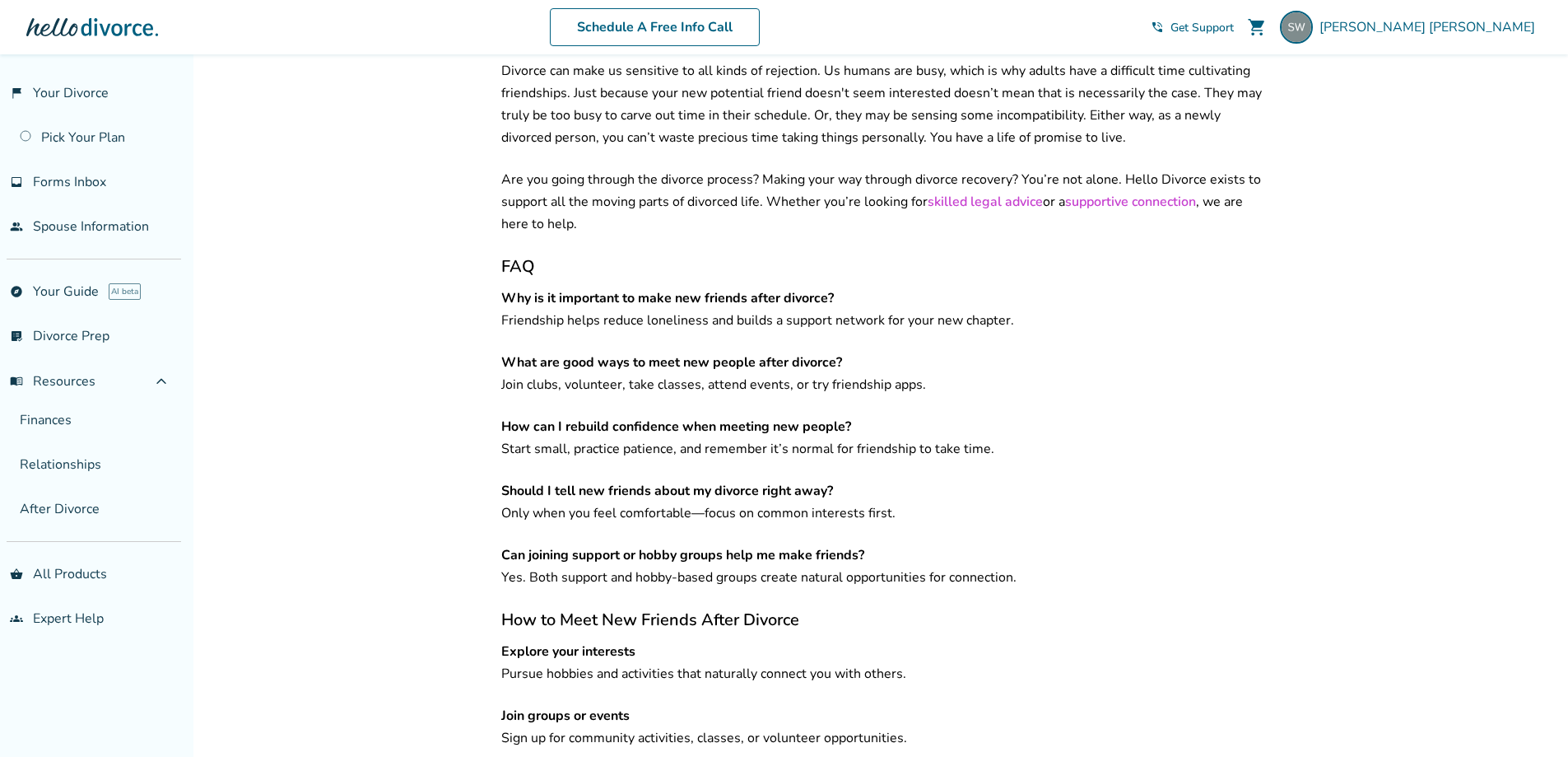
scroll to position [2200, 0]
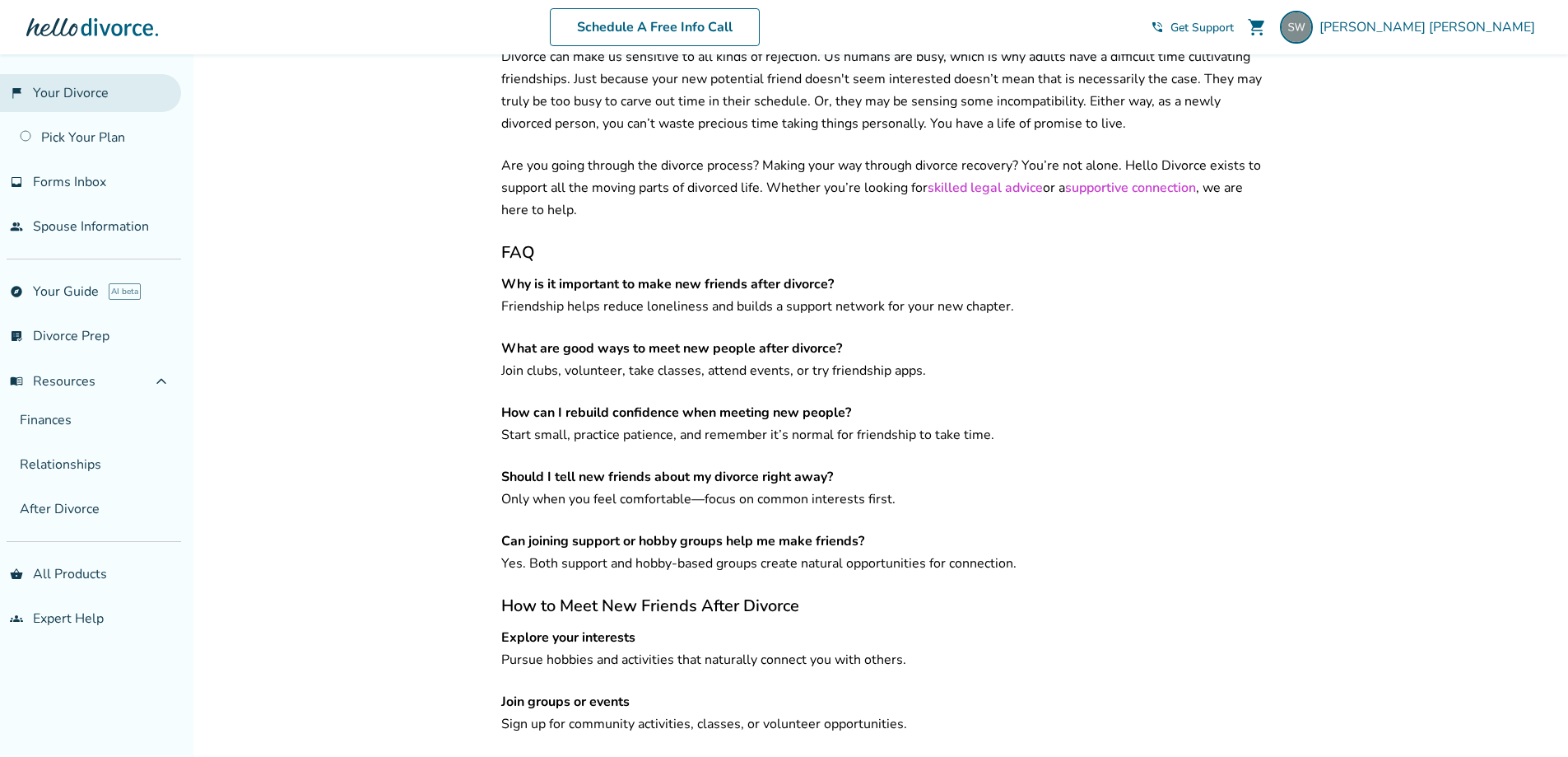
click at [67, 96] on link "flag_2 Your Divorce" at bounding box center [90, 93] width 181 height 38
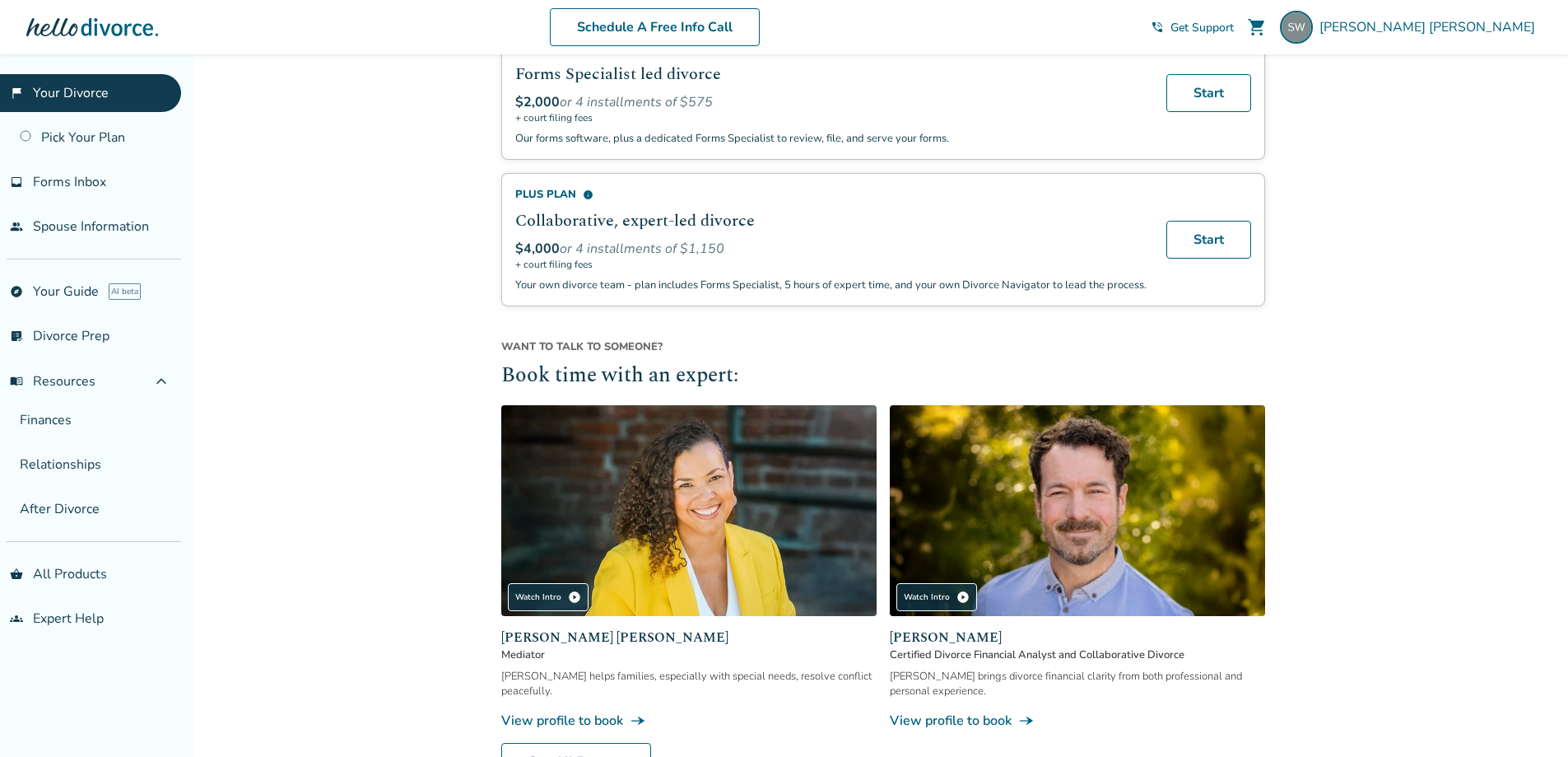
scroll to position [843, 0]
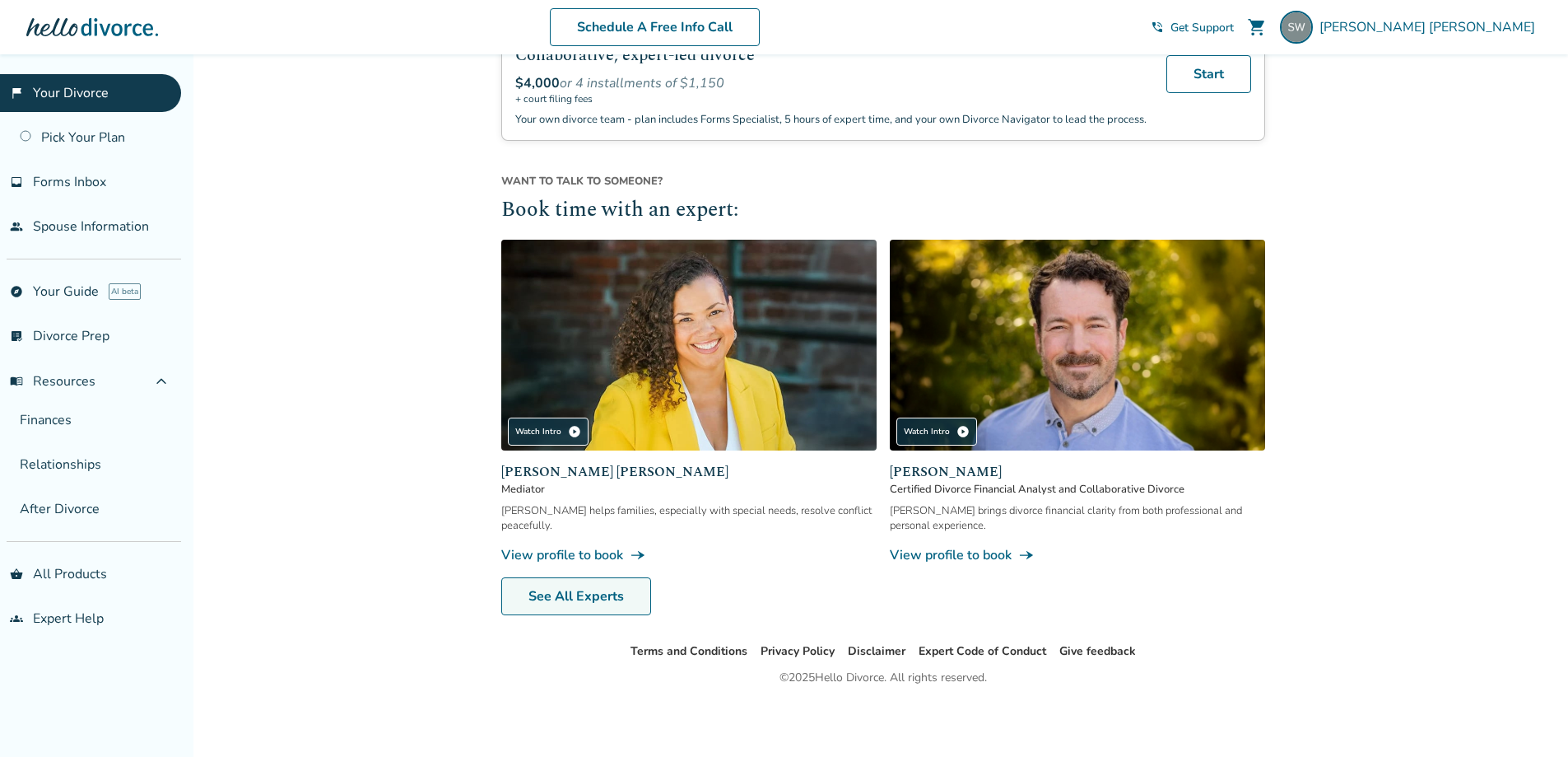
click at [562, 597] on link "See All Experts" at bounding box center [577, 596] width 150 height 38
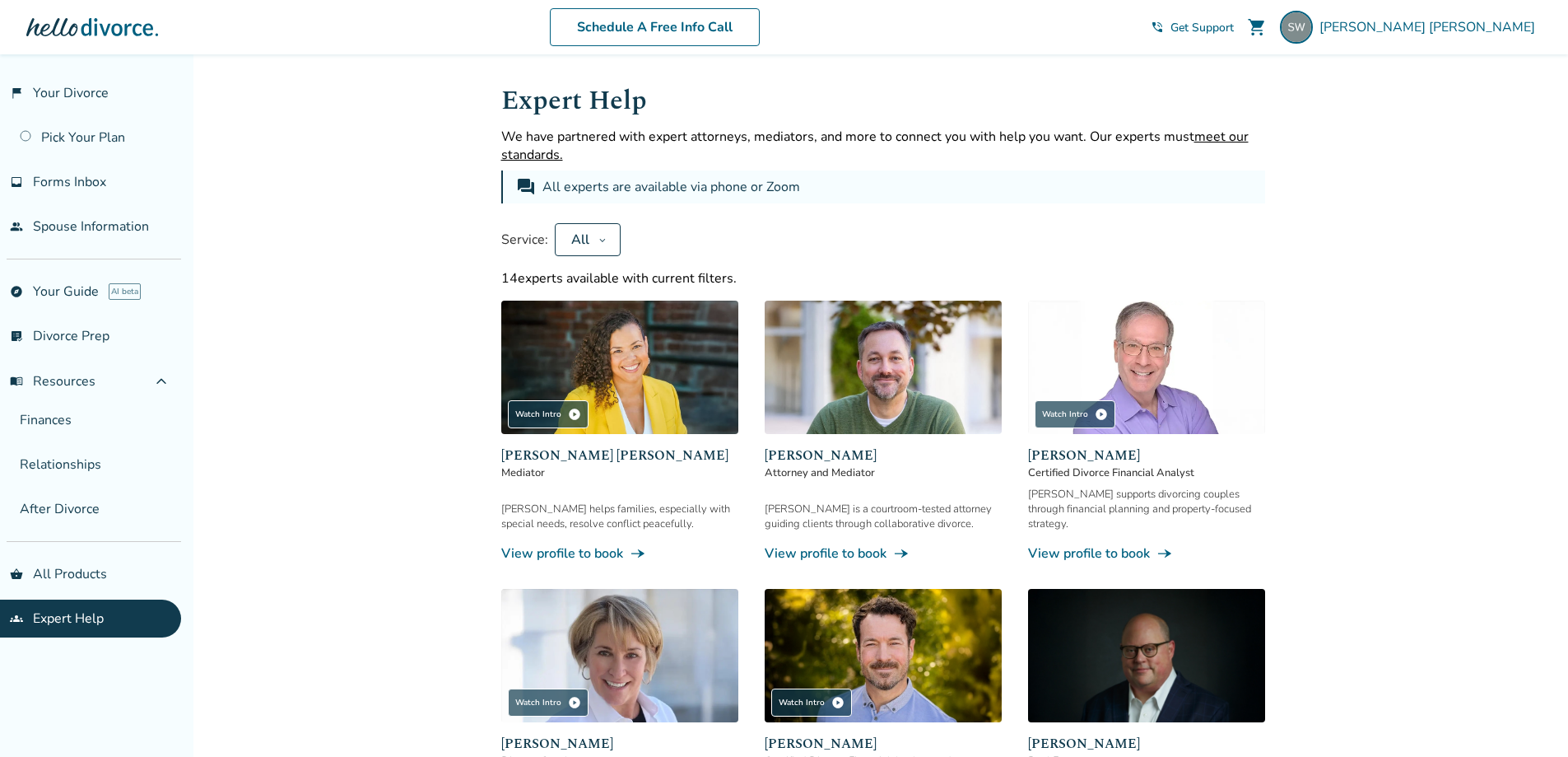
click at [591, 243] on button "All" at bounding box center [588, 239] width 66 height 33
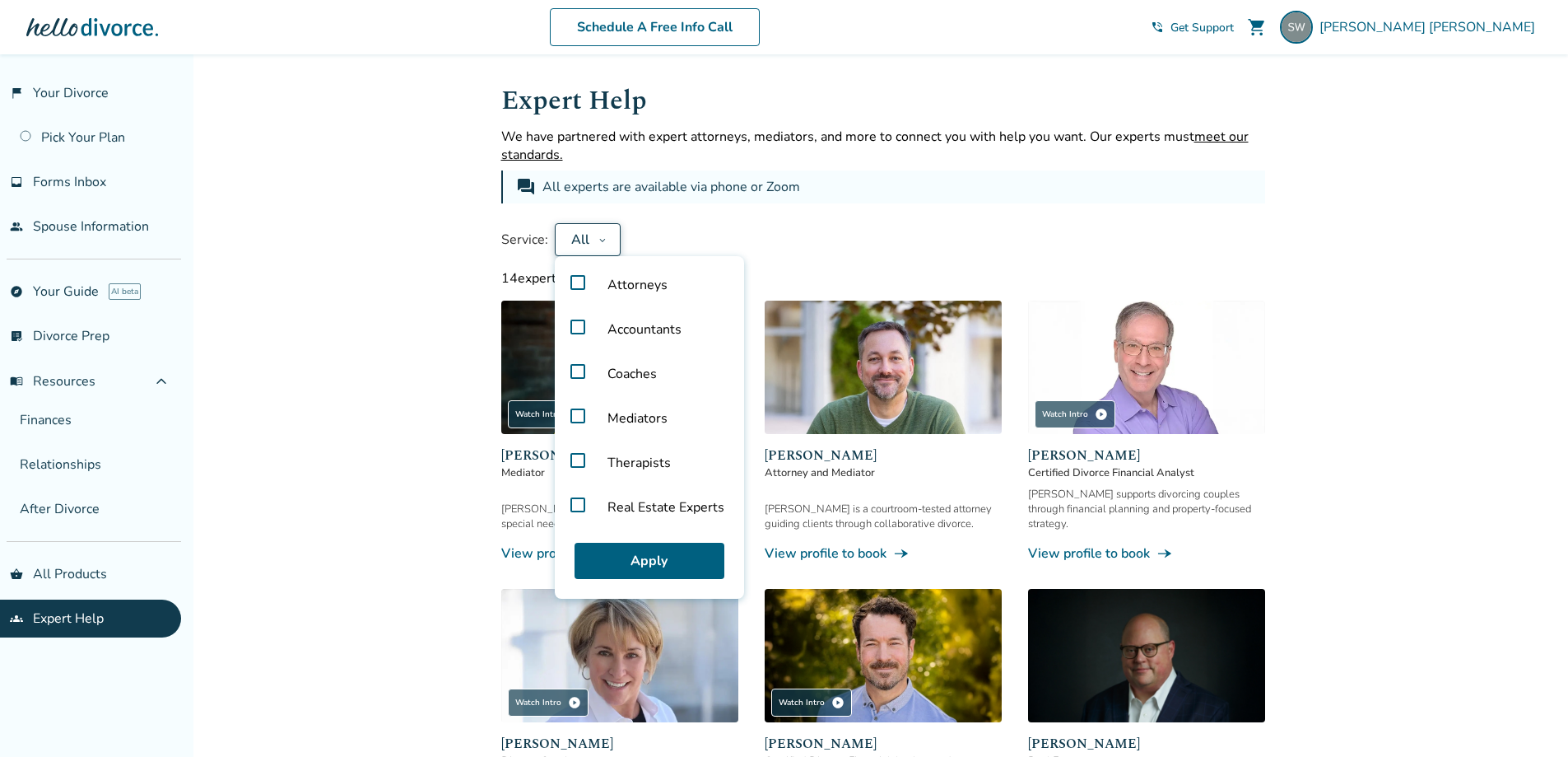
click at [577, 369] on label "Coaches" at bounding box center [650, 374] width 176 height 44
click at [650, 565] on button "Apply" at bounding box center [650, 561] width 150 height 36
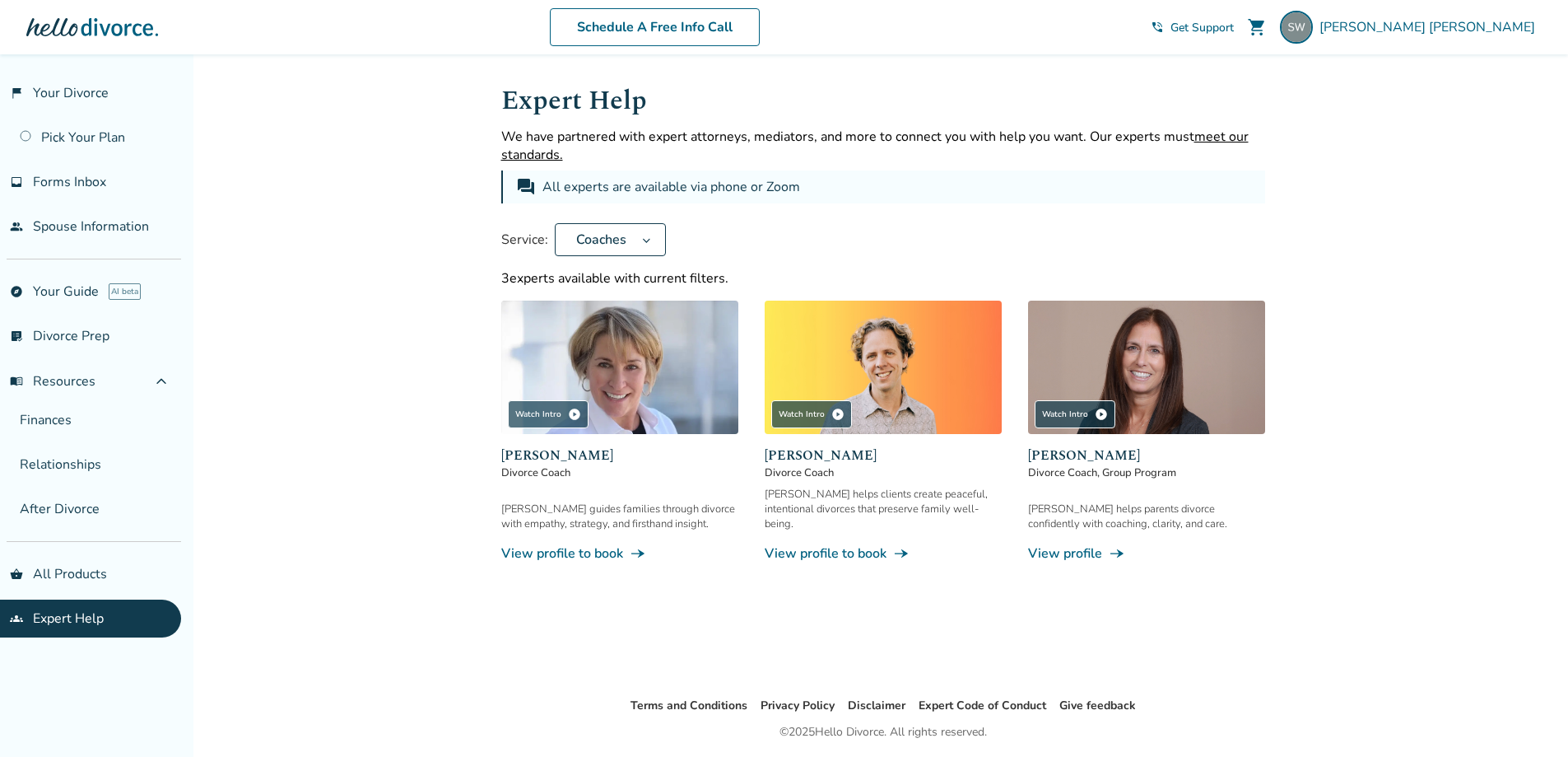
click at [604, 544] on link "View profile to book line_end_arrow_notch" at bounding box center [620, 553] width 237 height 18
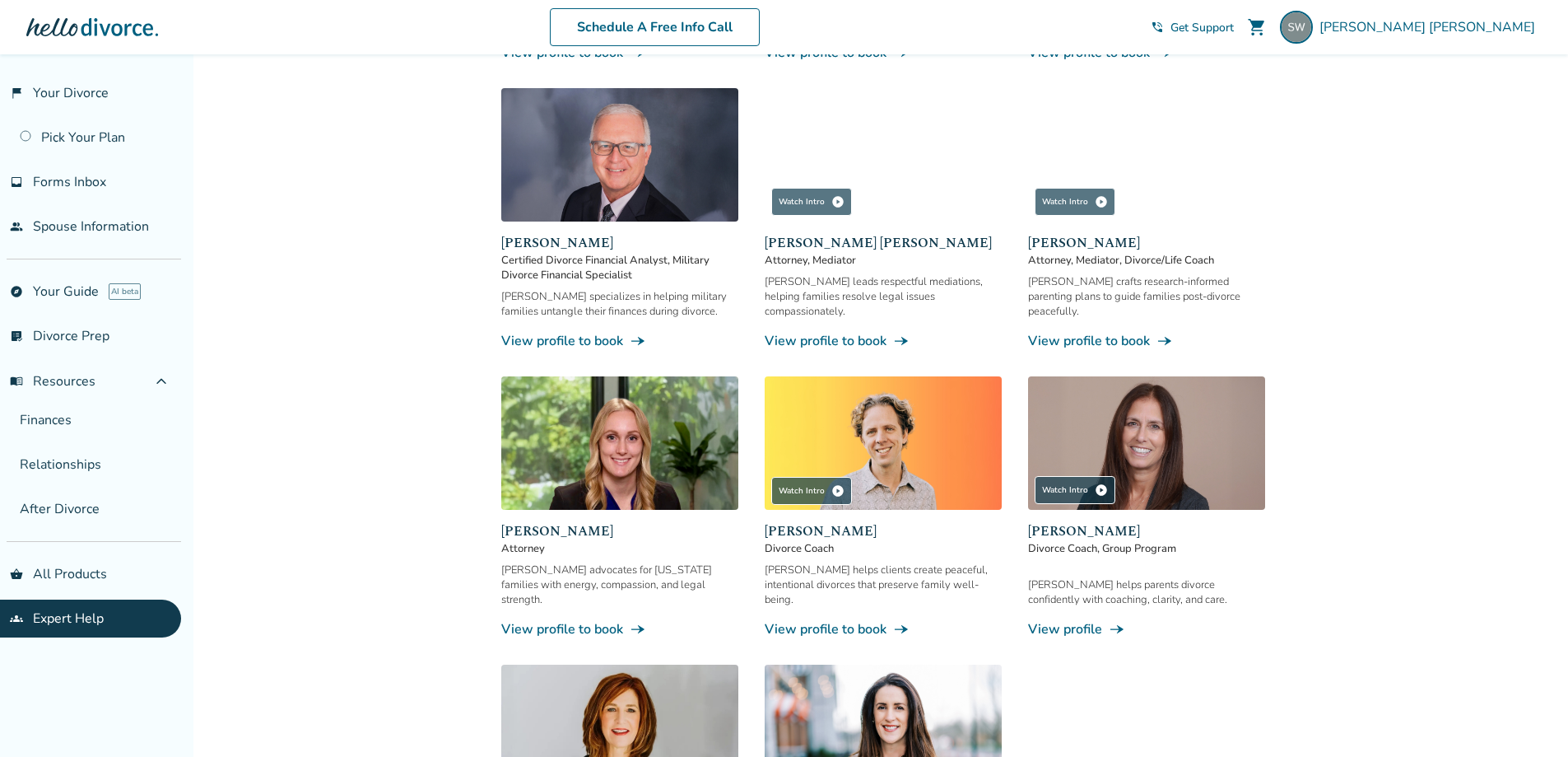
scroll to position [906, 0]
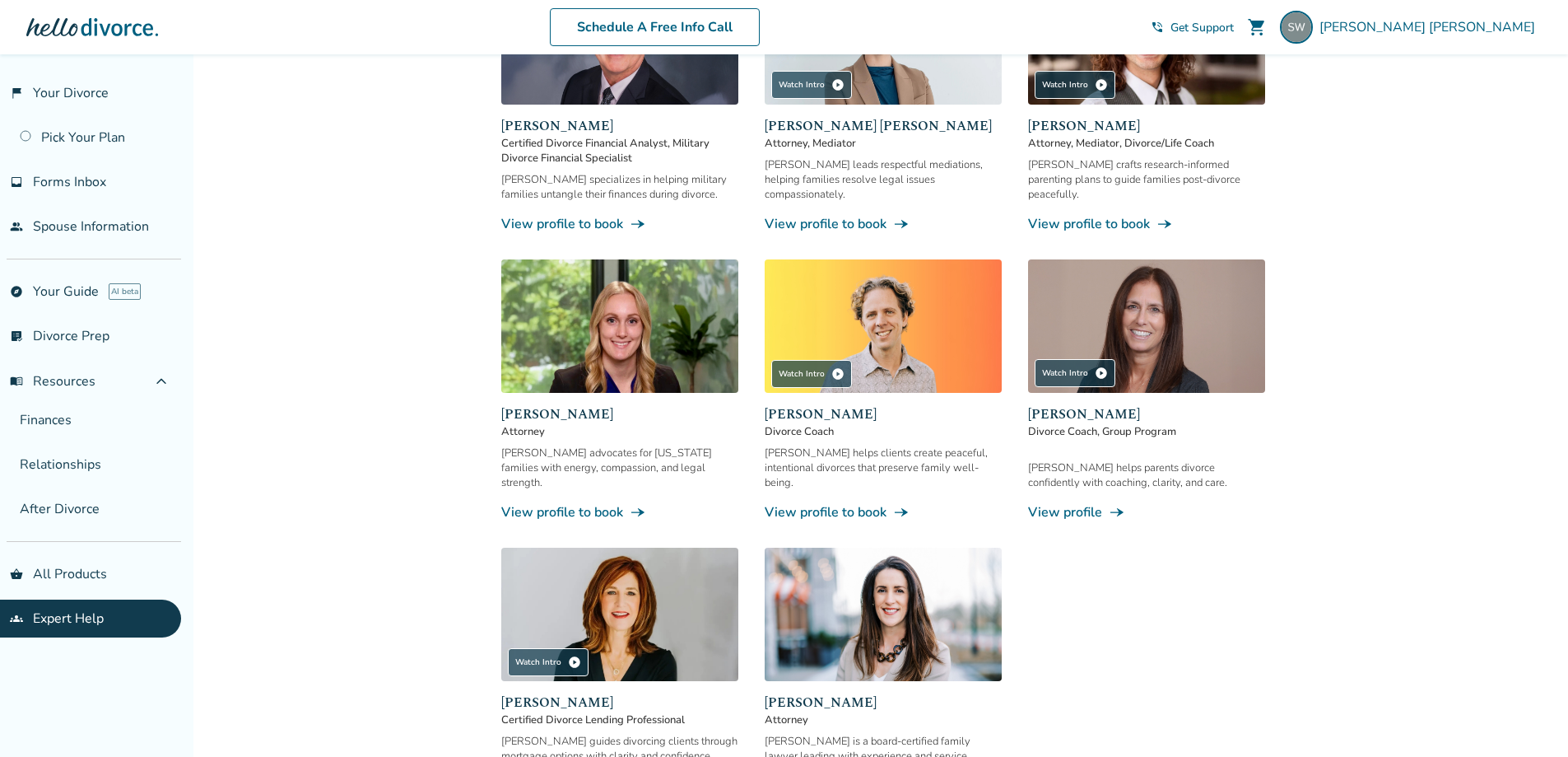
click at [879, 503] on link "View profile to book line_end_arrow_notch" at bounding box center [882, 512] width 237 height 18
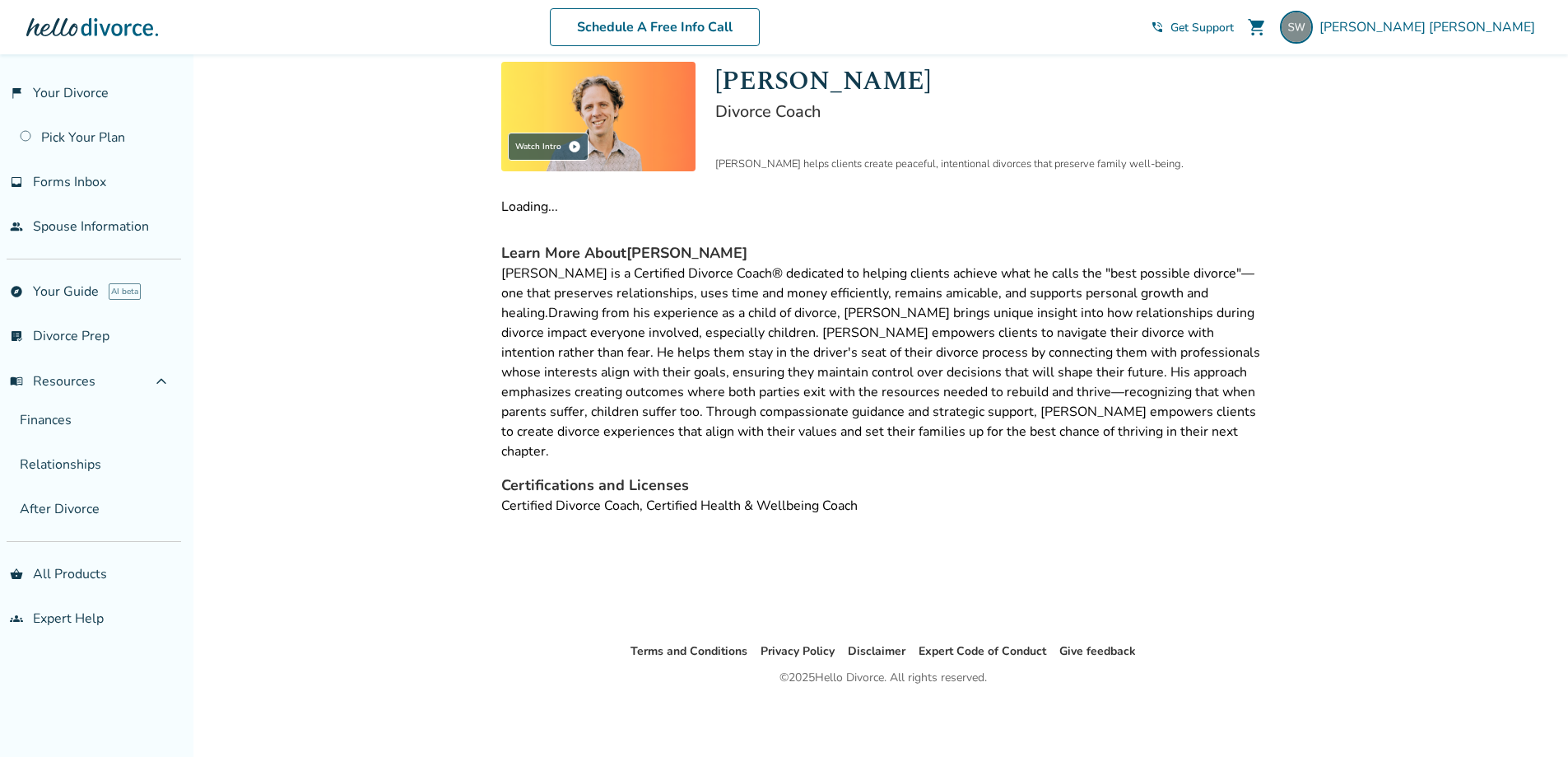
scroll to position [54, 0]
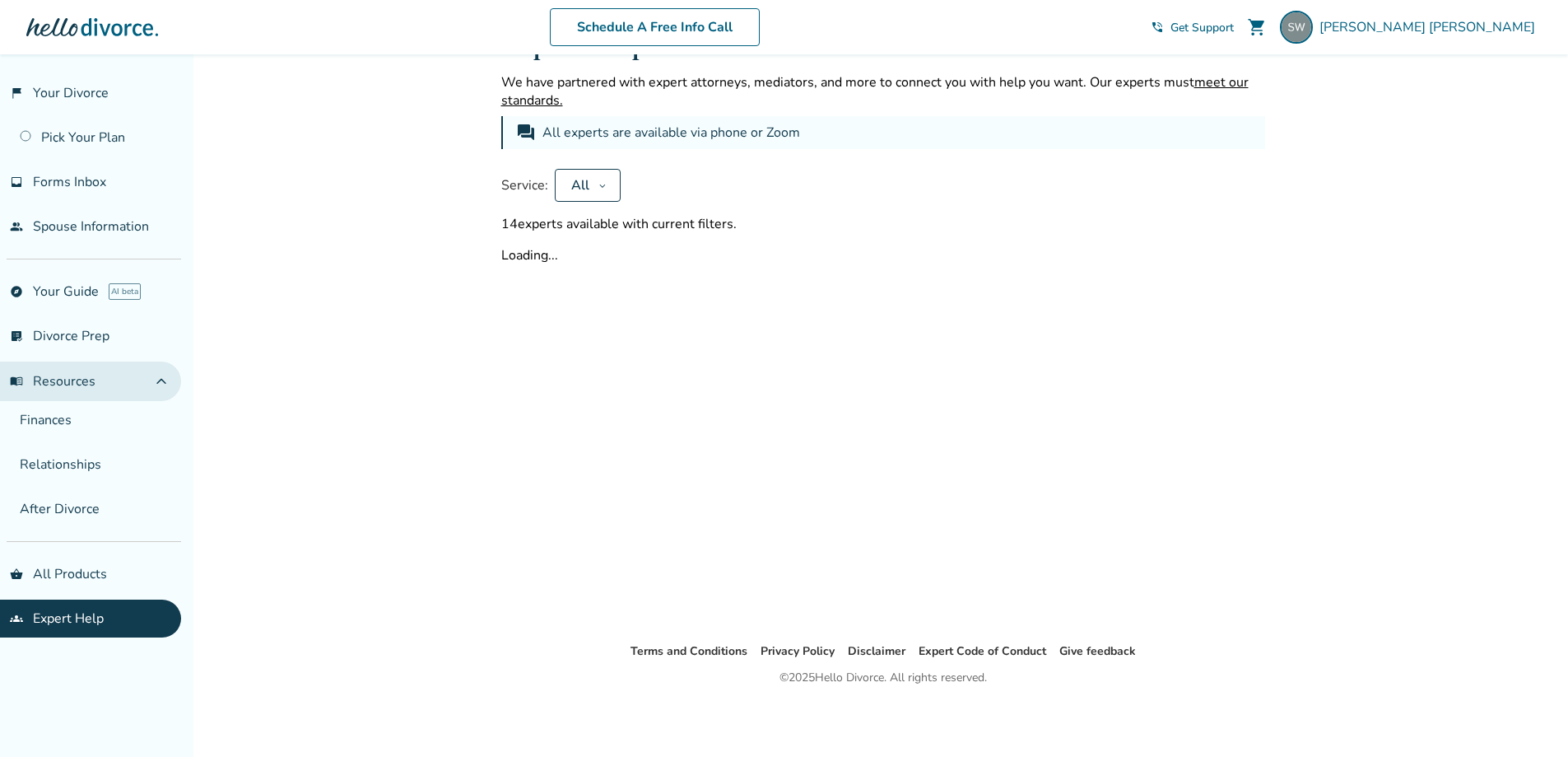
scroll to position [906, 0]
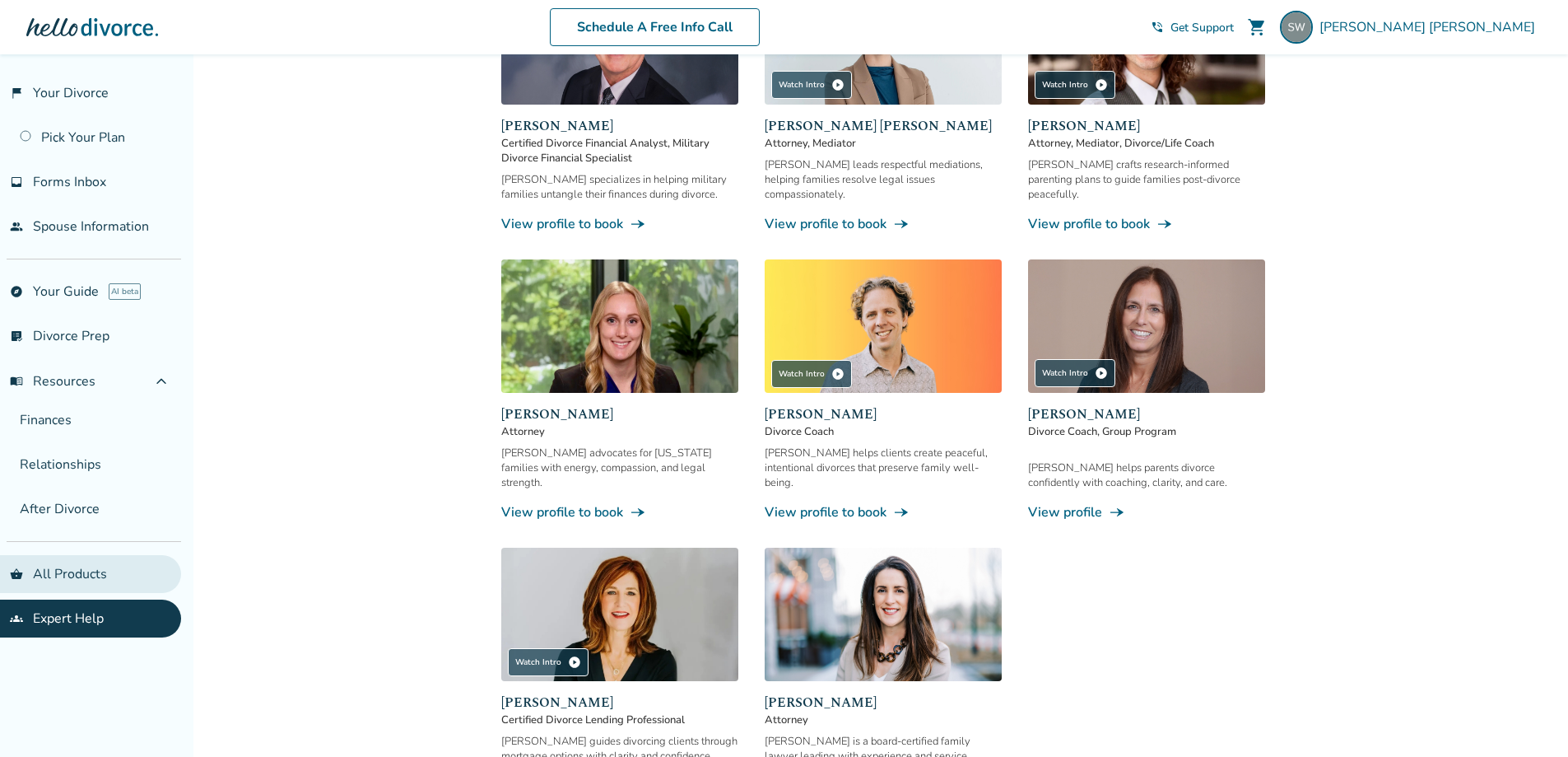
click at [74, 584] on link "shopping_basket All Products" at bounding box center [90, 574] width 181 height 38
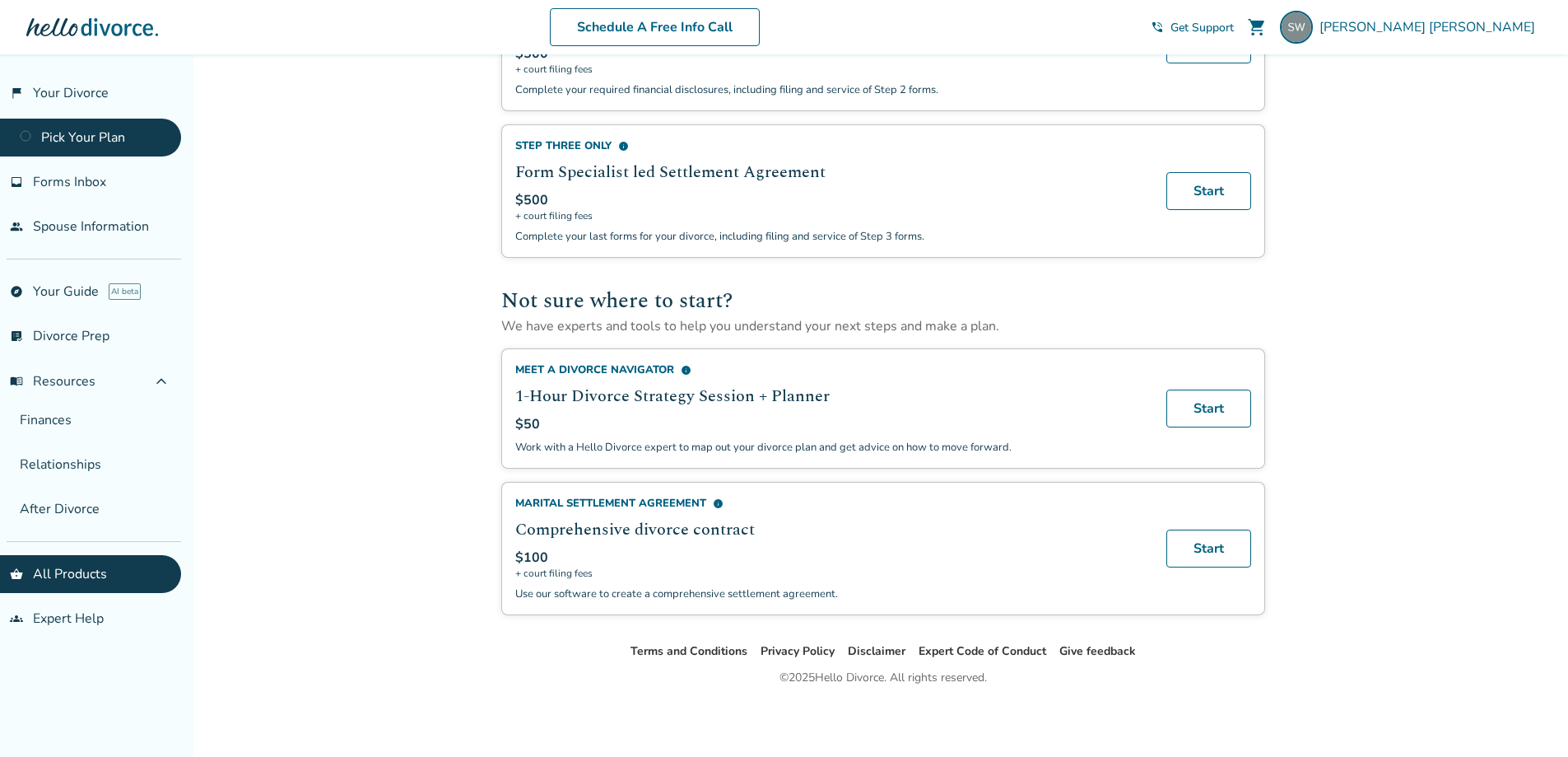
scroll to position [744, 0]
click at [66, 372] on span "menu_book Resources" at bounding box center [53, 381] width 86 height 18
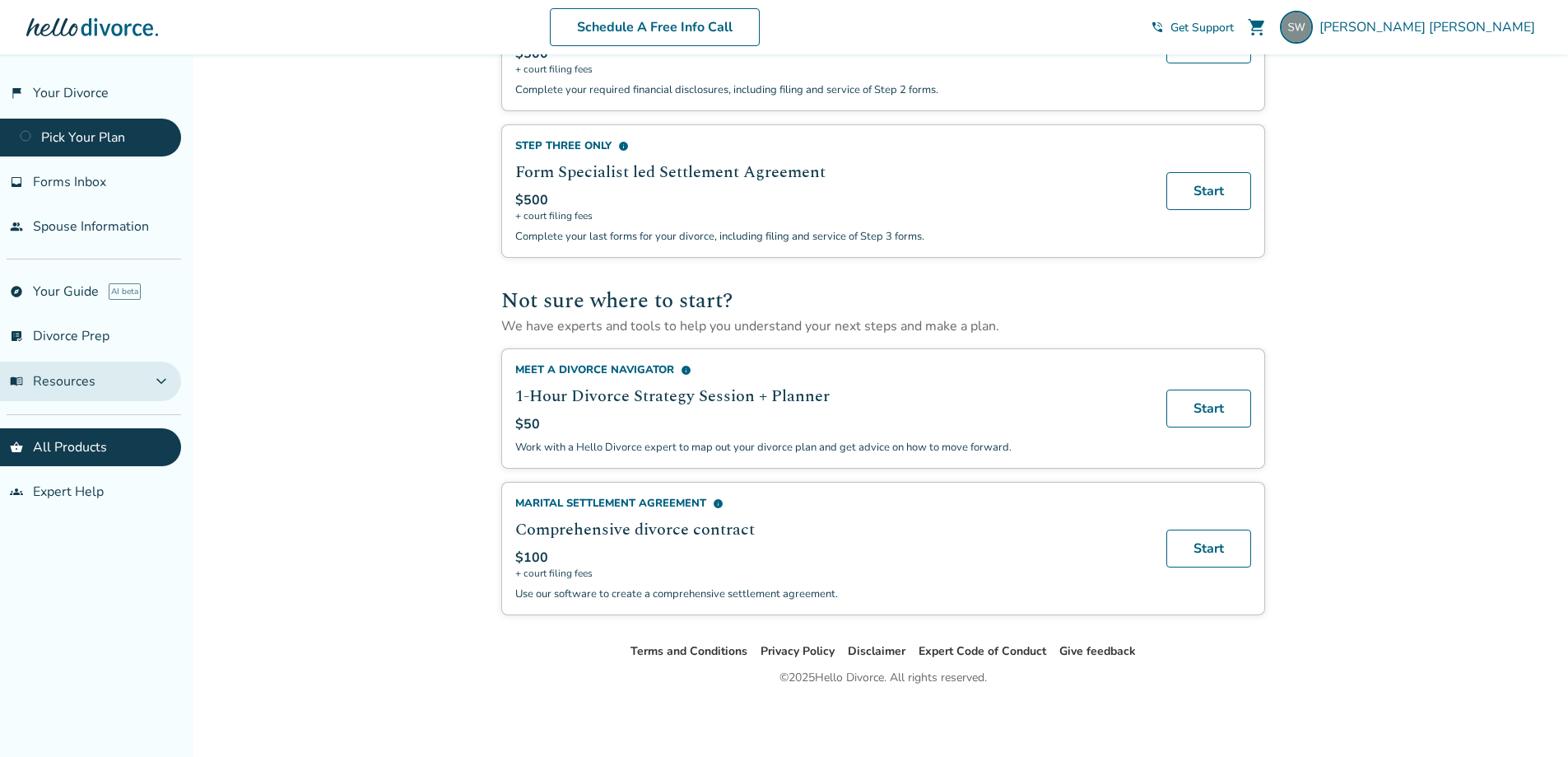
click at [66, 372] on span "menu_book Resources" at bounding box center [53, 381] width 86 height 18
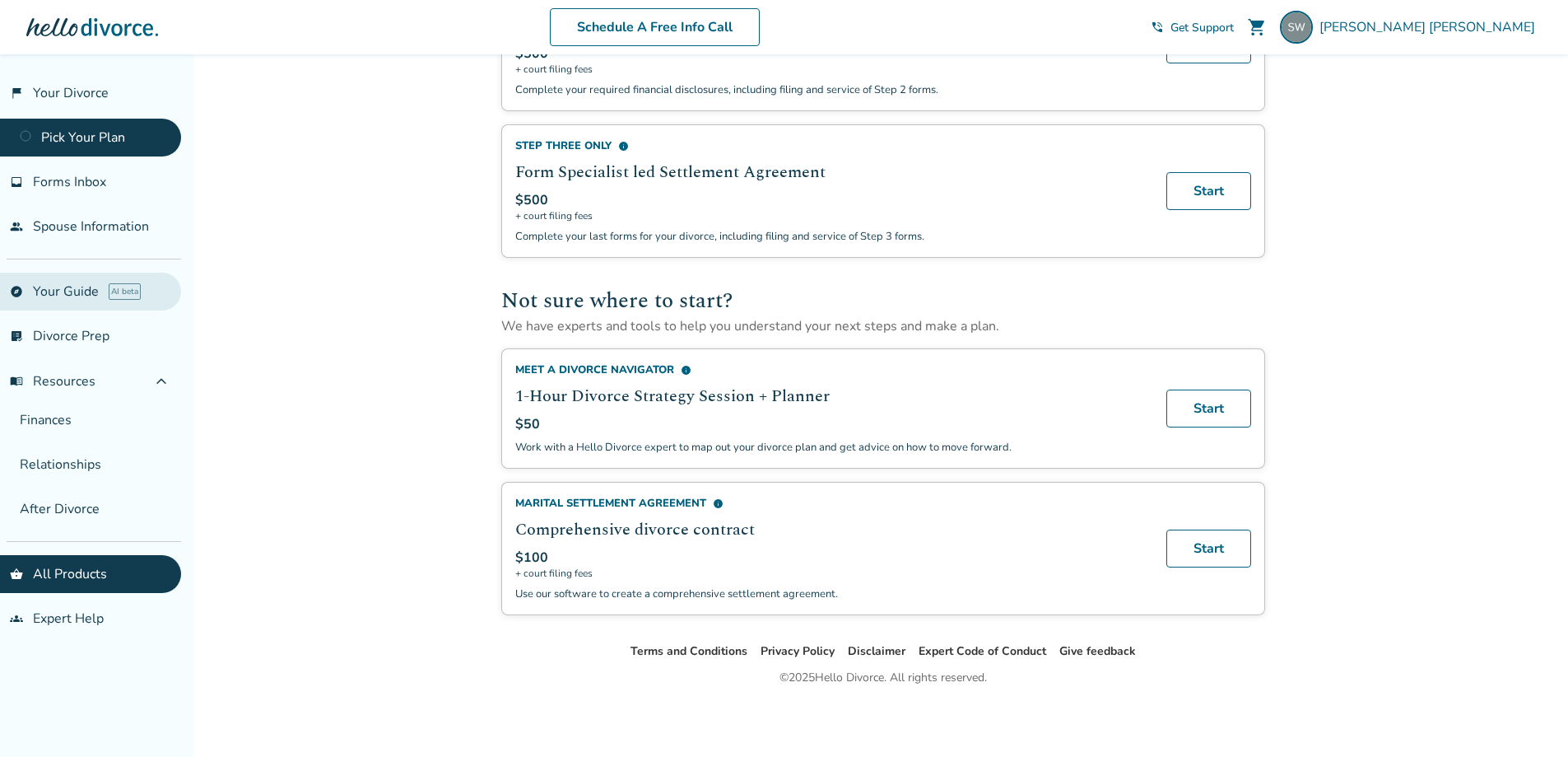
click at [67, 294] on link "explore Your Guide AI beta" at bounding box center [90, 292] width 181 height 38
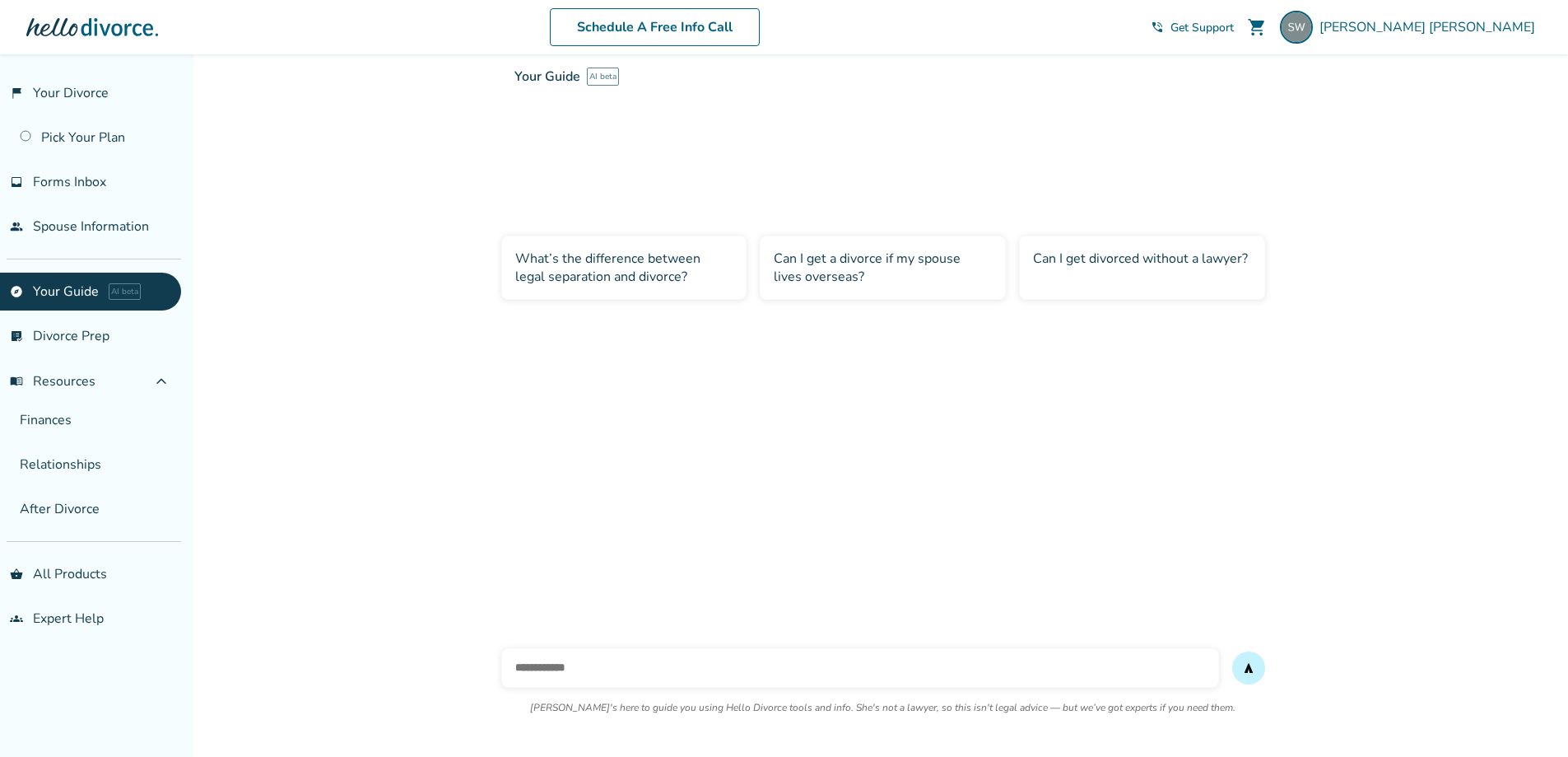
scroll to position [54, 0]
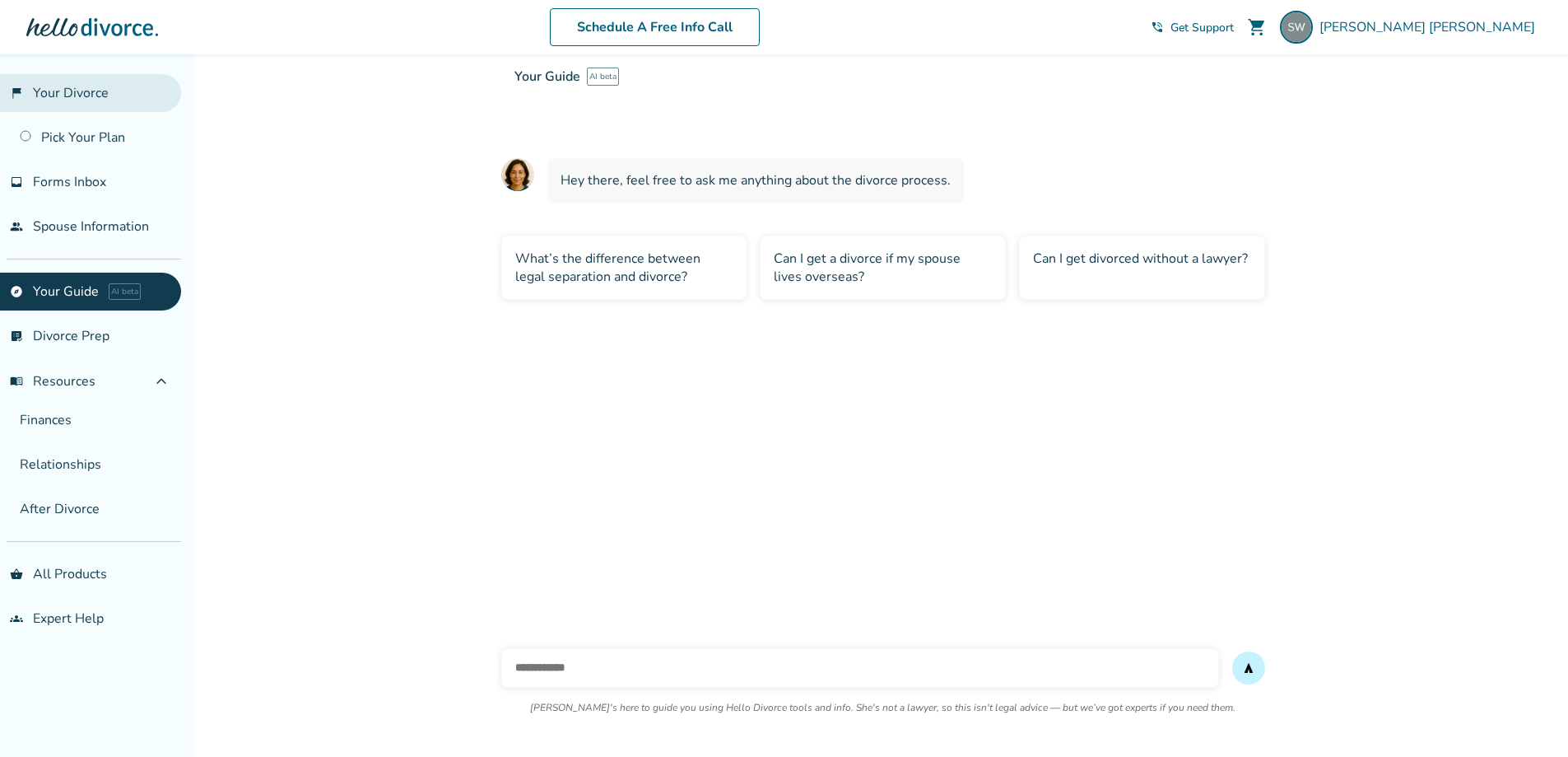
click at [84, 88] on link "flag_2 Your Divorce" at bounding box center [90, 93] width 181 height 38
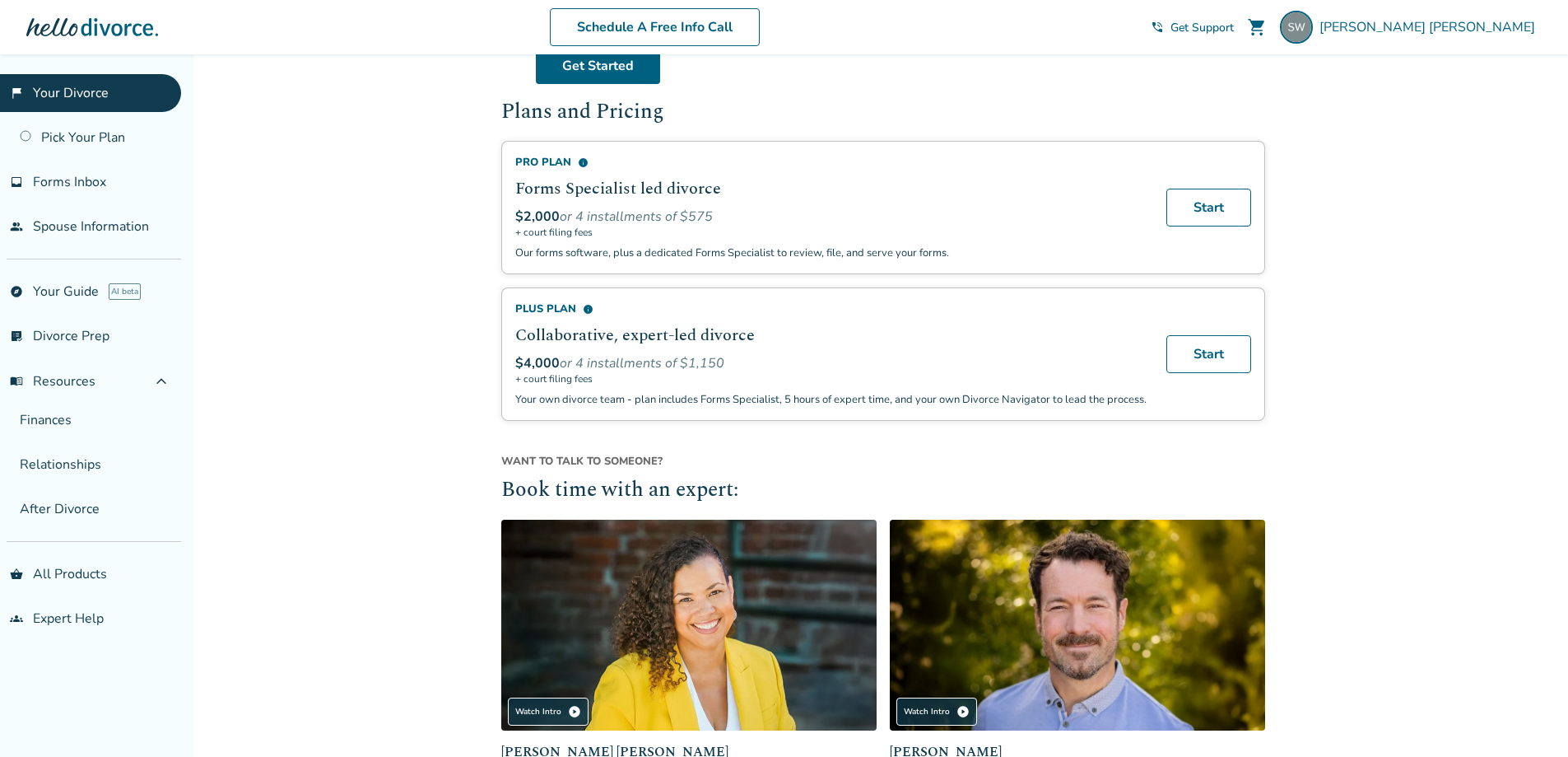
scroll to position [843, 0]
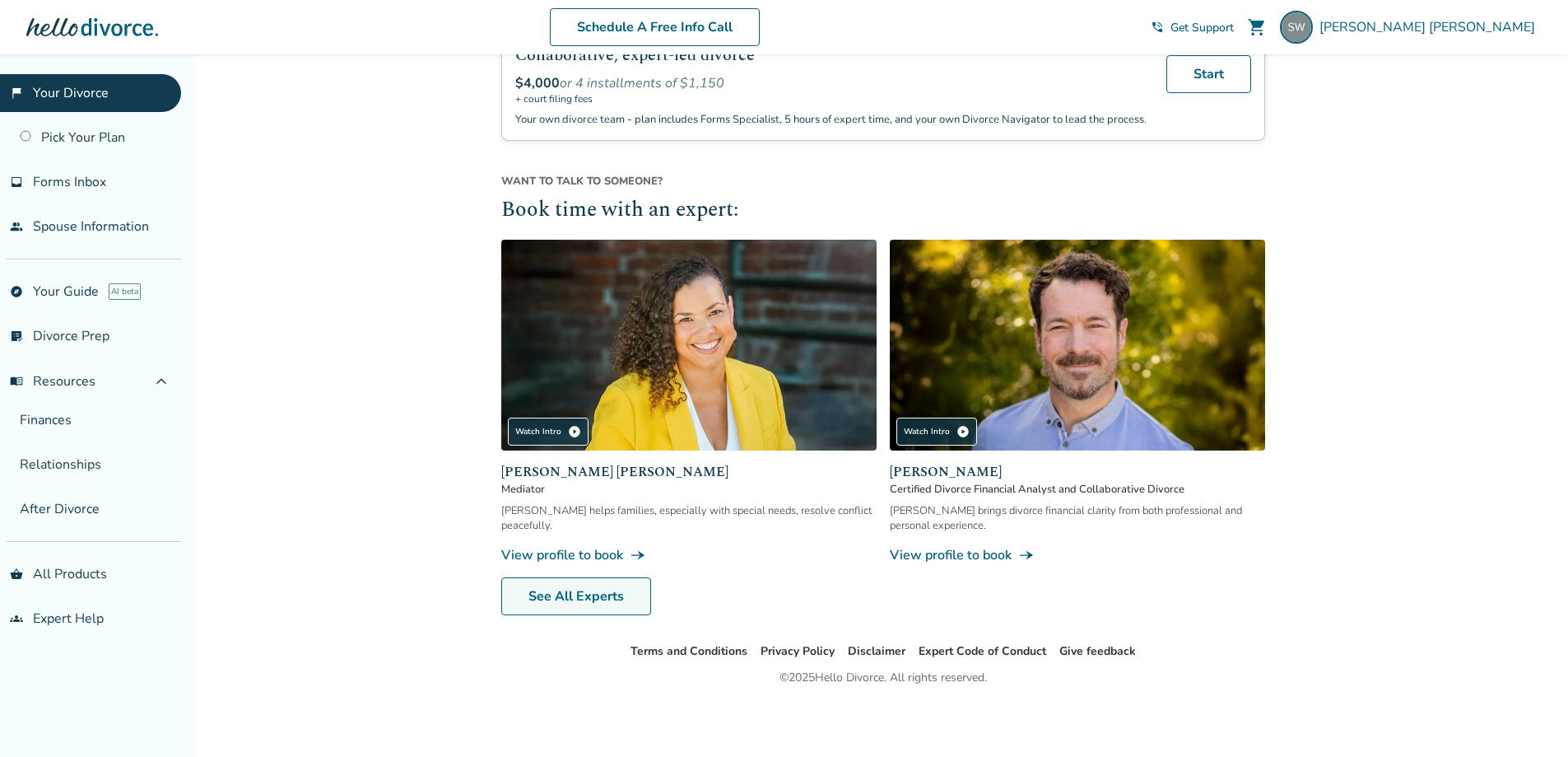
click at [561, 602] on link "See All Experts" at bounding box center [577, 596] width 150 height 38
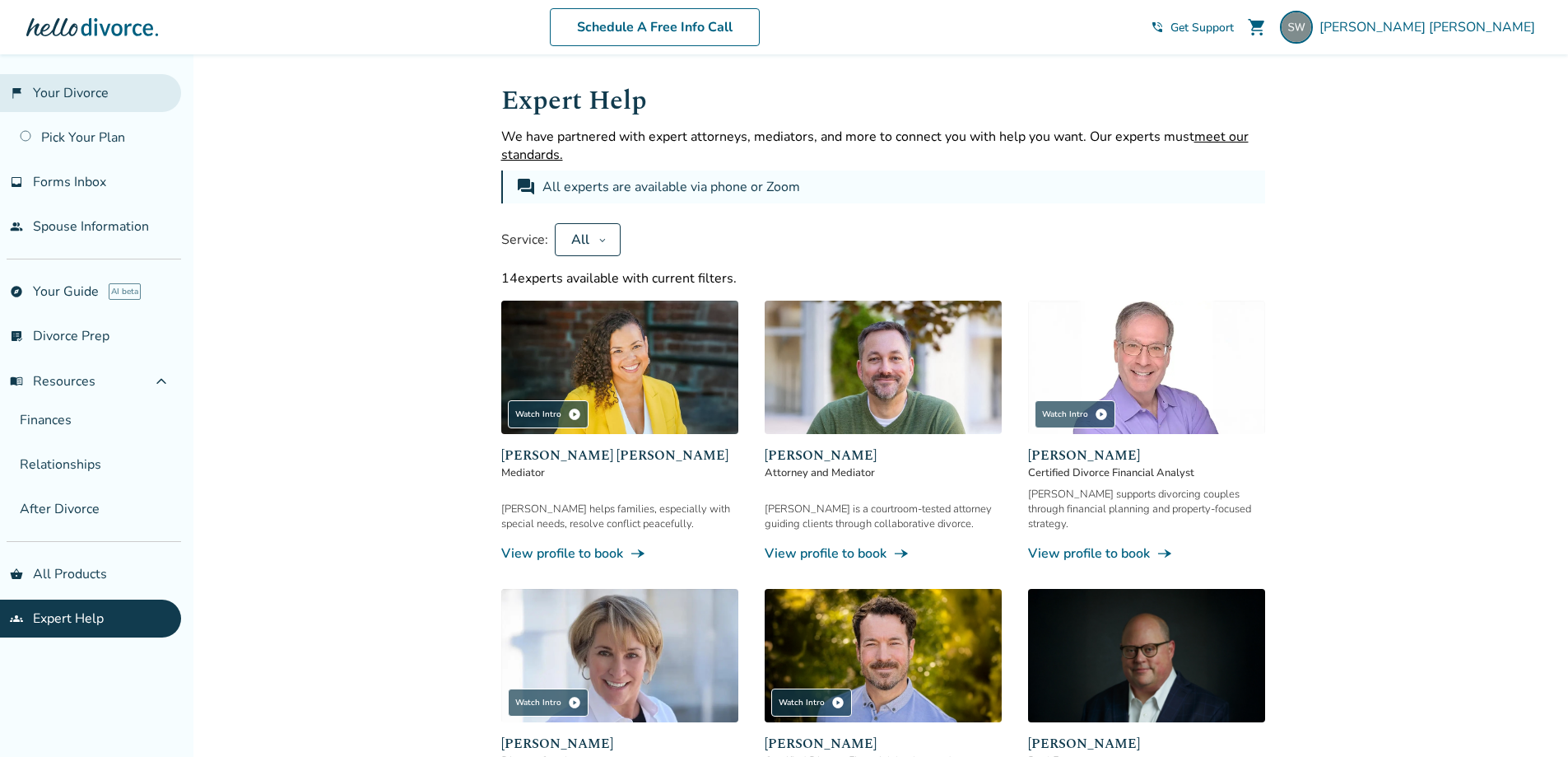
click at [68, 93] on link "flag_2 Your Divorce" at bounding box center [90, 93] width 181 height 38
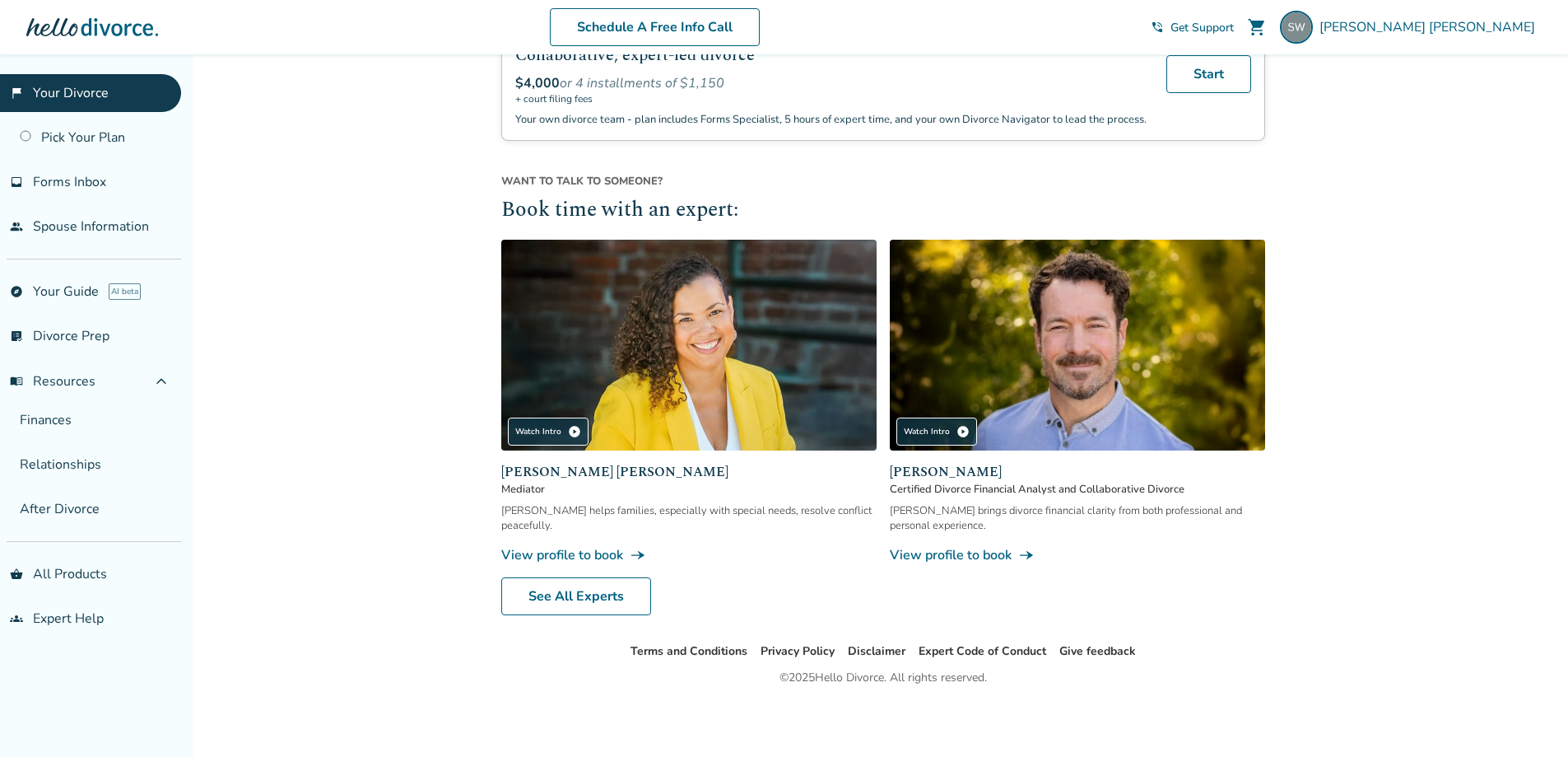
scroll to position [843, 0]
click at [48, 572] on link "shopping_basket All Products" at bounding box center [90, 574] width 181 height 38
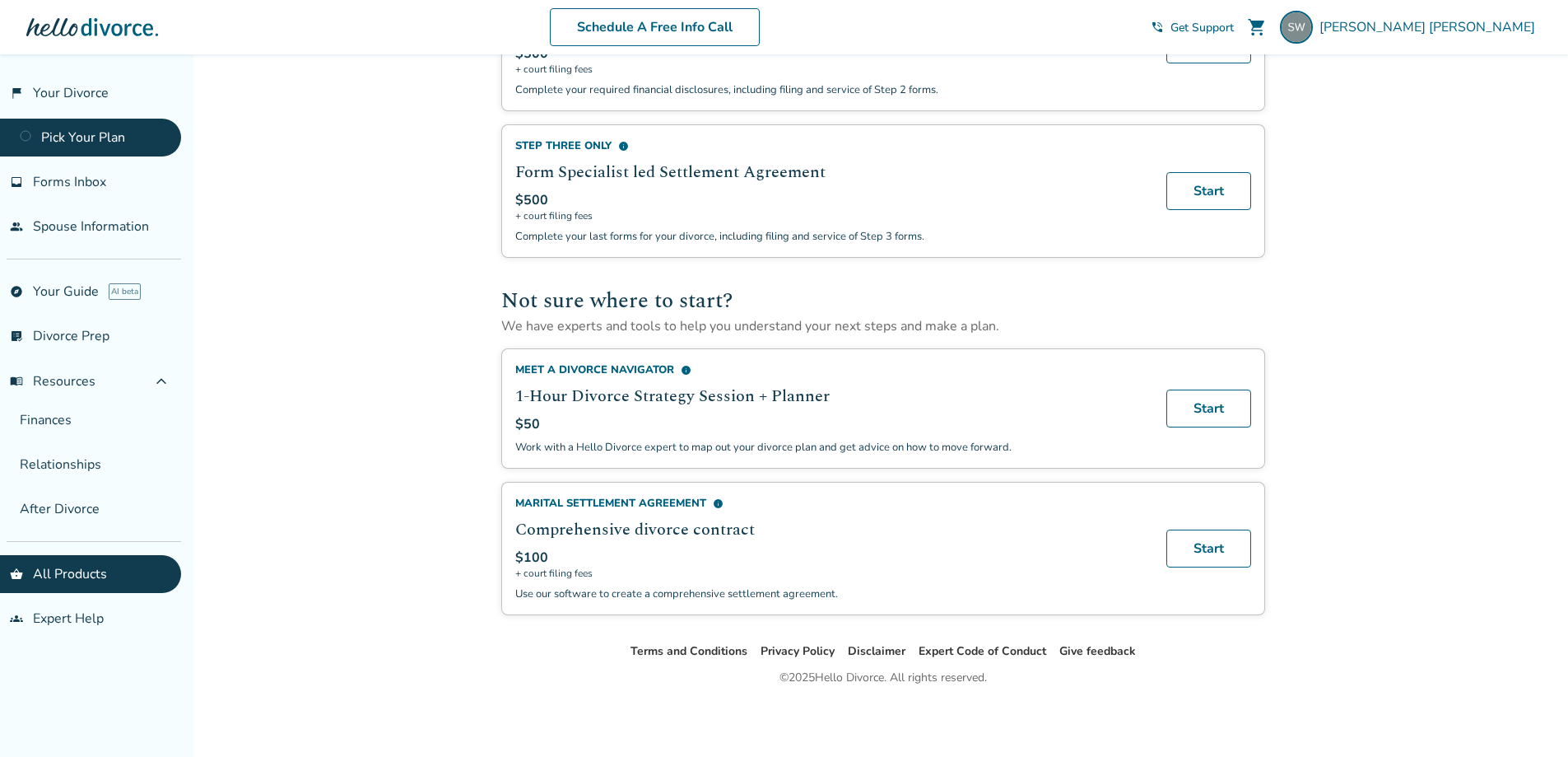
scroll to position [744, 0]
click at [605, 366] on div "Meet a Divorce Navigator info" at bounding box center [831, 369] width 632 height 15
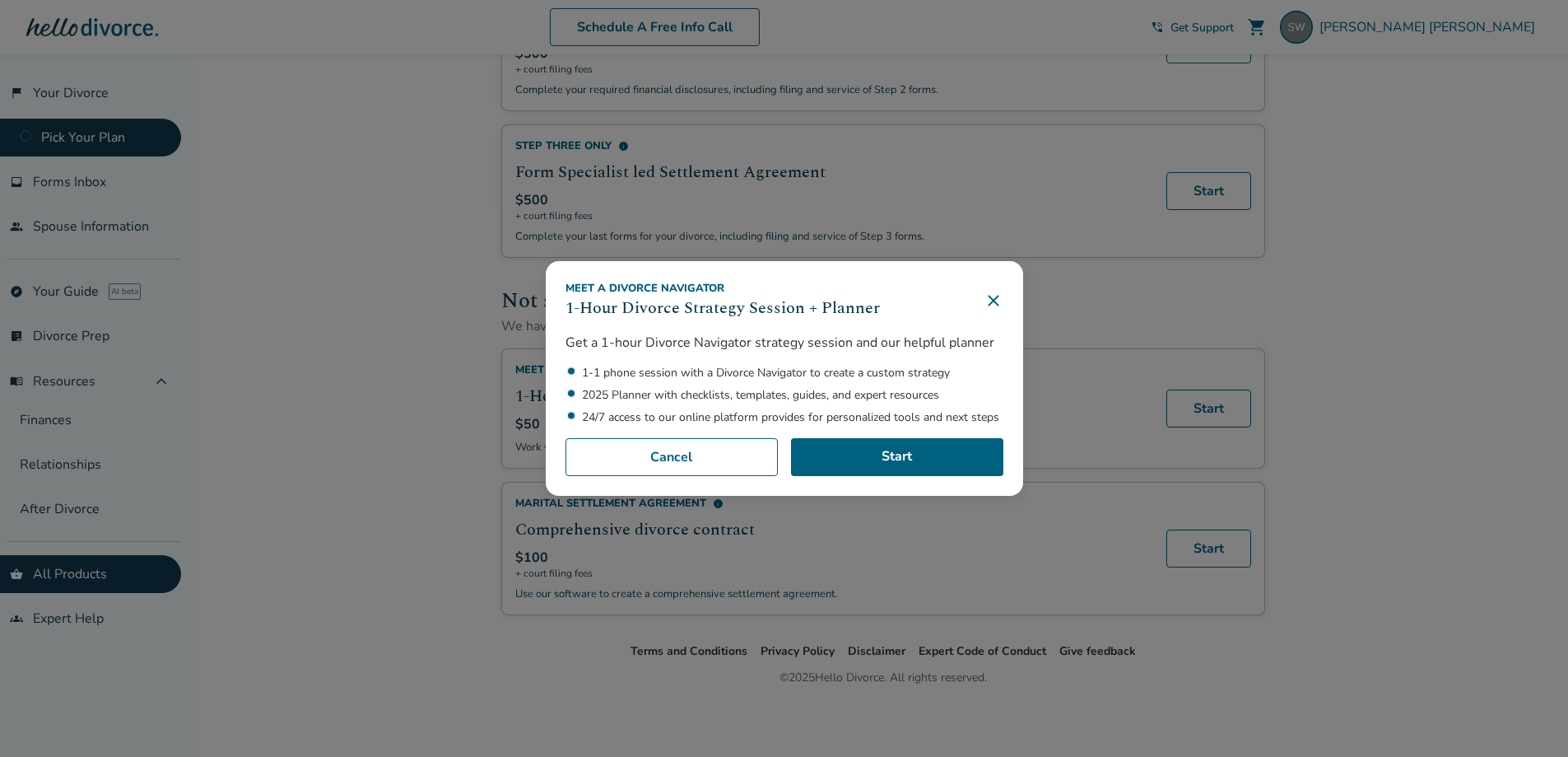
click at [719, 310] on h3 "1-Hour Divorce Strategy Session + Planner" at bounding box center [723, 308] width 315 height 25
click at [689, 284] on div "Meet a Divorce Navigator" at bounding box center [723, 288] width 315 height 15
click at [735, 358] on div "Get a 1-hour Divorce Navigator strategy session and our helpful planner 1-1 pho…" at bounding box center [784, 379] width 438 height 91
click at [1001, 300] on icon at bounding box center [993, 301] width 20 height 20
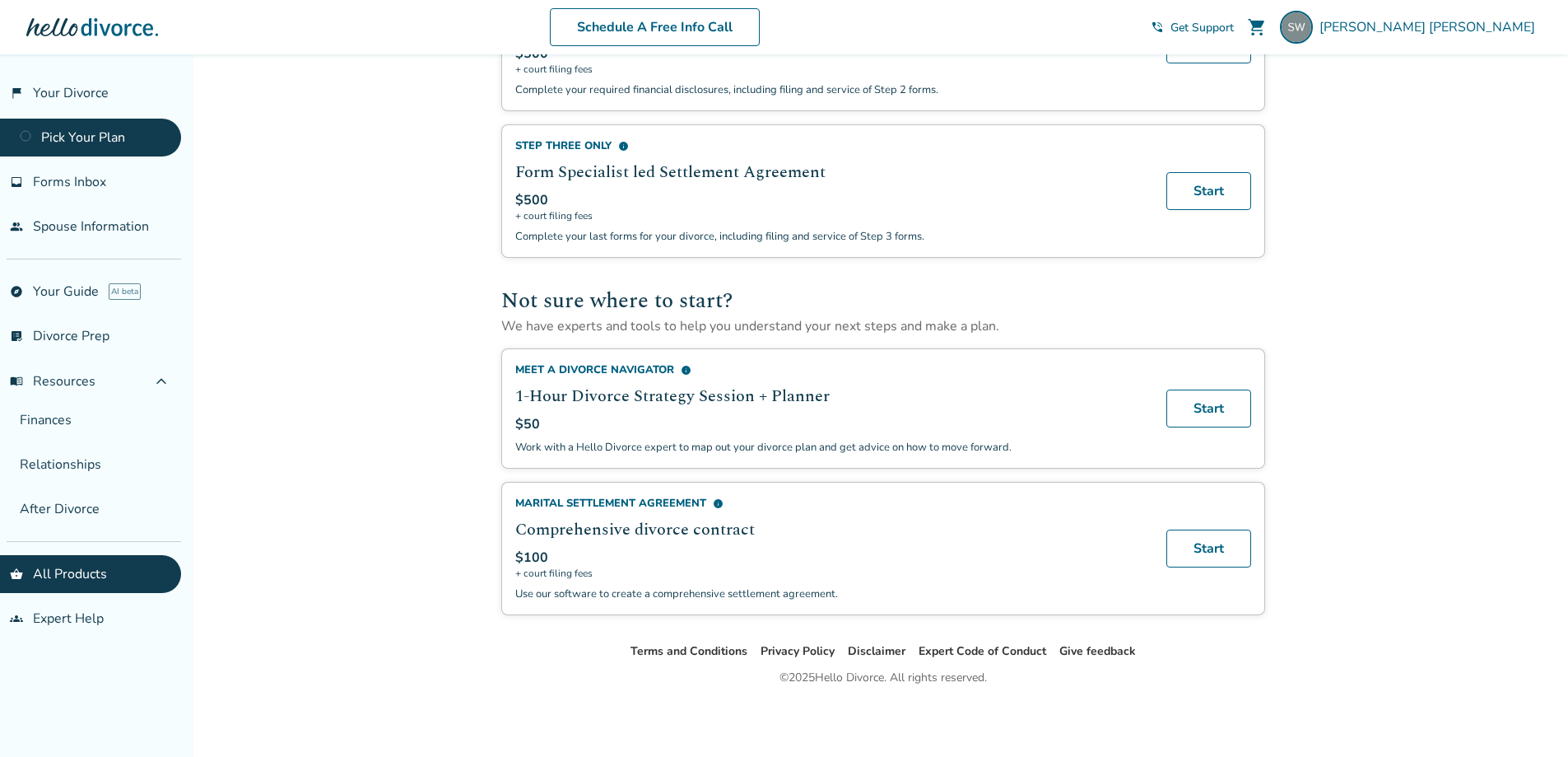
click at [408, 379] on div "Added to cart Plans and Pricing Divorce your way — DIY to create your forms, fi…" at bounding box center [784, 41] width 1568 height 1432
click at [53, 295] on link "explore Your Guide AI beta" at bounding box center [90, 292] width 181 height 38
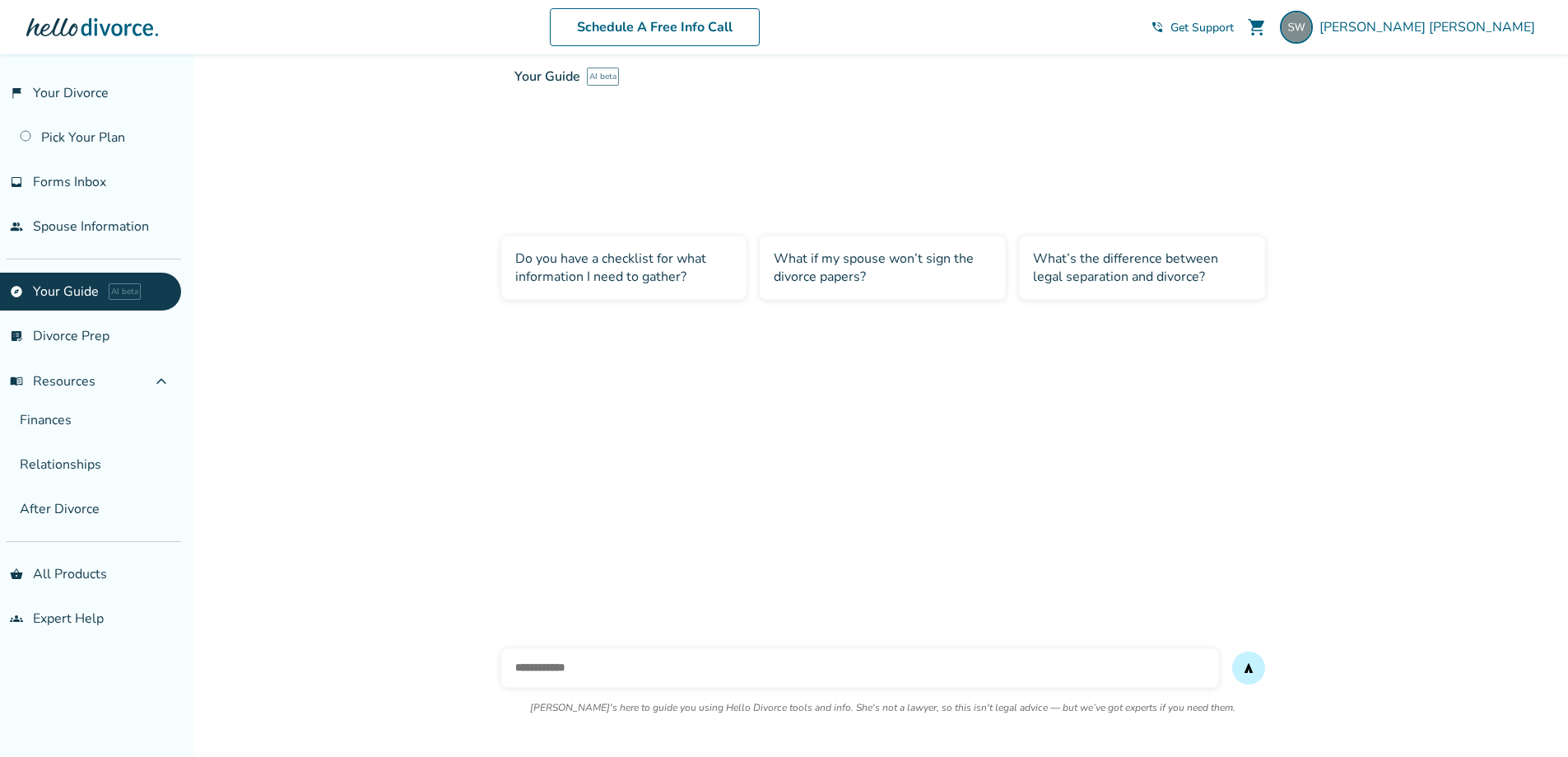
scroll to position [54, 0]
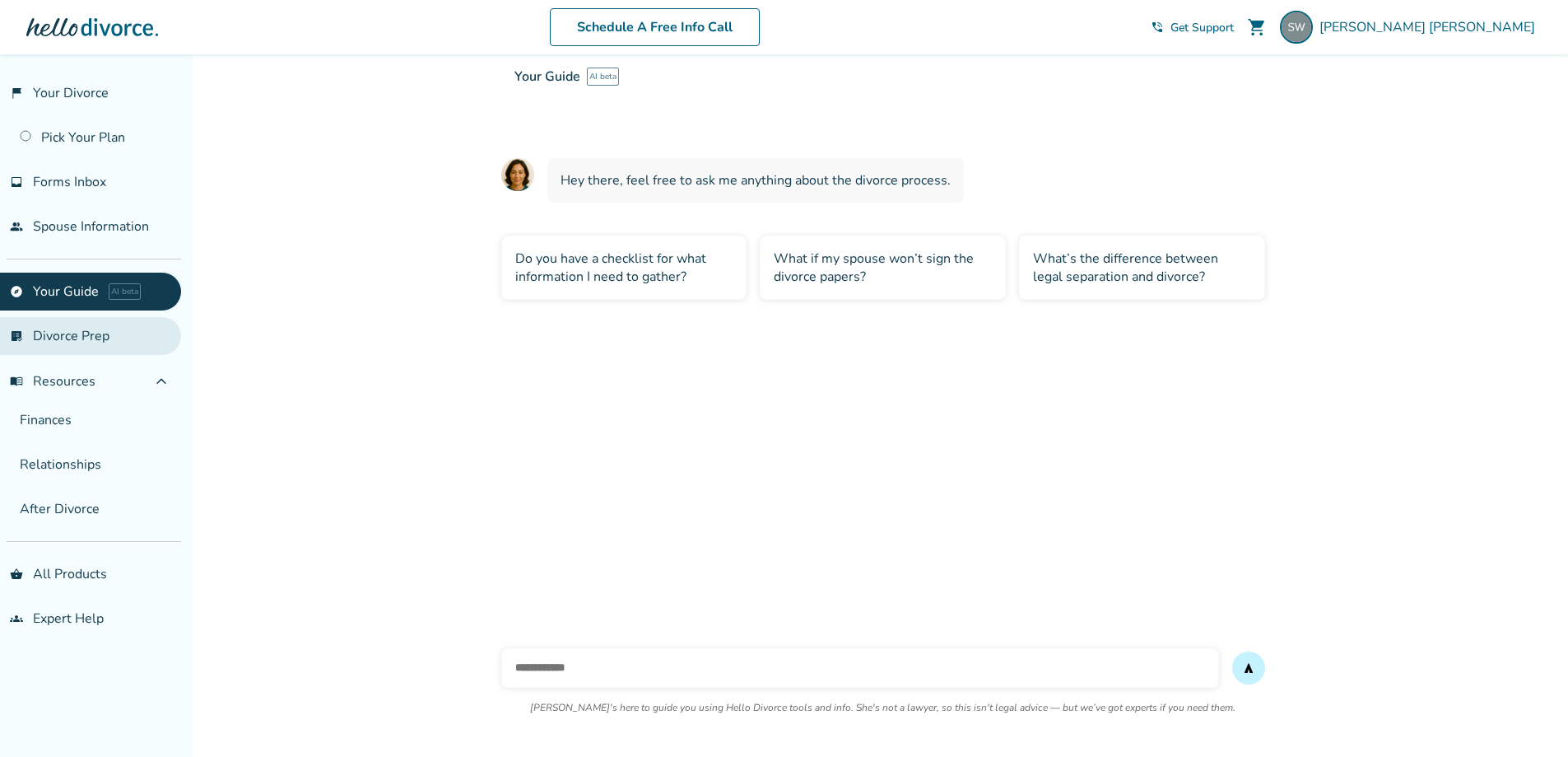
click at [40, 336] on link "list_alt_check Divorce Prep" at bounding box center [90, 336] width 181 height 38
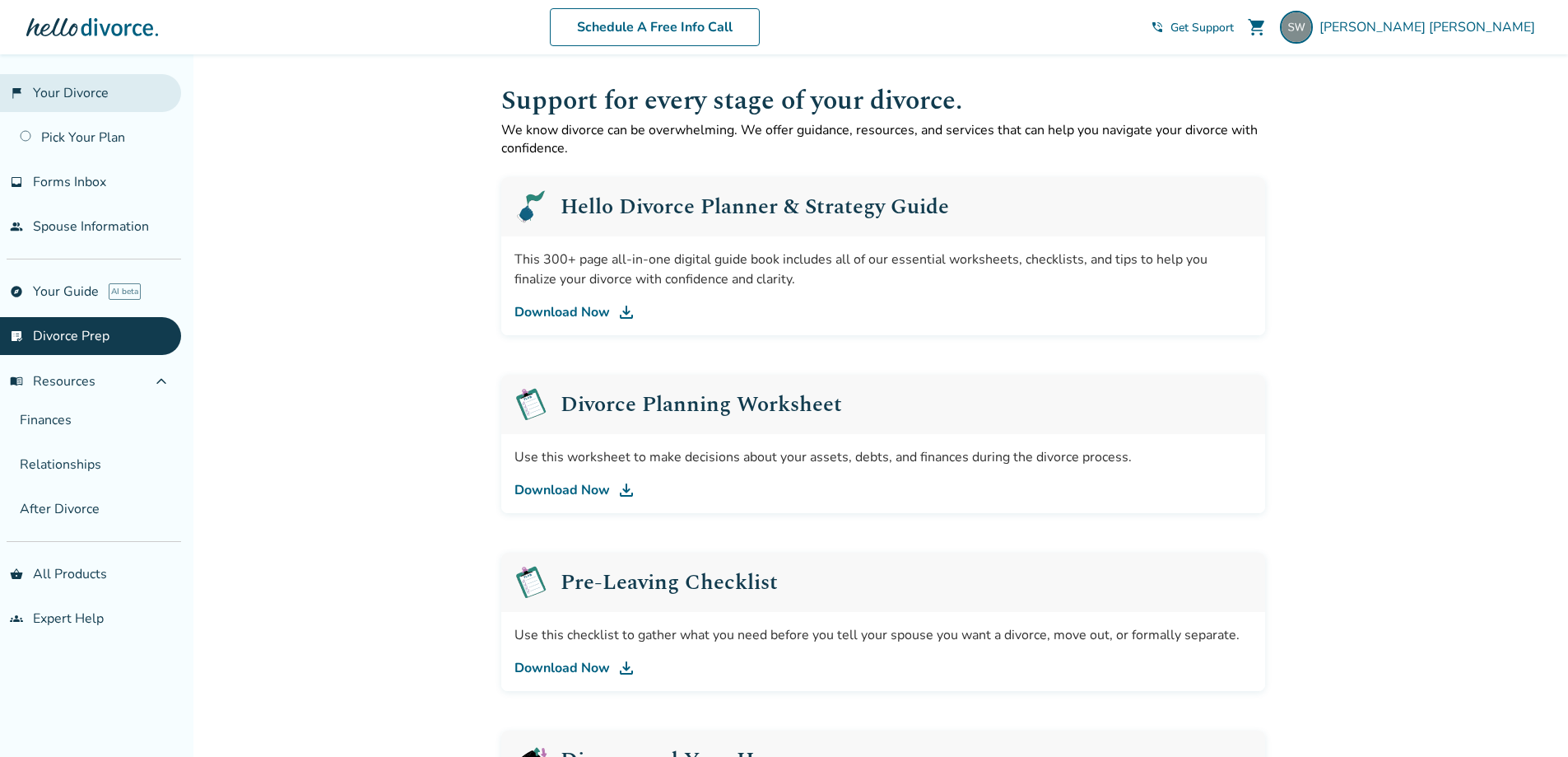
click at [63, 96] on link "flag_2 Your Divorce" at bounding box center [90, 93] width 181 height 38
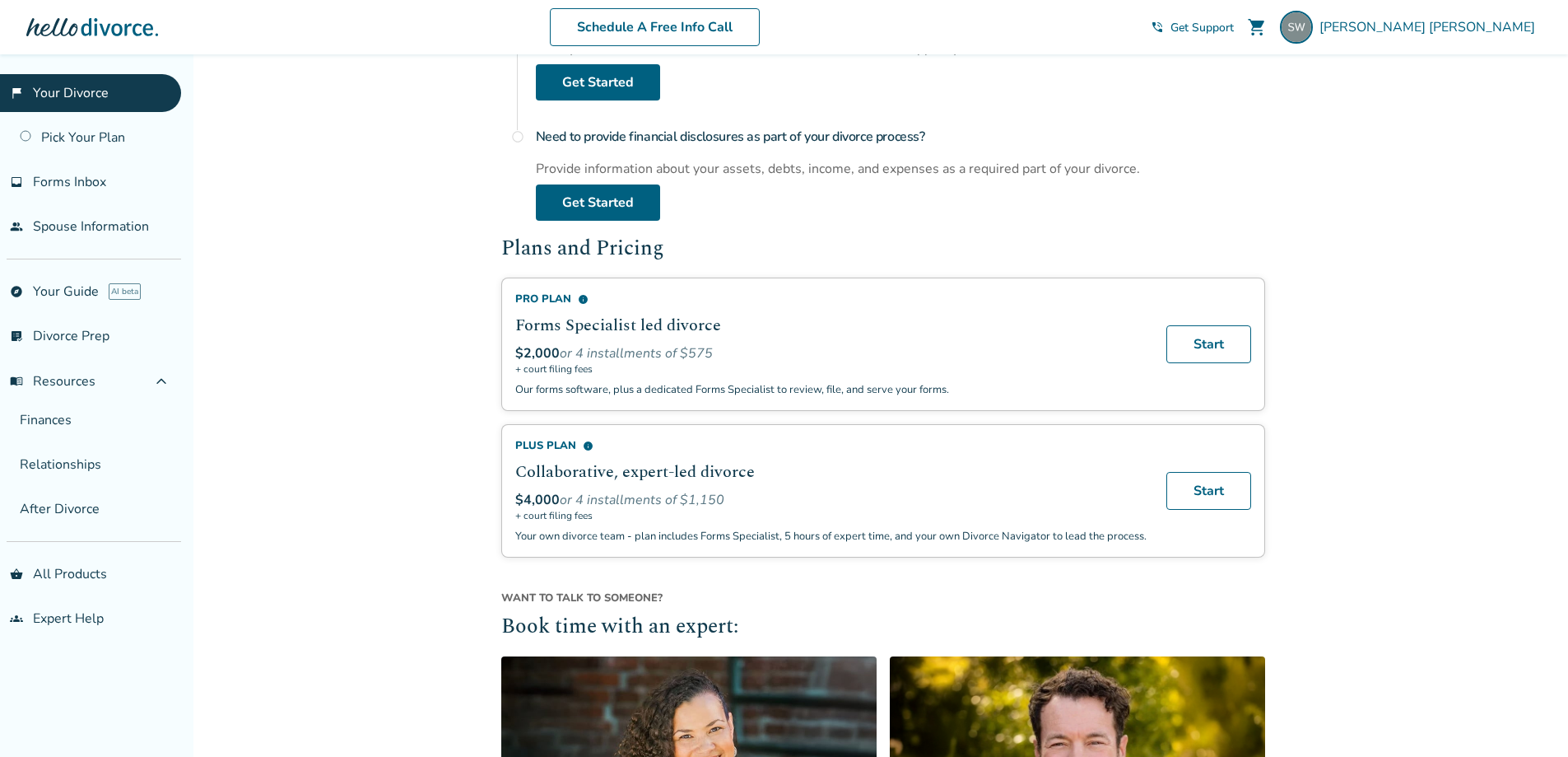
scroll to position [843, 0]
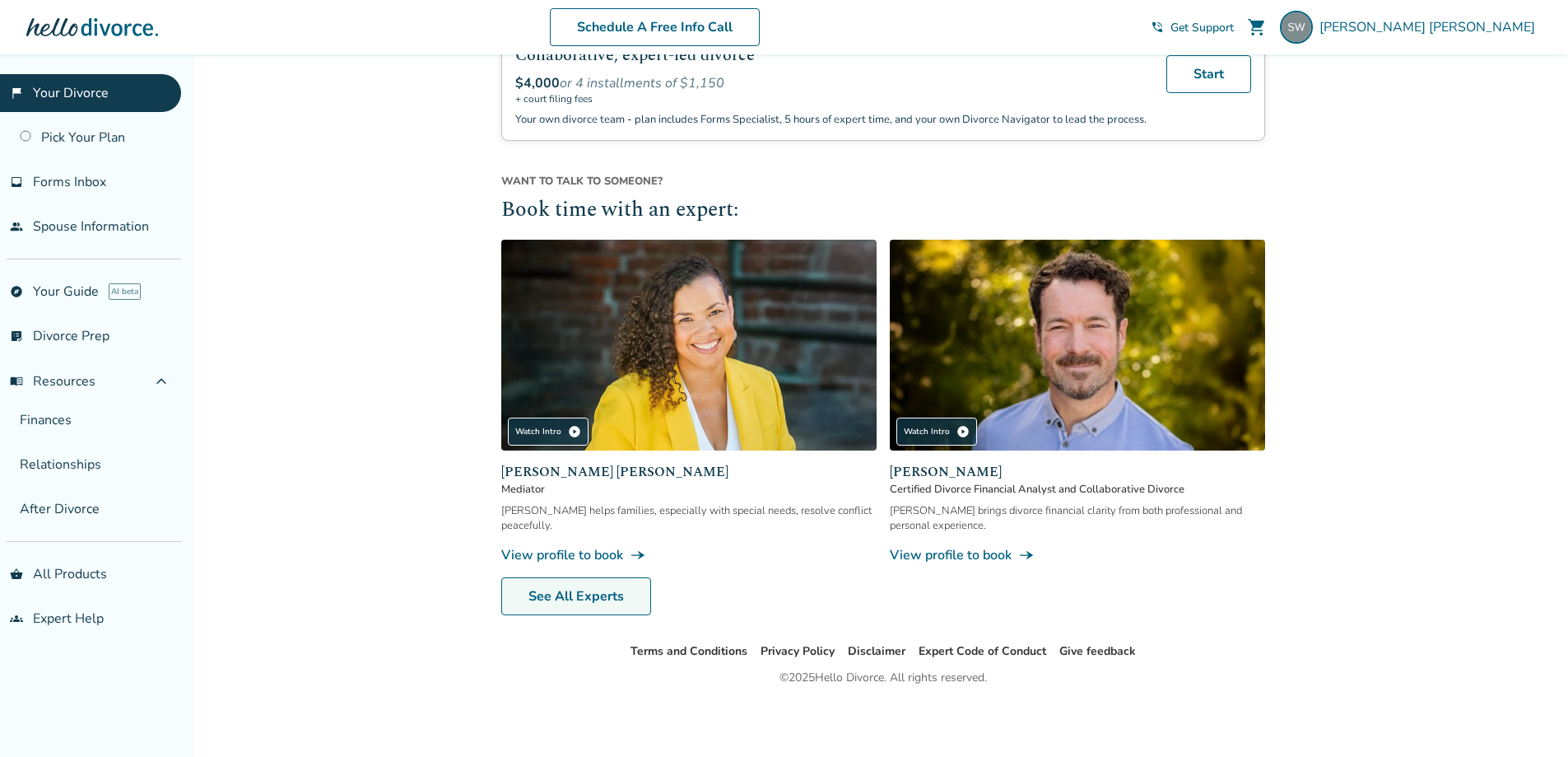
click at [584, 593] on link "See All Experts" at bounding box center [577, 596] width 150 height 38
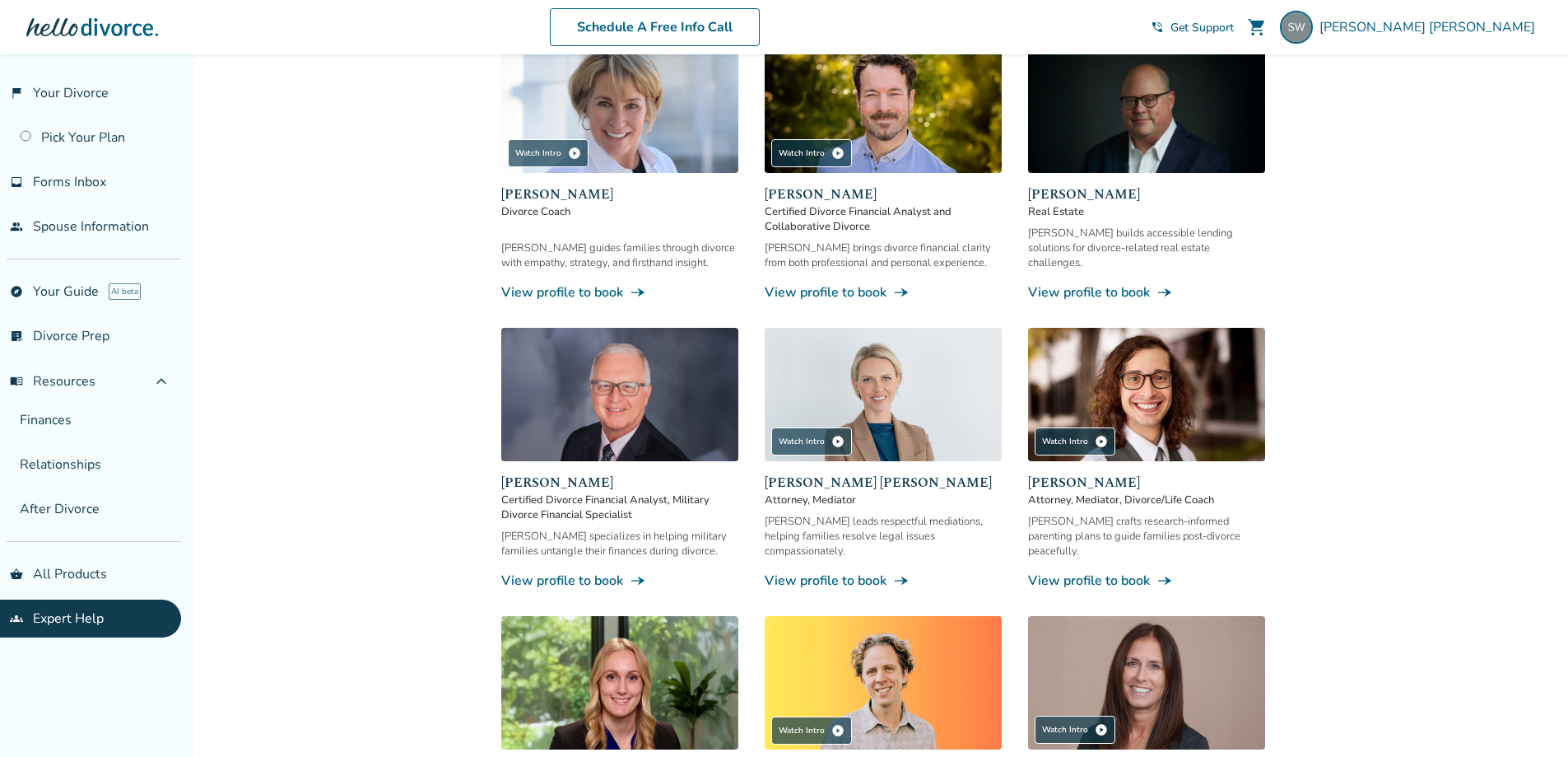
scroll to position [432, 0]
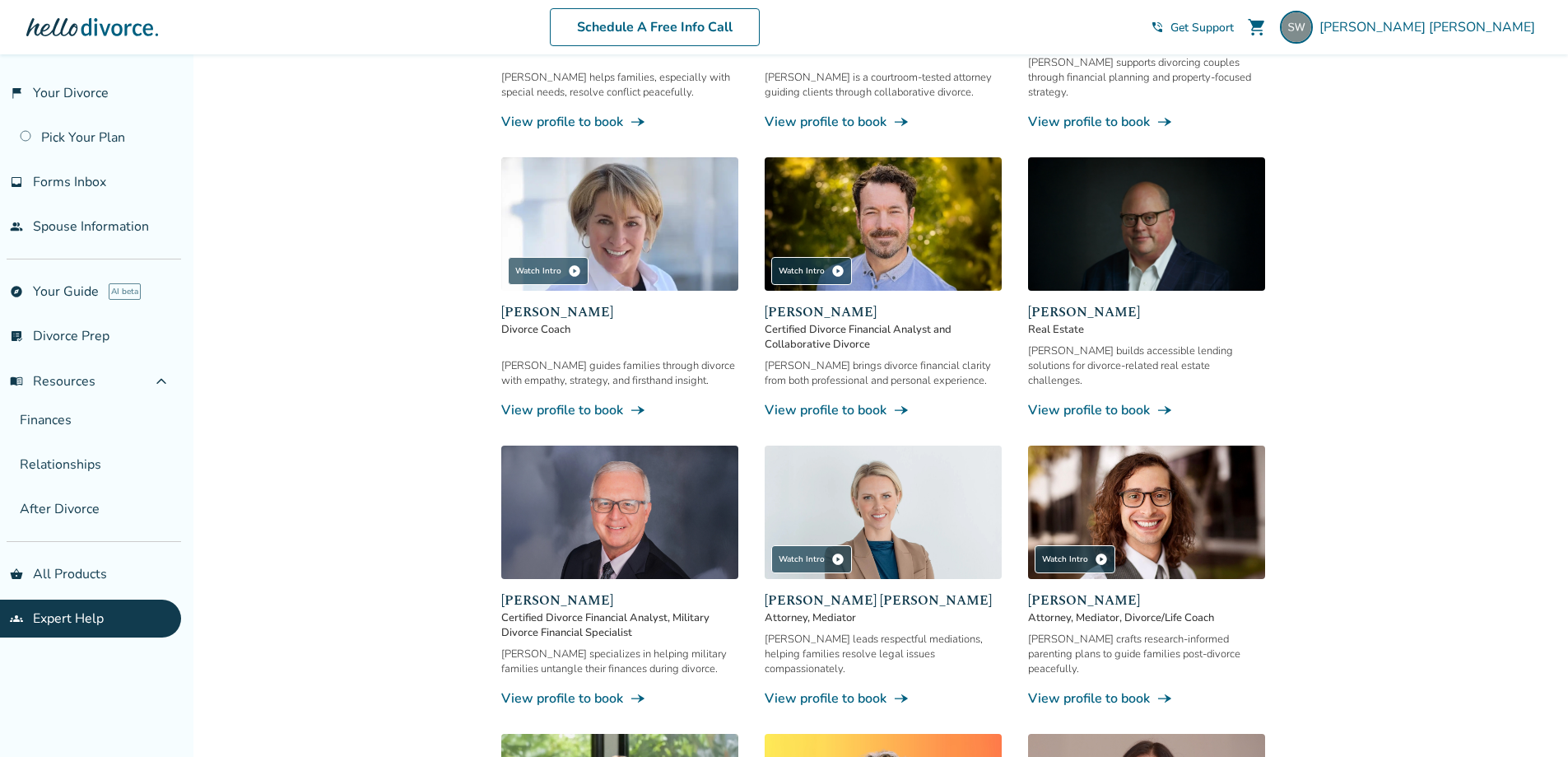
click at [539, 401] on link "View profile to book line_end_arrow_notch" at bounding box center [620, 410] width 237 height 18
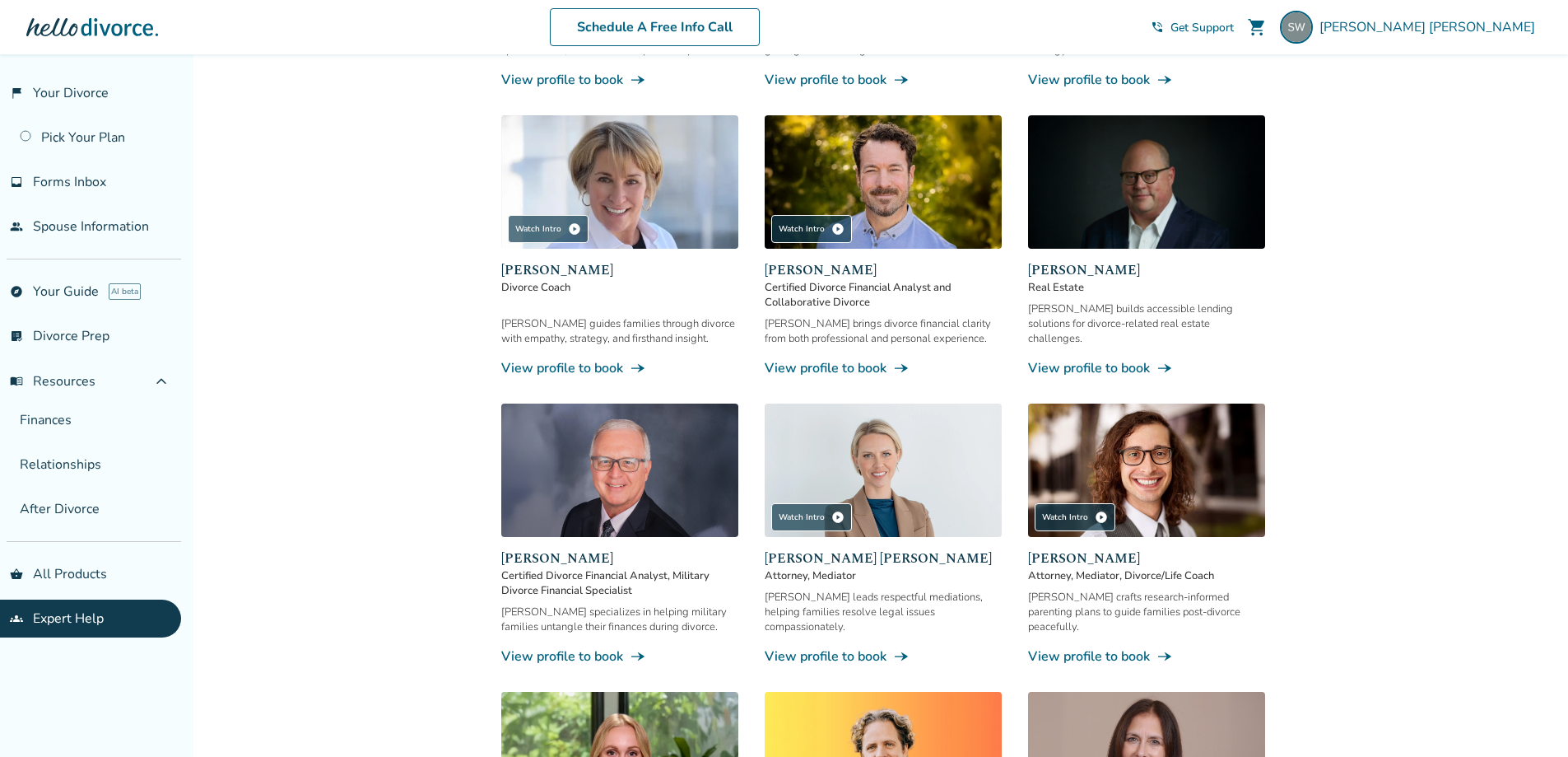
scroll to position [384, 0]
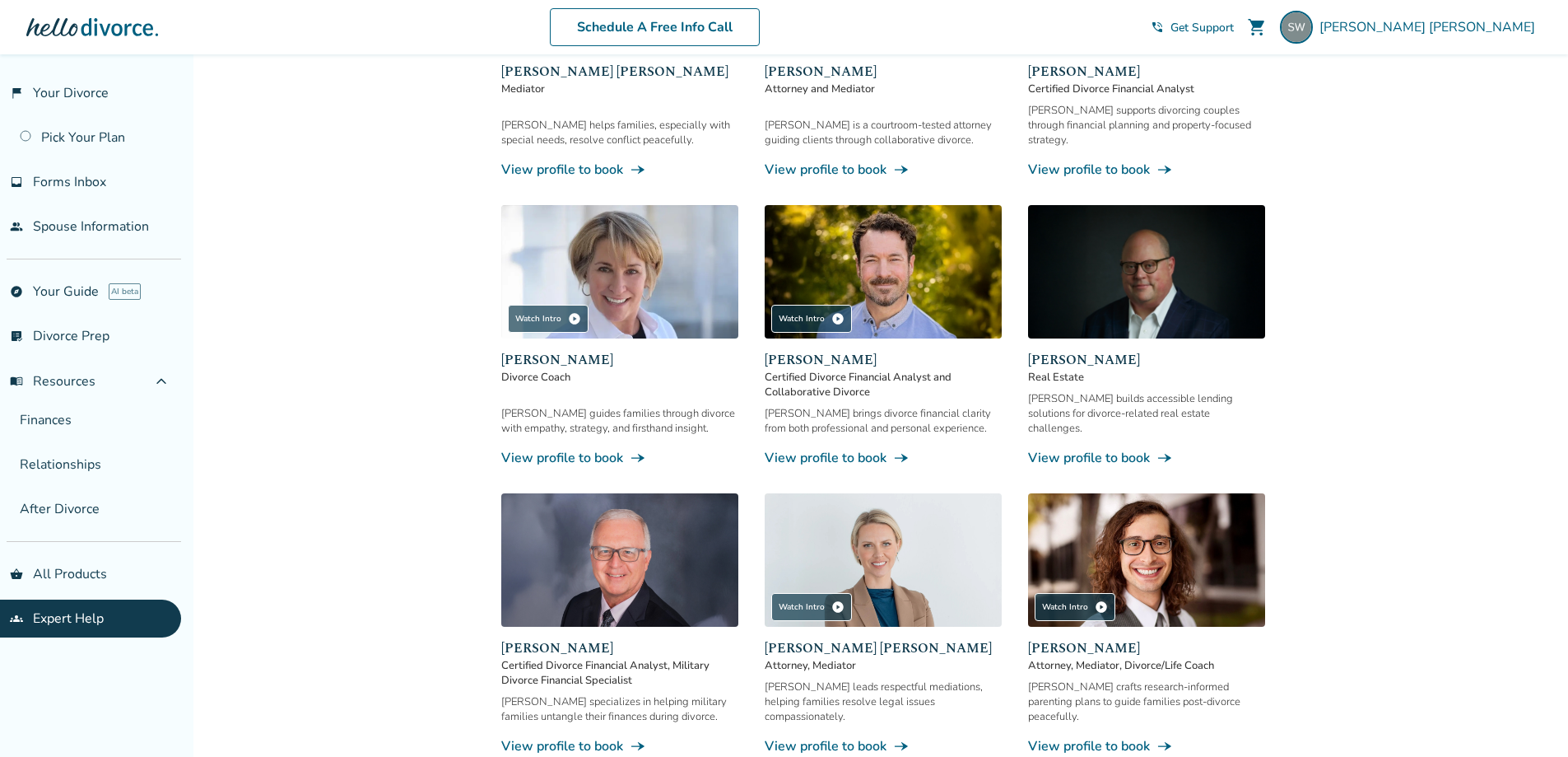
click at [561, 449] on link "View profile to book line_end_arrow_notch" at bounding box center [620, 458] width 237 height 18
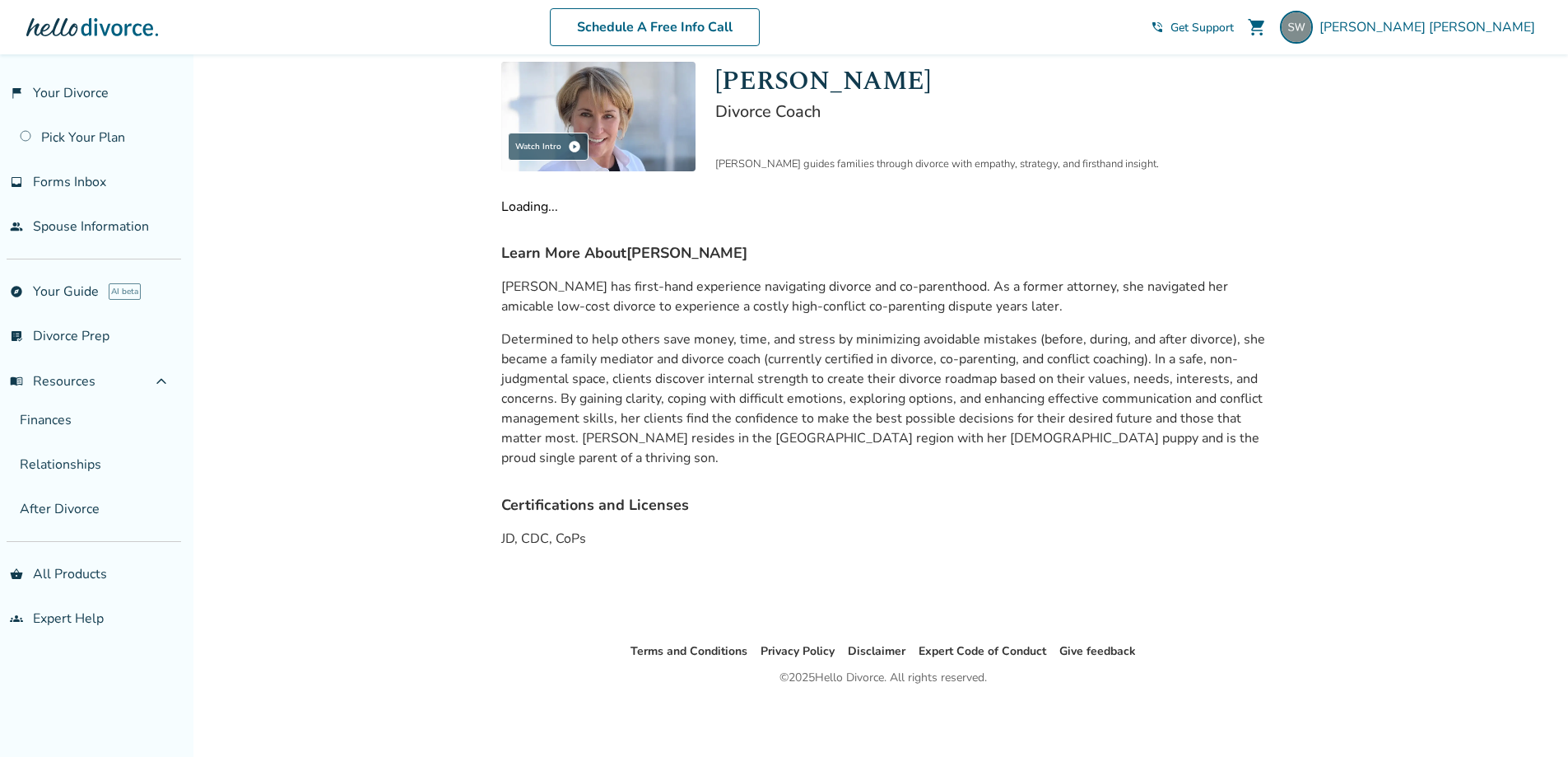
scroll to position [96, 0]
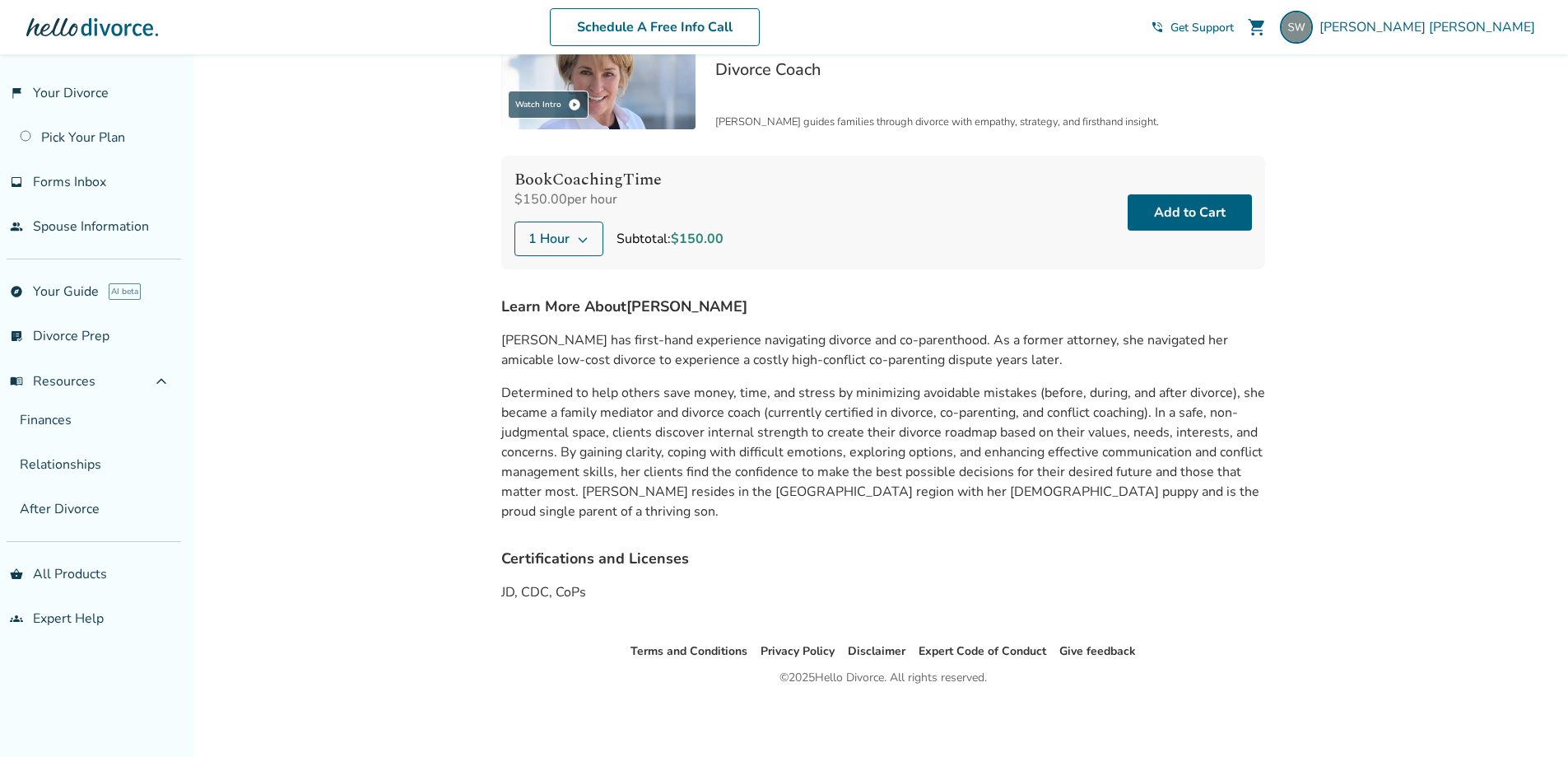
click at [586, 240] on icon at bounding box center [582, 238] width 13 height 13
click at [753, 409] on p "Determined to help others save money, time, and stress by minimizing avoidable …" at bounding box center [883, 452] width 764 height 138
click at [1196, 208] on button "Add to Cart" at bounding box center [1189, 212] width 124 height 36
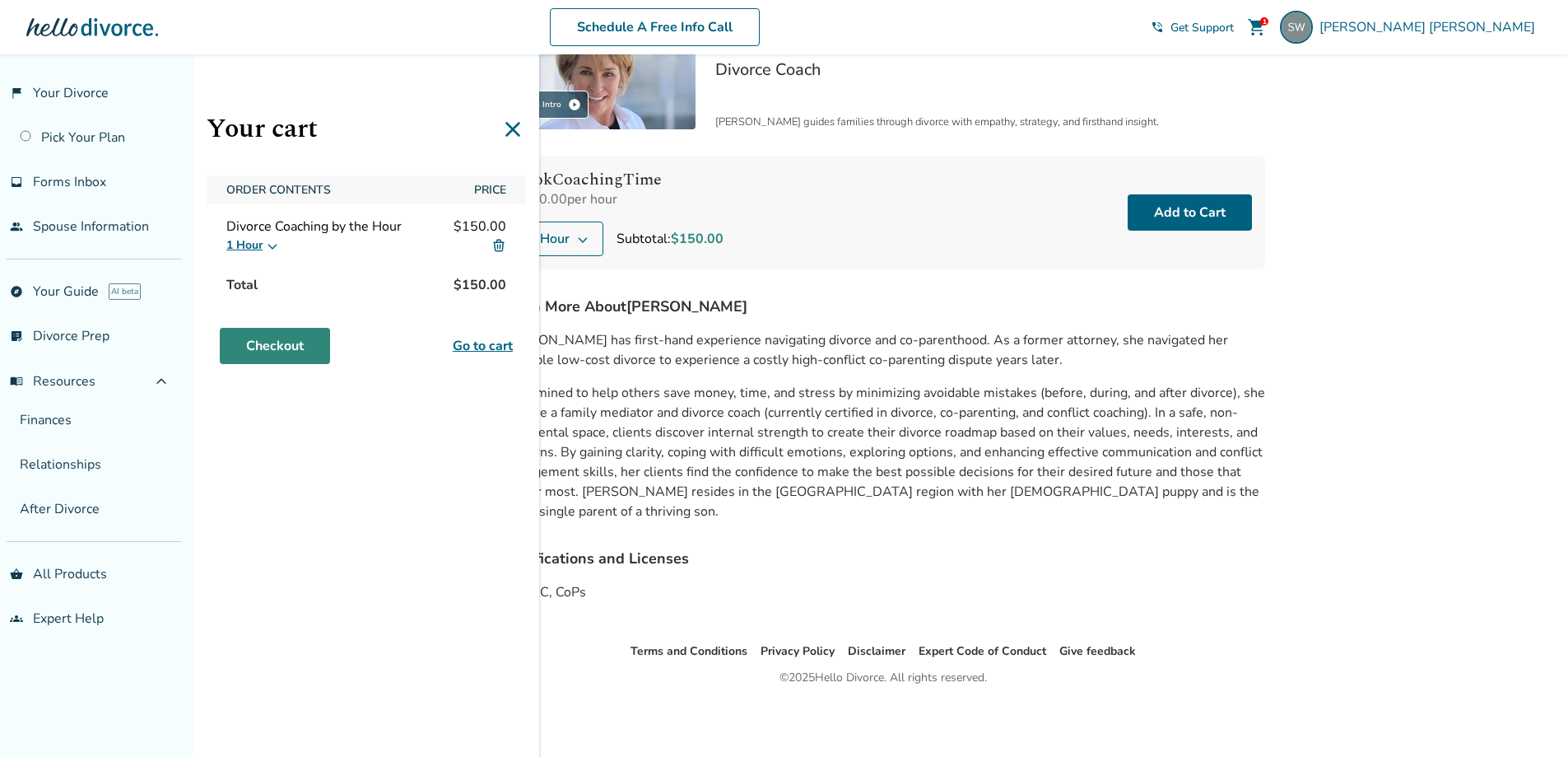
click at [261, 344] on link "Checkout" at bounding box center [275, 346] width 110 height 36
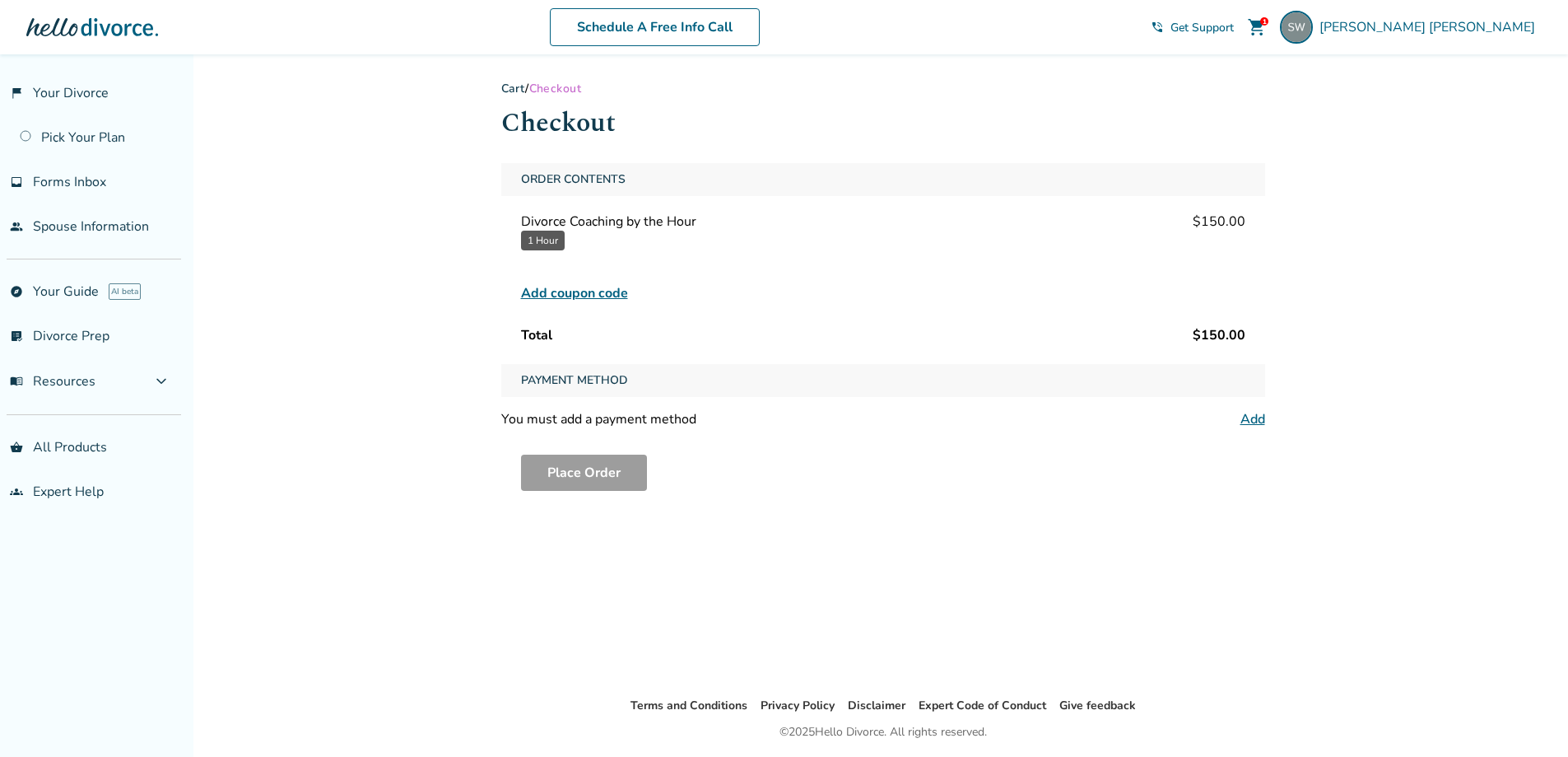
click at [1256, 416] on link "Add" at bounding box center [1252, 419] width 25 height 18
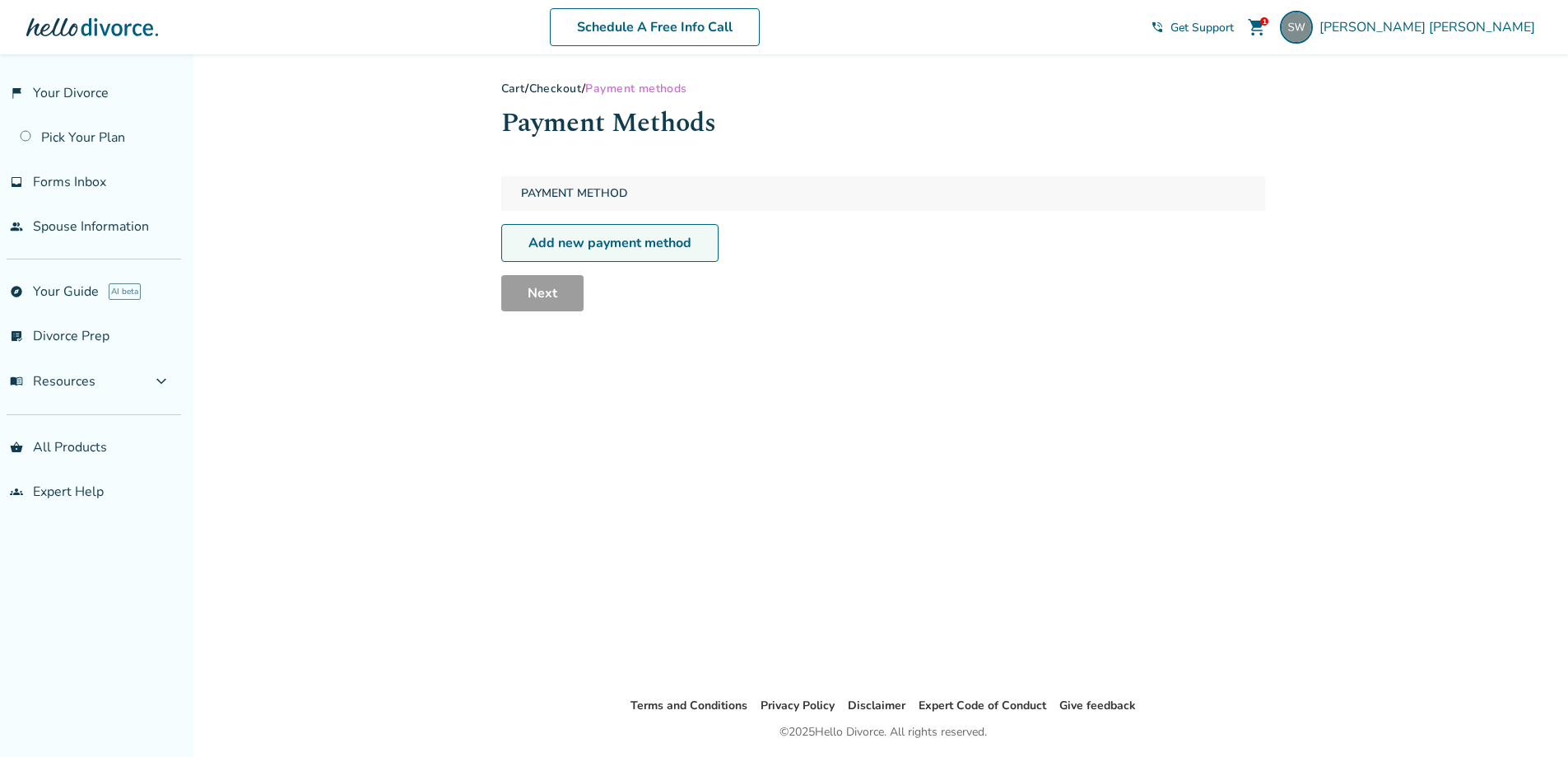
click at [620, 249] on link "Add new payment method" at bounding box center [610, 243] width 217 height 38
select select "**"
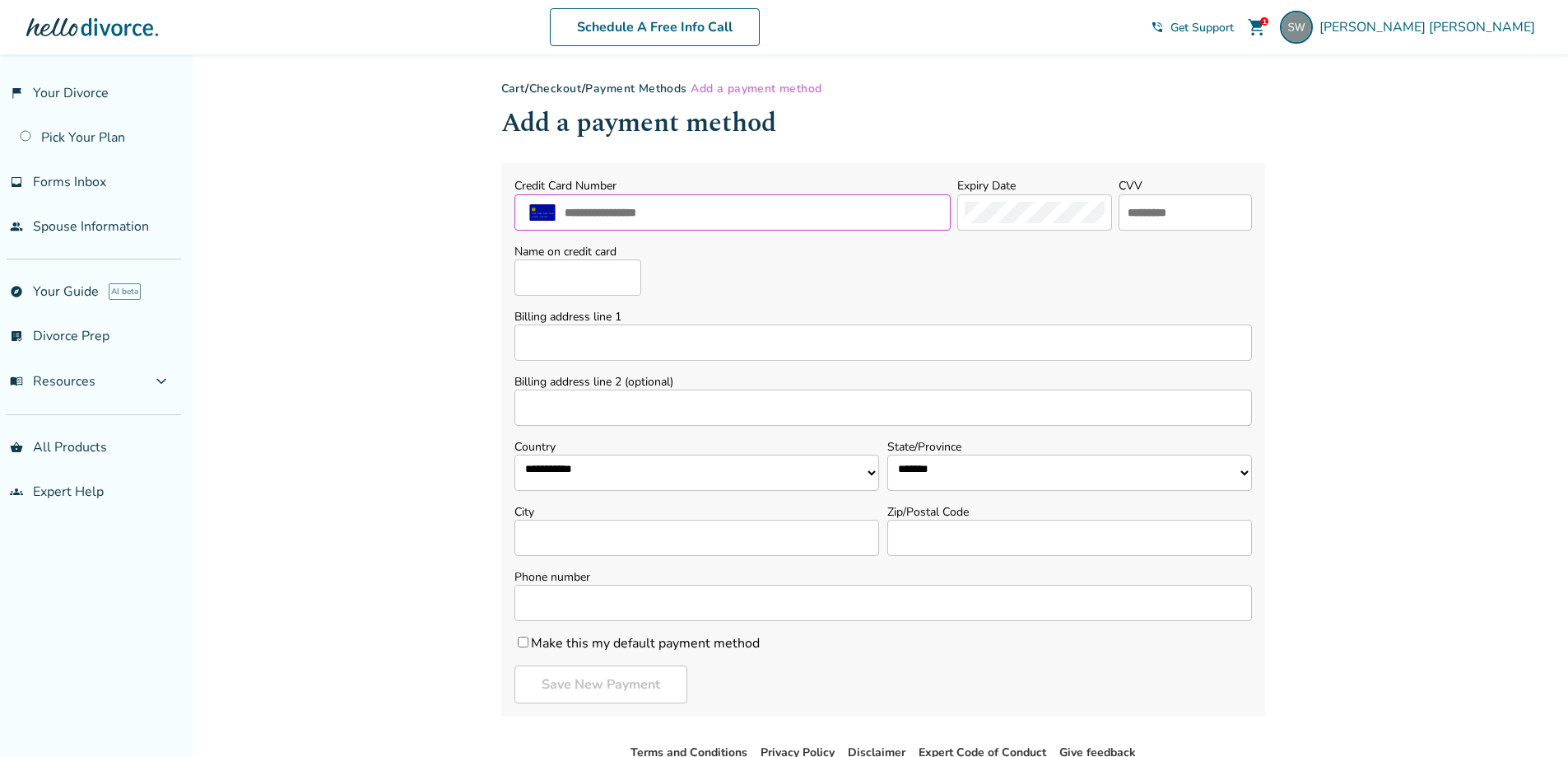
click at [614, 211] on input "text" at bounding box center [753, 212] width 380 height 21
type input "**********"
click at [1126, 202] on input "text" at bounding box center [1185, 212] width 119 height 21
type input "***"
click at [594, 276] on input "Name on credit card" at bounding box center [578, 277] width 127 height 36
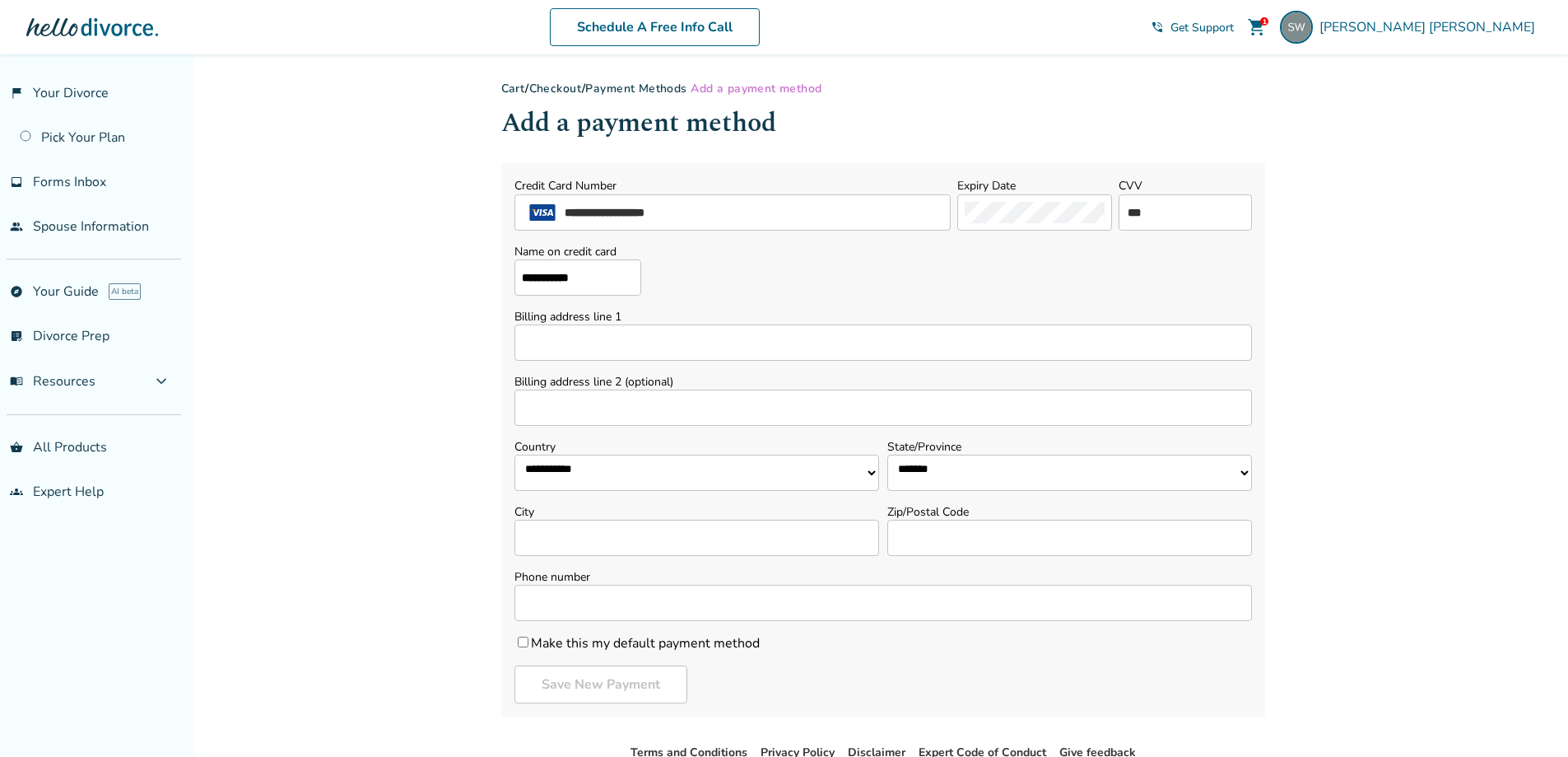
type input "**********"
click at [1061, 465] on select "**********" at bounding box center [1069, 473] width 365 height 36
select select "**"
click at [887, 455] on select "**********" at bounding box center [1069, 473] width 365 height 36
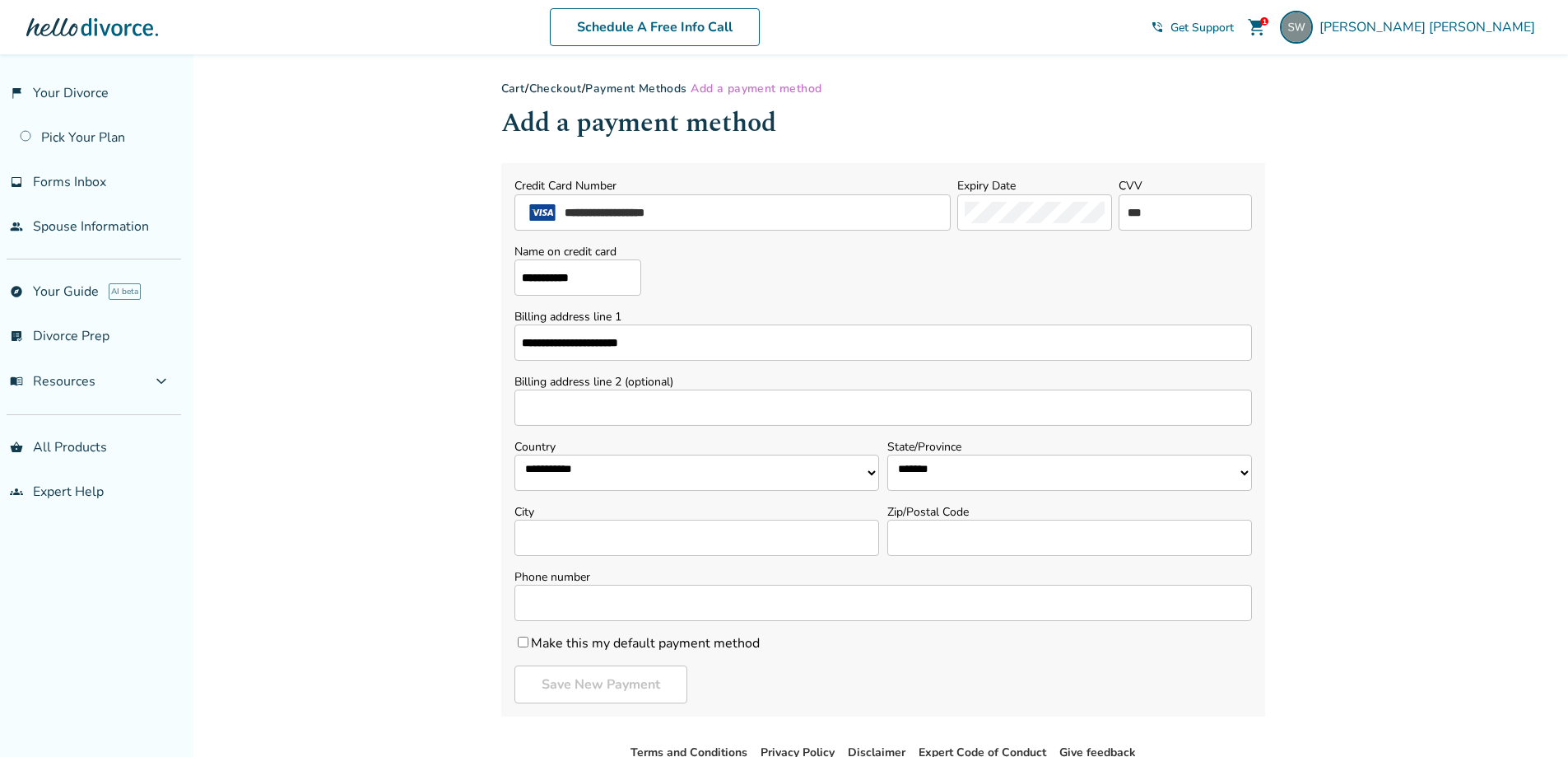
click at [613, 533] on input "City" at bounding box center [697, 538] width 365 height 36
type input "*******"
type input "*****"
type input "**********"
click at [632, 675] on button "Save New Payment" at bounding box center [601, 684] width 173 height 38
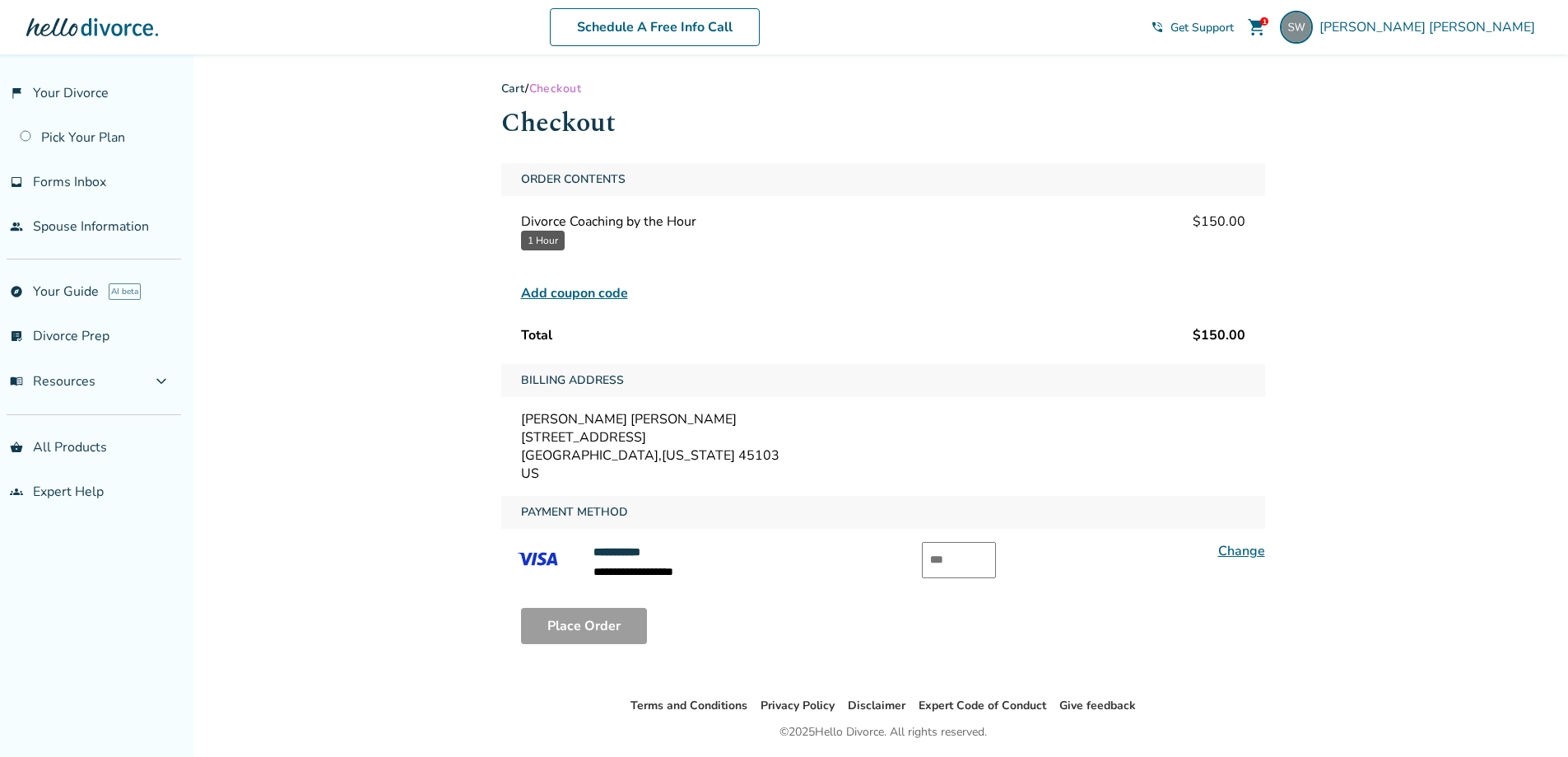
click at [955, 562] on input "text" at bounding box center [958, 560] width 74 height 36
type input "***"
click at [576, 628] on button "Place Order" at bounding box center [584, 626] width 126 height 36
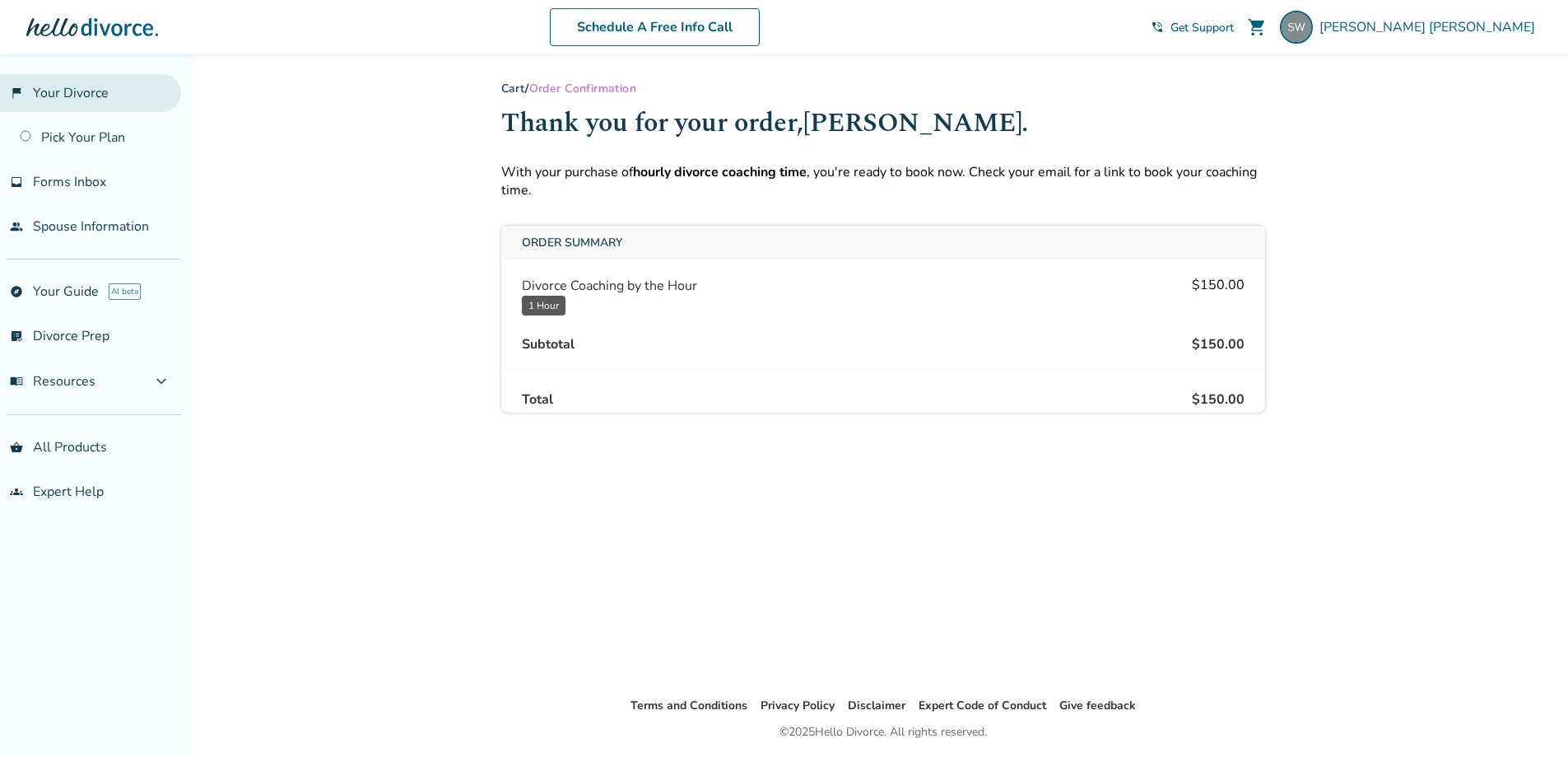
click at [90, 88] on link "flag_2 Your Divorce" at bounding box center [90, 93] width 181 height 38
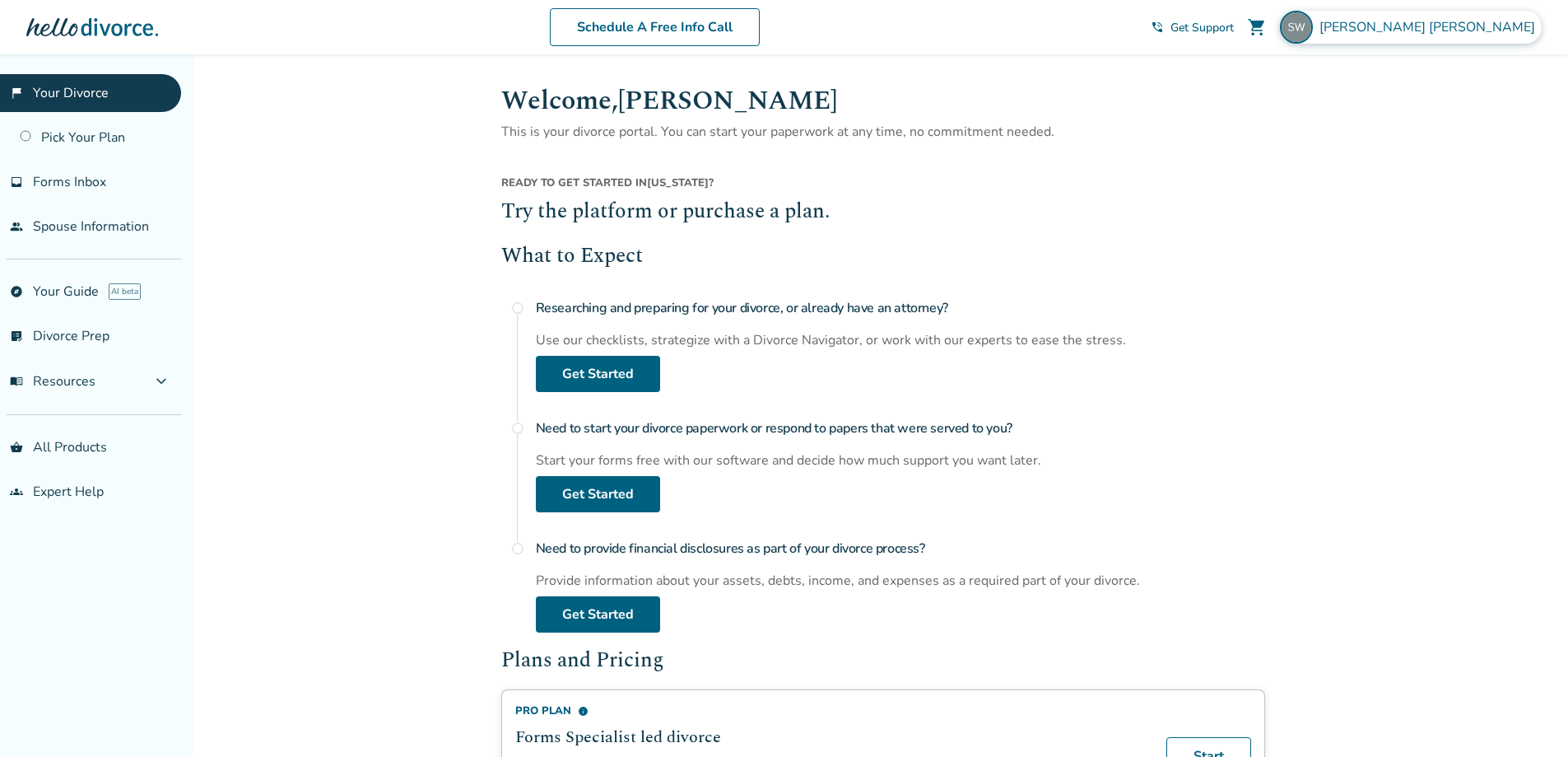
click at [1502, 32] on span "Stacey Ward" at bounding box center [1430, 27] width 222 height 18
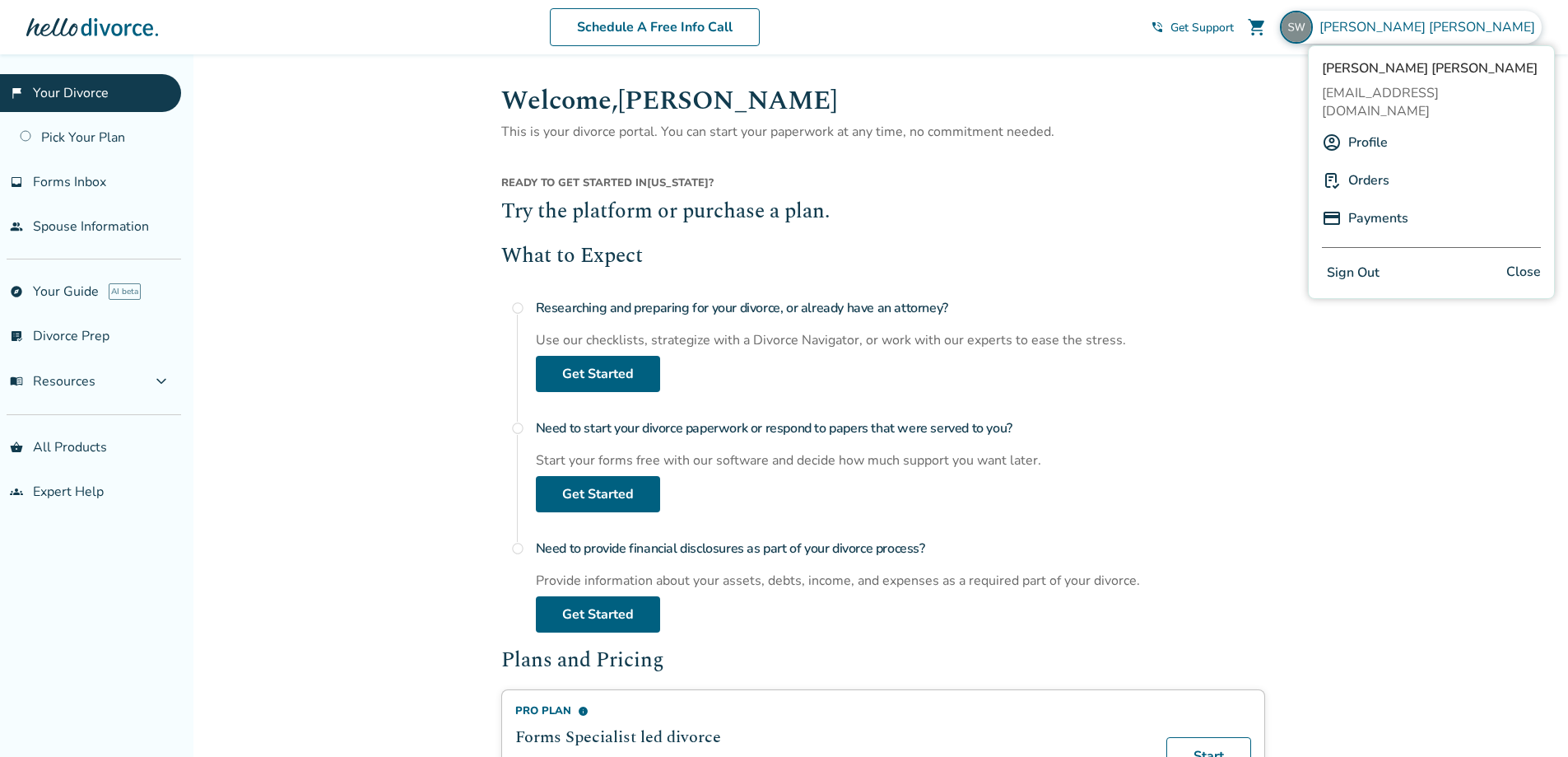
click at [1366, 261] on button "Sign Out" at bounding box center [1353, 273] width 63 height 24
